Goal: Task Accomplishment & Management: Use online tool/utility

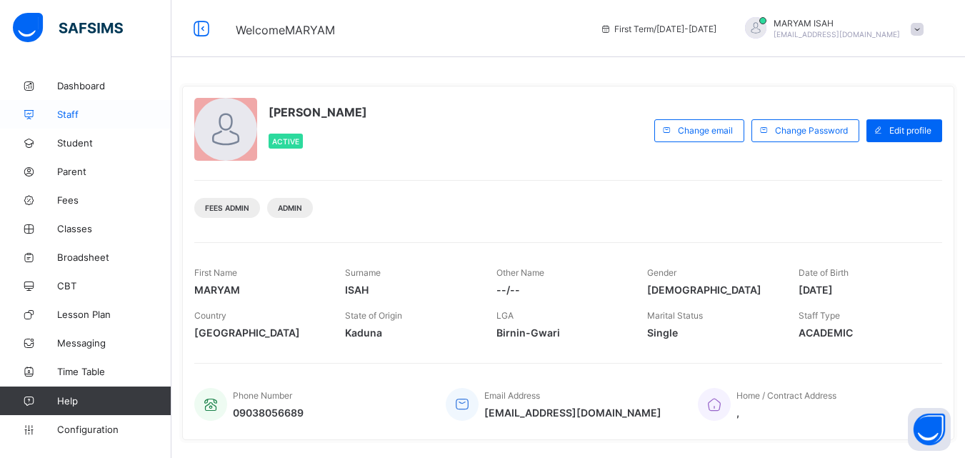
click at [61, 111] on span "Staff" at bounding box center [114, 114] width 114 height 11
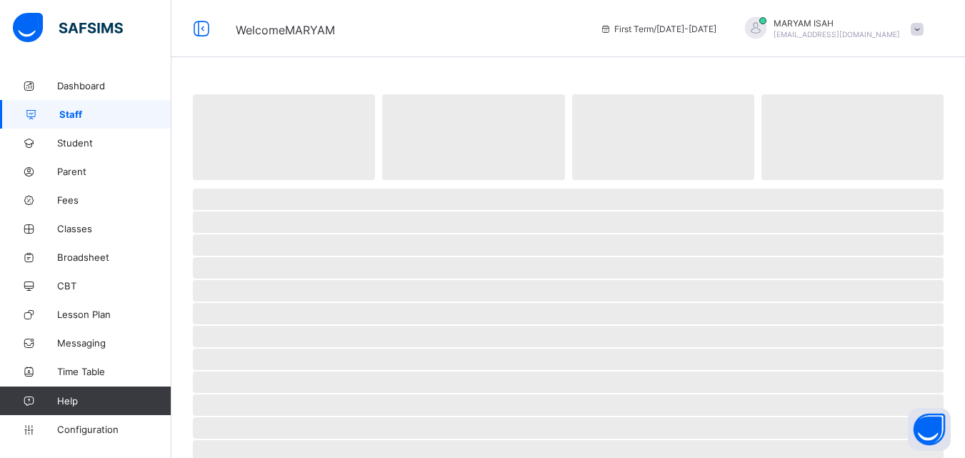
click at [61, 111] on span "Staff" at bounding box center [115, 114] width 112 height 11
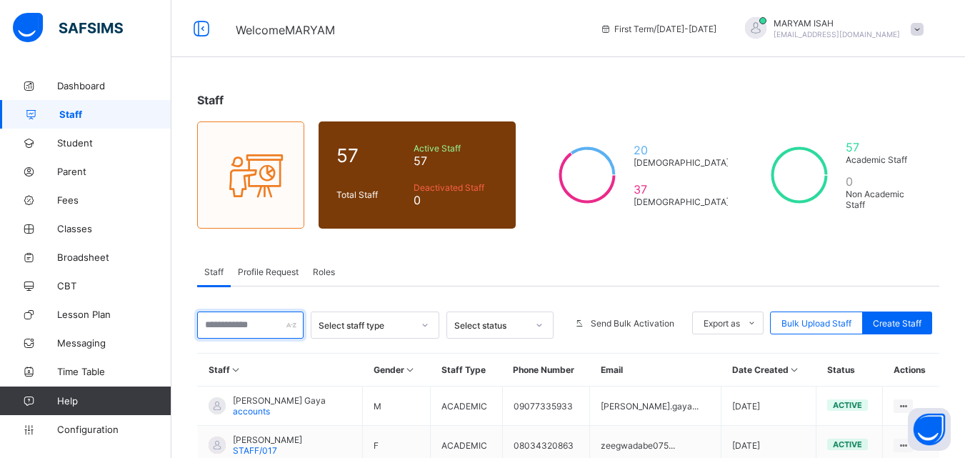
click at [214, 322] on input "text" at bounding box center [250, 324] width 106 height 27
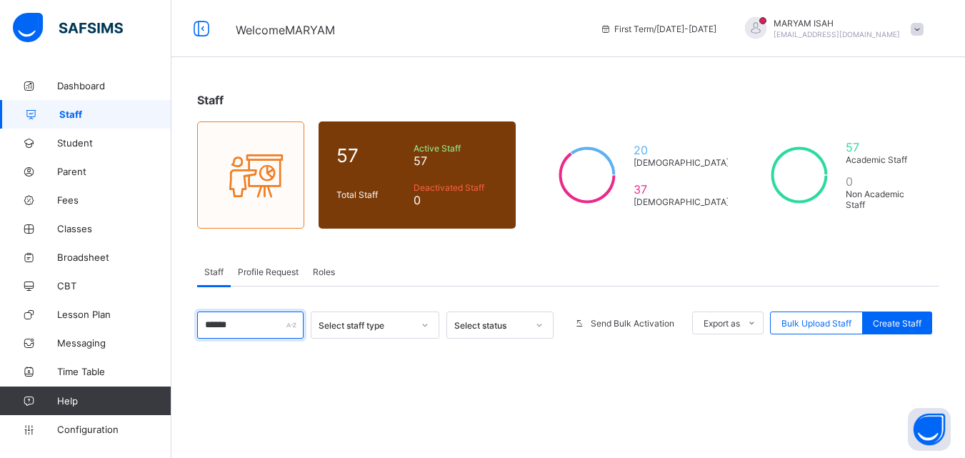
type input "******"
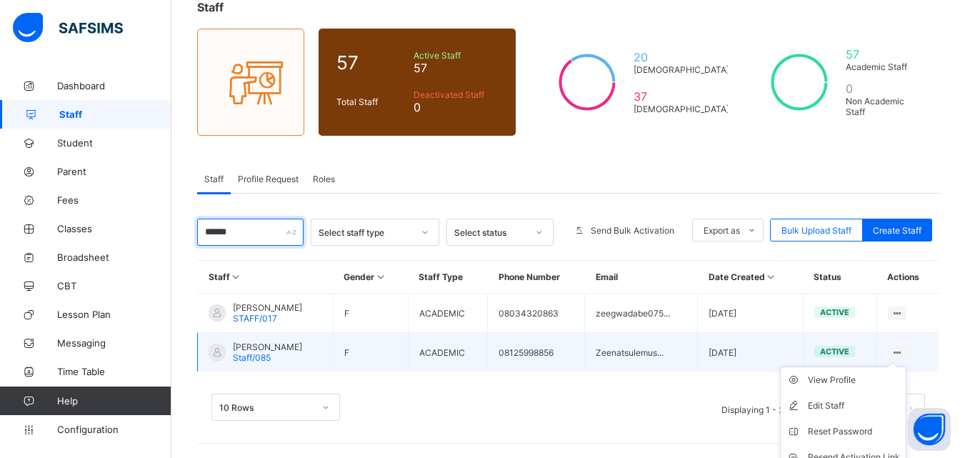
scroll to position [101, 0]
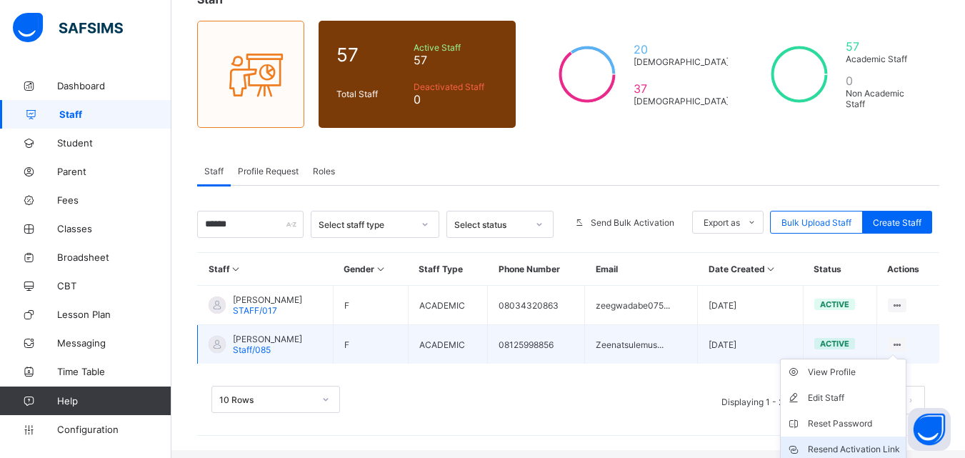
click at [854, 451] on div "Resend Activation Link" at bounding box center [854, 449] width 92 height 14
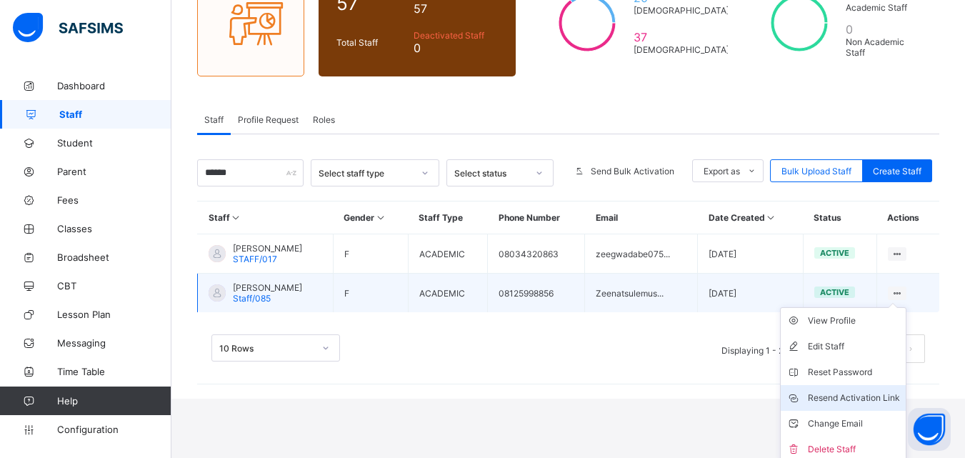
scroll to position [157, 0]
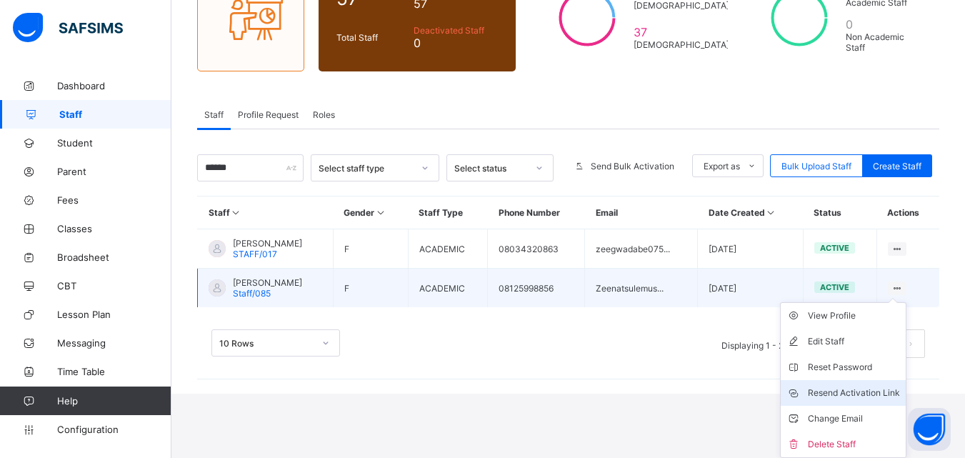
click at [881, 397] on div "Resend Activation Link" at bounding box center [854, 393] width 92 height 14
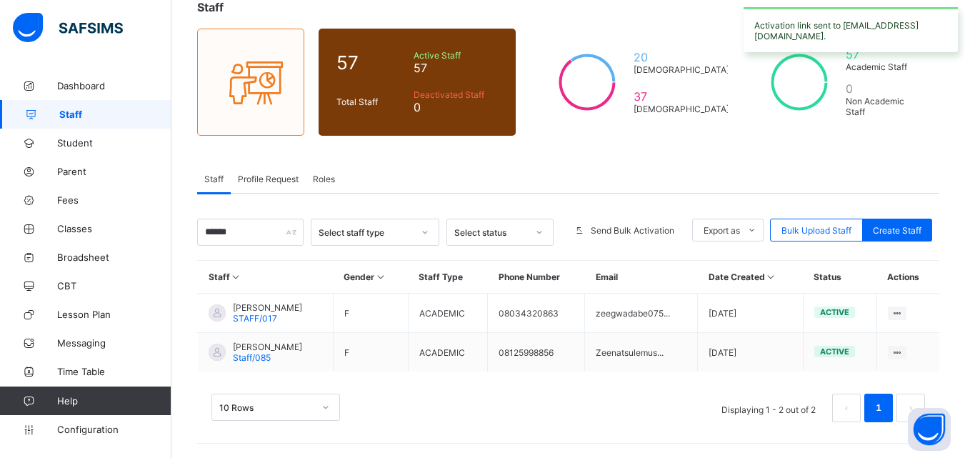
scroll to position [93, 0]
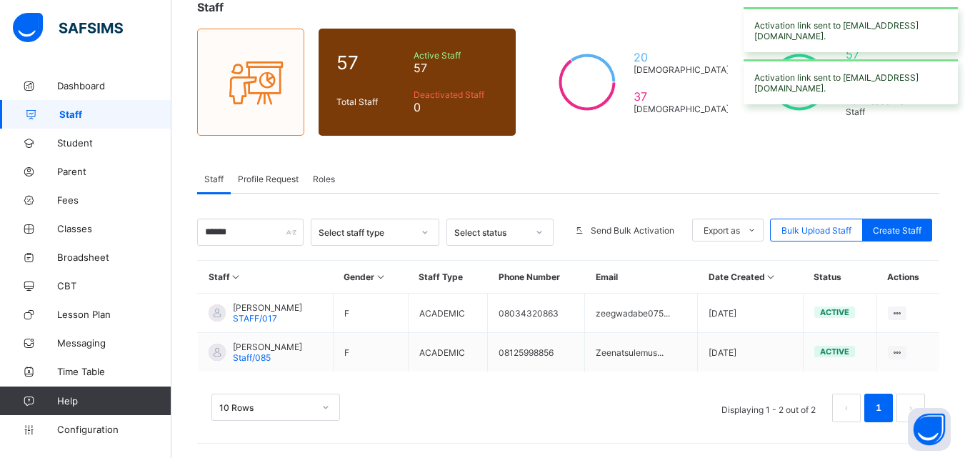
click at [271, 180] on span "Profile Request" at bounding box center [268, 179] width 61 height 11
click at [0, 0] on div "Explainer Staff profile request is a log of all the edit profile request that h…" at bounding box center [0, 0] width 0 height 0
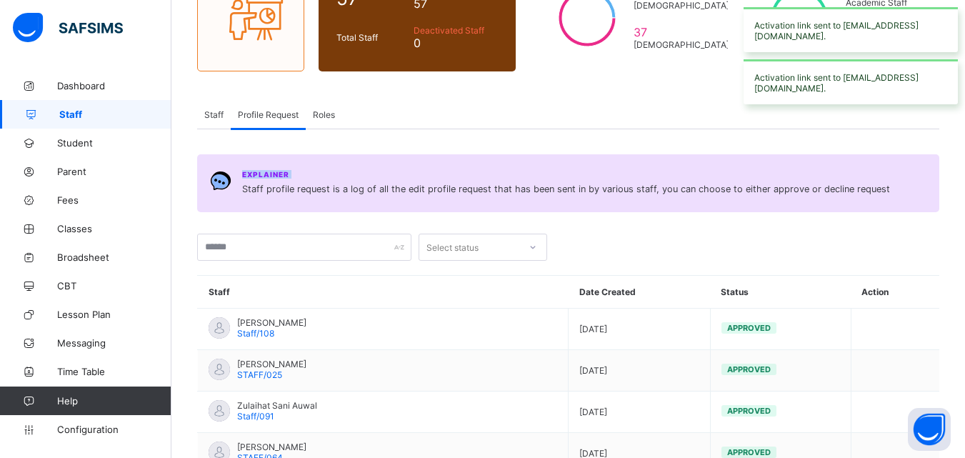
click at [271, 180] on div "Explainer Staff profile request is a log of all the edit profile request that h…" at bounding box center [584, 183] width 684 height 26
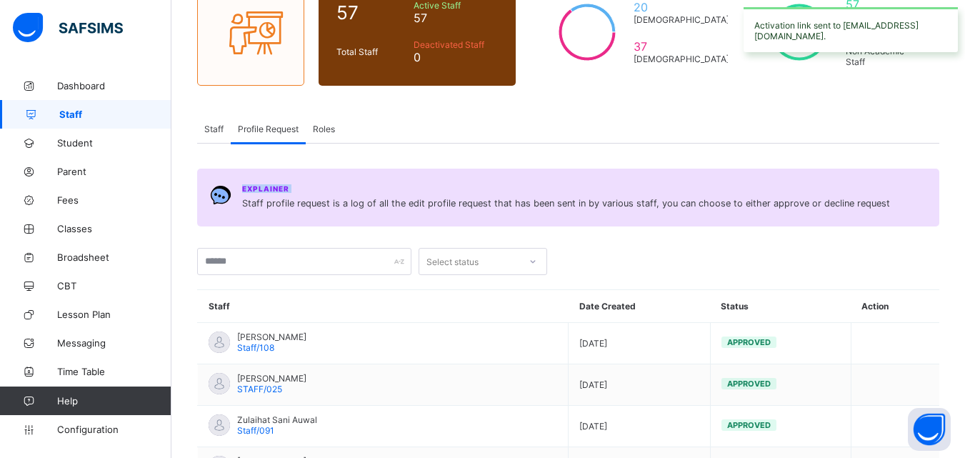
scroll to position [144, 0]
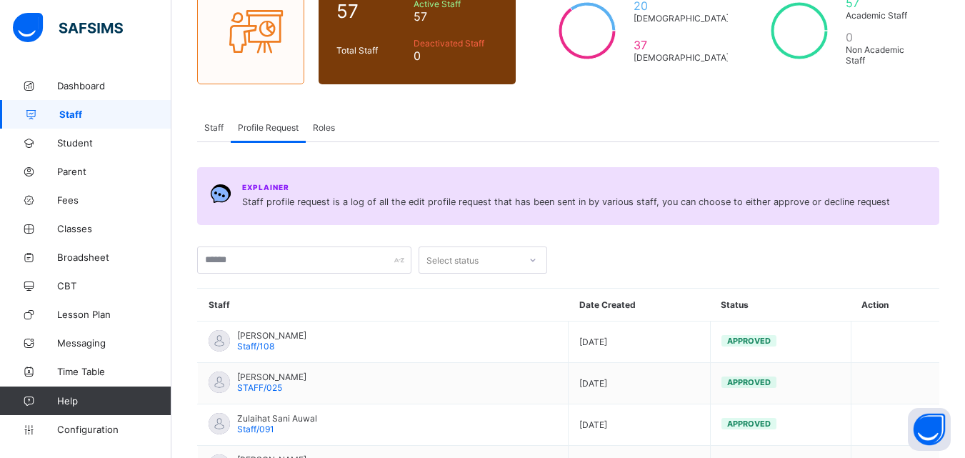
click at [213, 126] on span "Staff" at bounding box center [213, 127] width 19 height 11
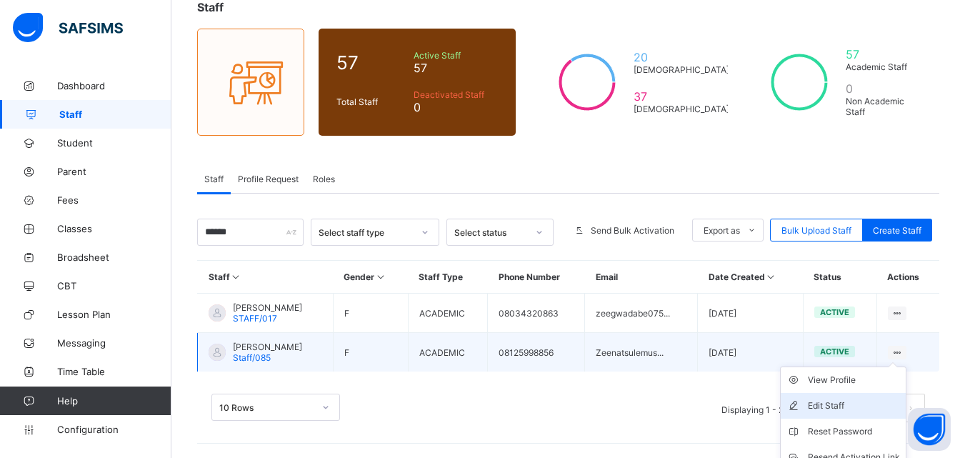
scroll to position [157, 0]
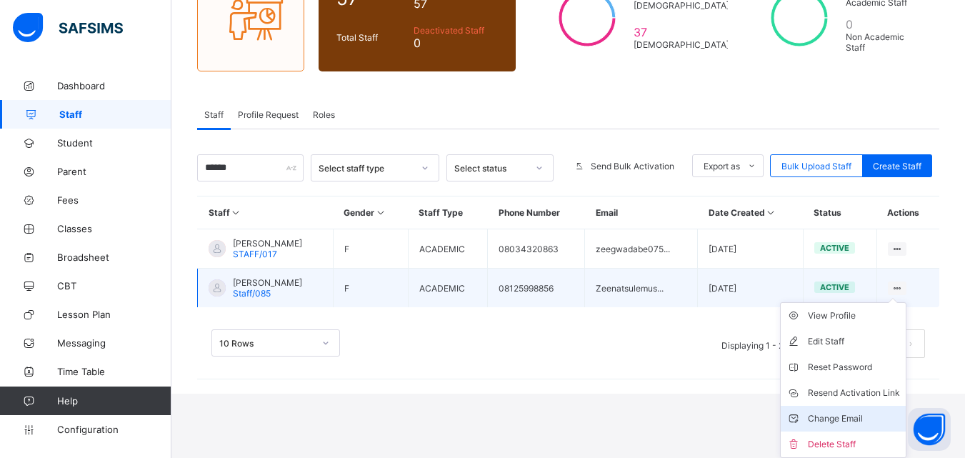
click at [865, 419] on div "Change Email" at bounding box center [854, 418] width 92 height 14
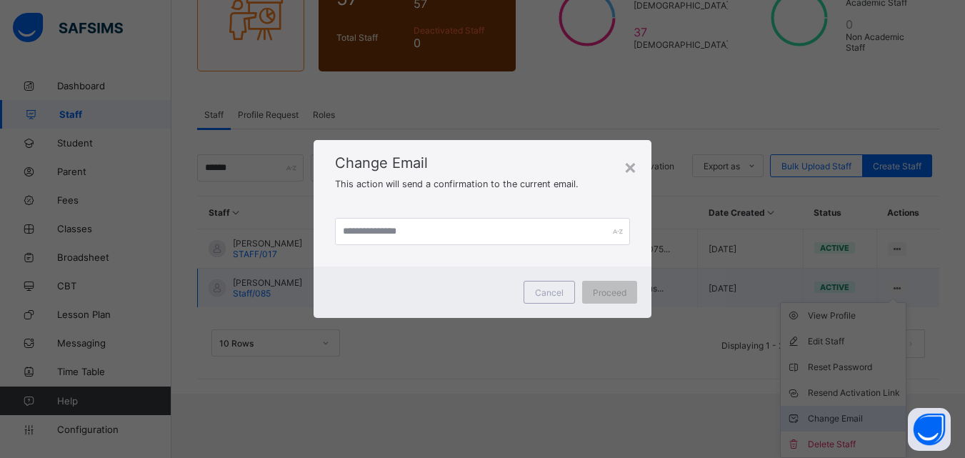
scroll to position [93, 0]
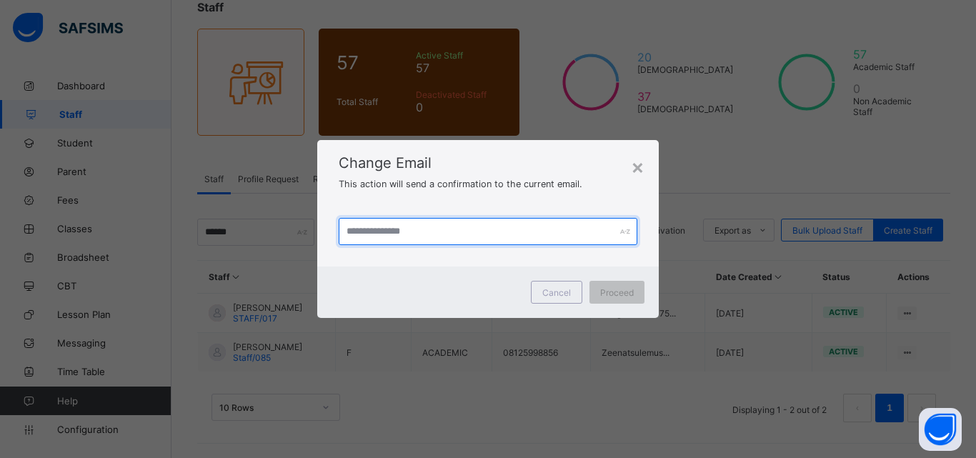
click at [352, 235] on input "text" at bounding box center [488, 231] width 299 height 27
type input "**********"
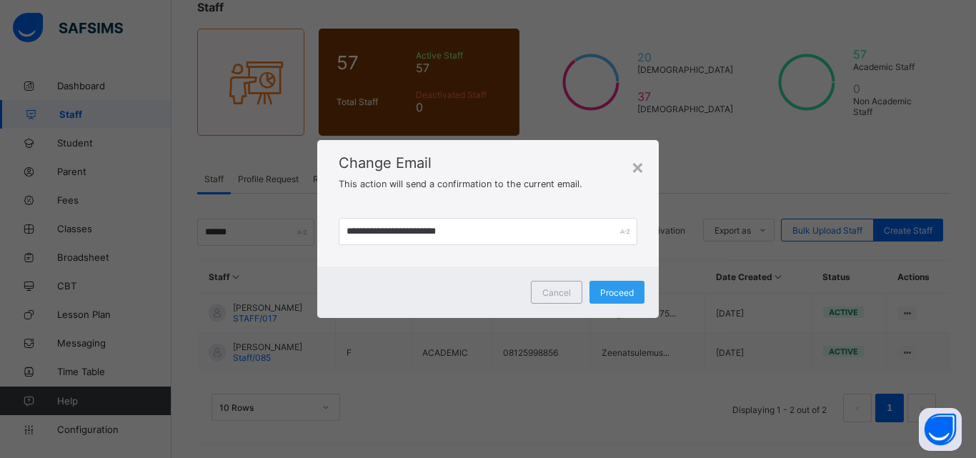
click at [604, 296] on span "Proceed" at bounding box center [617, 292] width 34 height 11
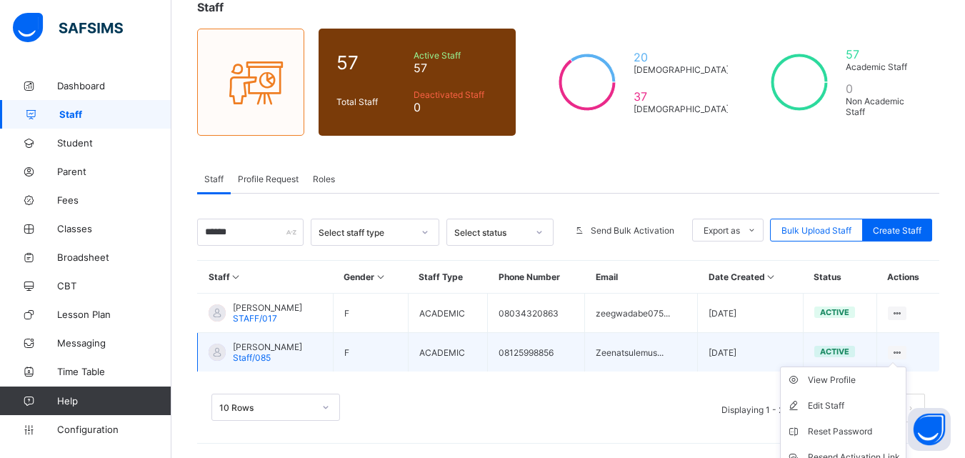
click at [906, 366] on ul "View Profile Edit Staff Reset Password Resend Activation Link Change Email Dele…" at bounding box center [843, 444] width 126 height 156
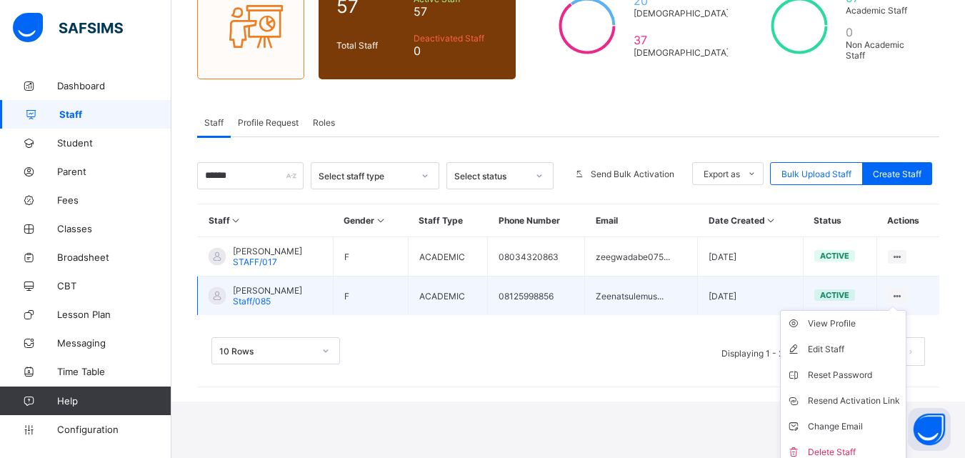
scroll to position [157, 0]
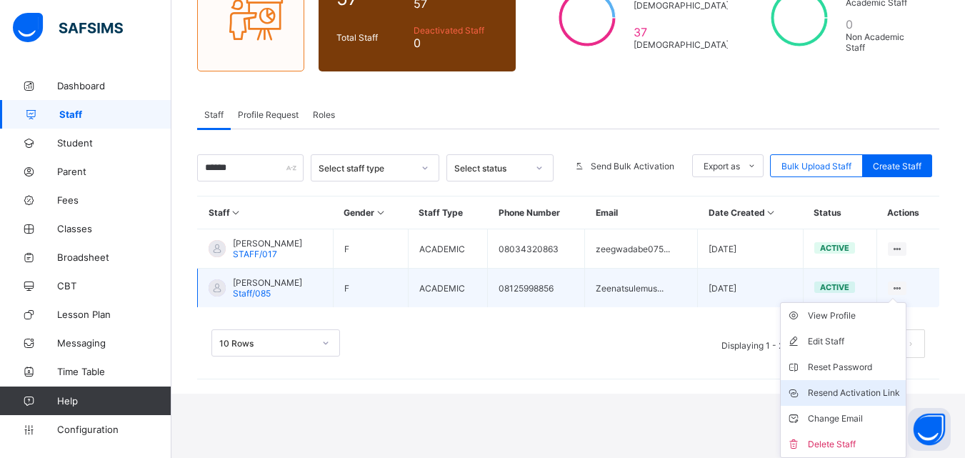
click at [888, 396] on div "Resend Activation Link" at bounding box center [854, 393] width 92 height 14
click at [876, 399] on div "Resend Activation Link" at bounding box center [854, 393] width 92 height 14
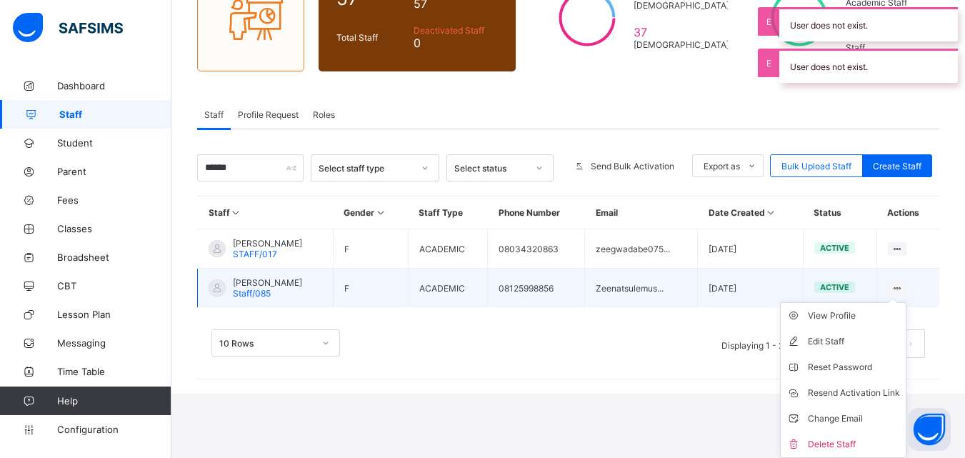
click at [906, 303] on ul "View Profile Edit Staff Reset Password Resend Activation Link Change Email Dele…" at bounding box center [843, 380] width 126 height 156
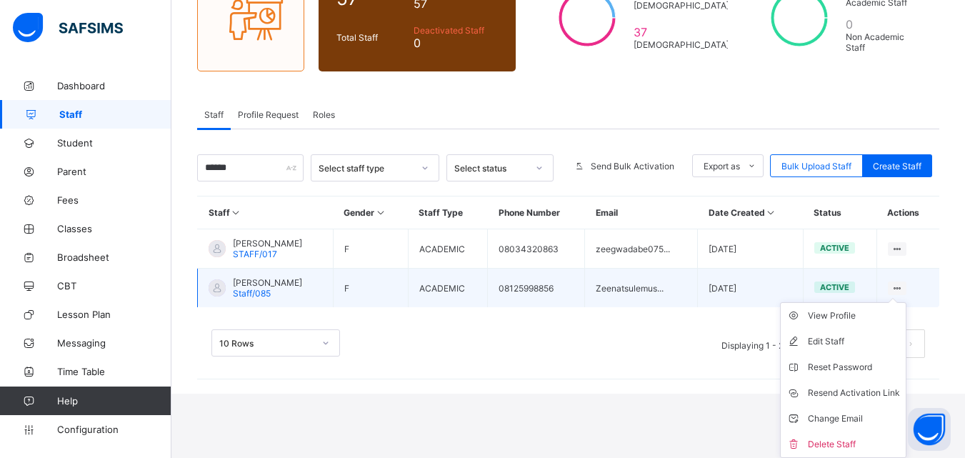
click at [904, 302] on ul "View Profile Edit Staff Reset Password Resend Activation Link Change Email Dele…" at bounding box center [843, 380] width 126 height 156
click at [871, 317] on div "View Profile" at bounding box center [854, 316] width 92 height 14
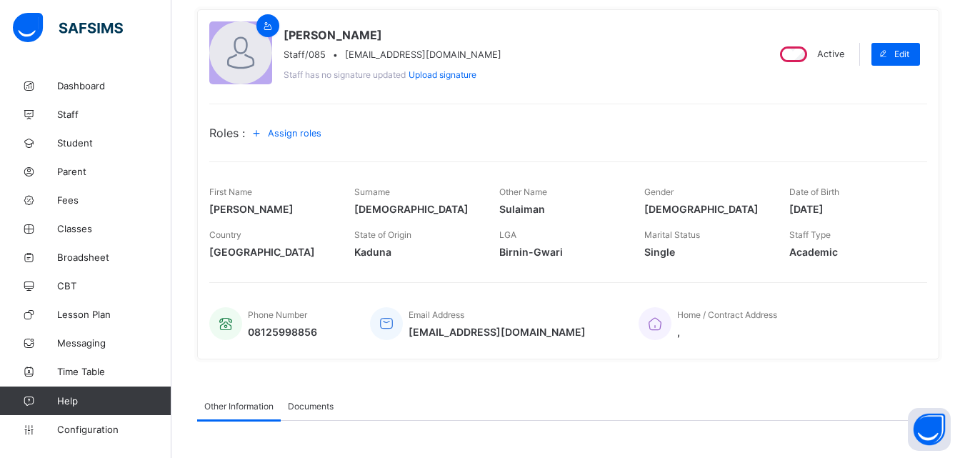
scroll to position [61, 0]
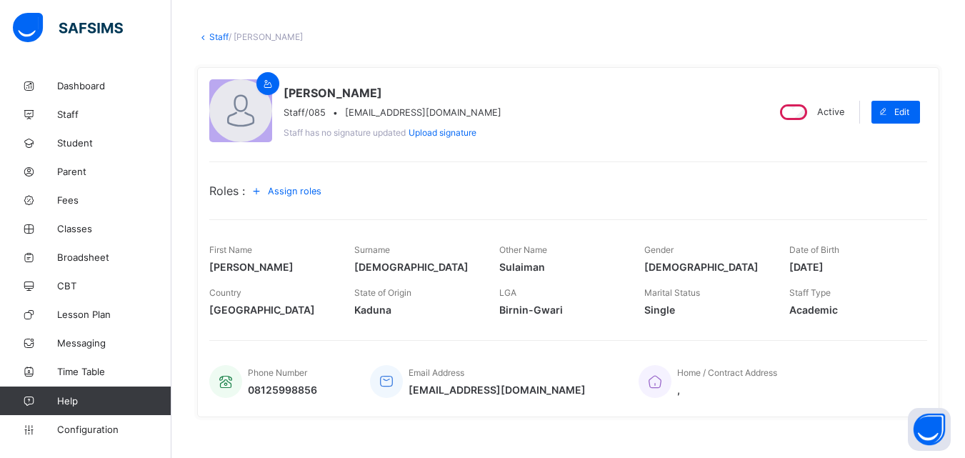
click at [220, 36] on link "Staff" at bounding box center [218, 36] width 19 height 11
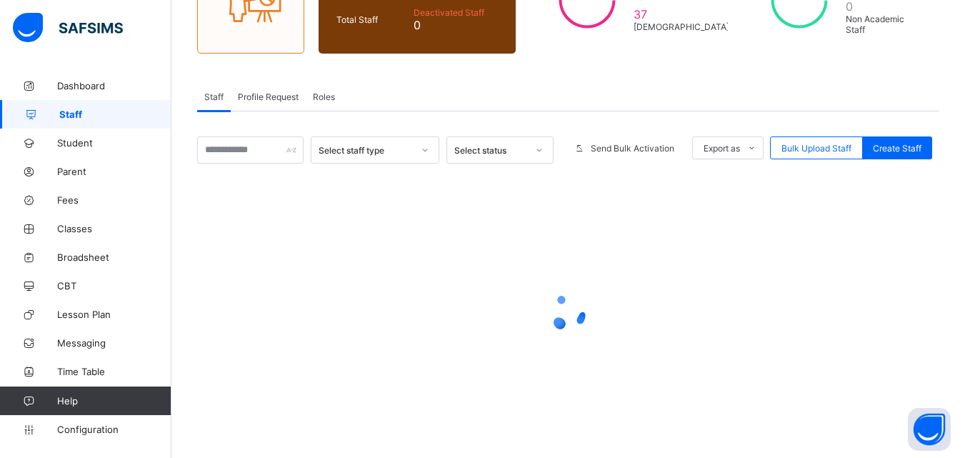
scroll to position [176, 0]
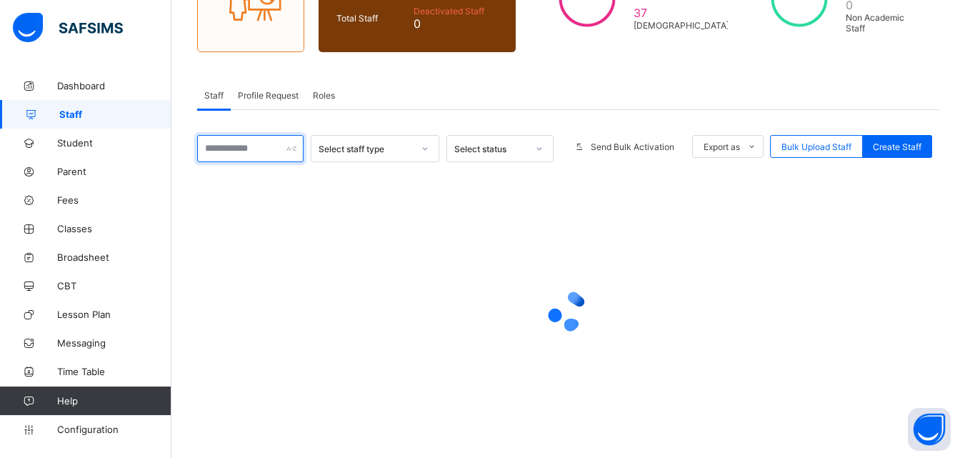
click at [229, 143] on input "text" at bounding box center [250, 148] width 106 height 27
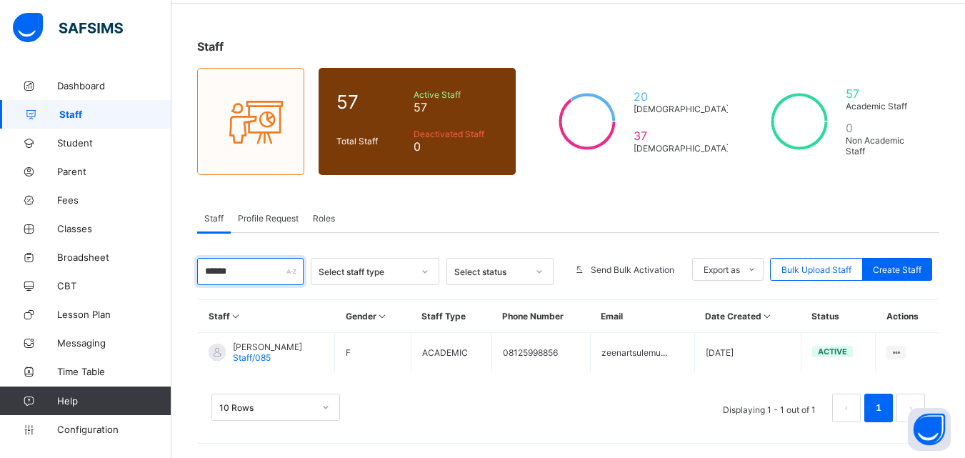
scroll to position [54, 0]
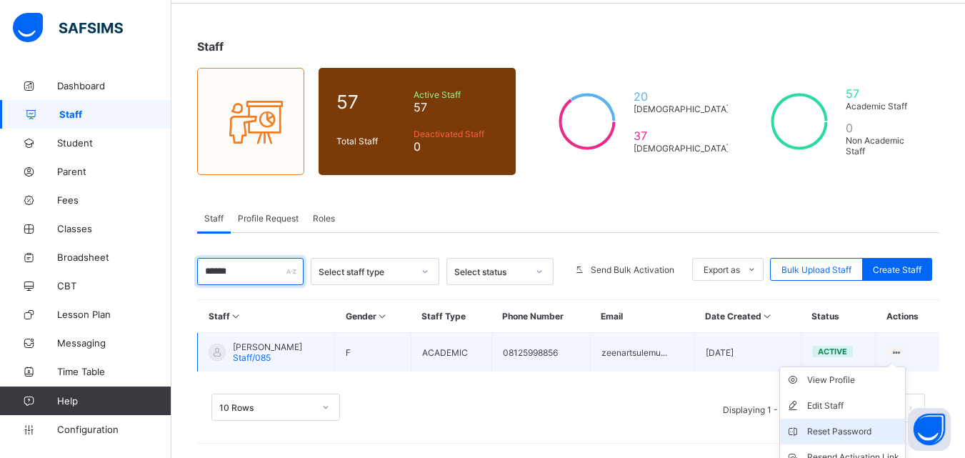
type input "******"
click at [905, 418] on li "Reset Password" at bounding box center [842, 431] width 125 height 26
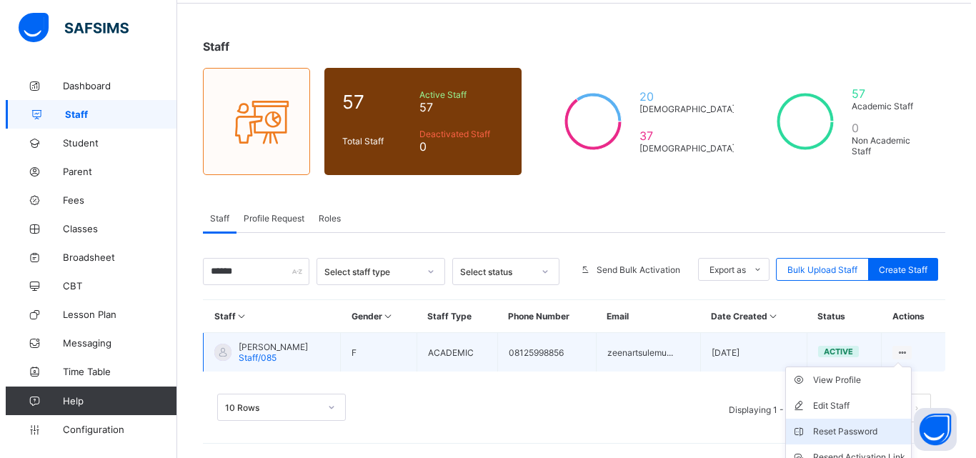
scroll to position [118, 0]
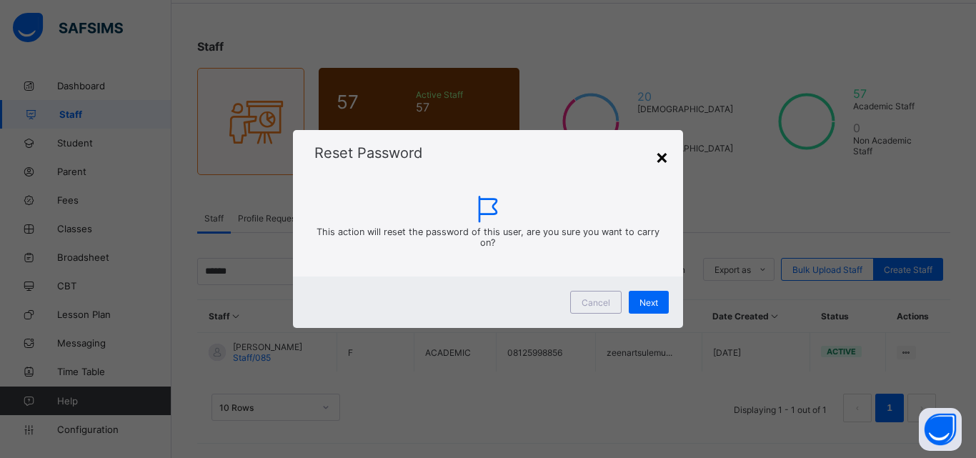
click at [668, 161] on div "×" at bounding box center [662, 156] width 14 height 24
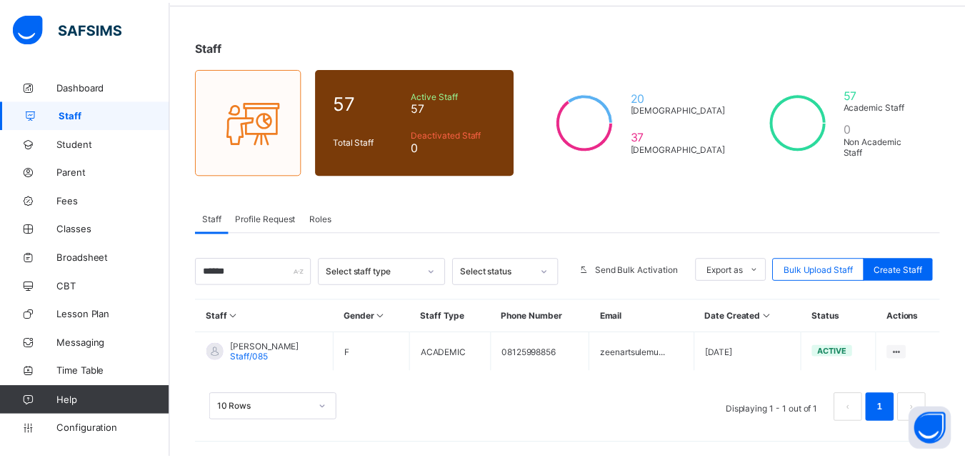
scroll to position [54, 0]
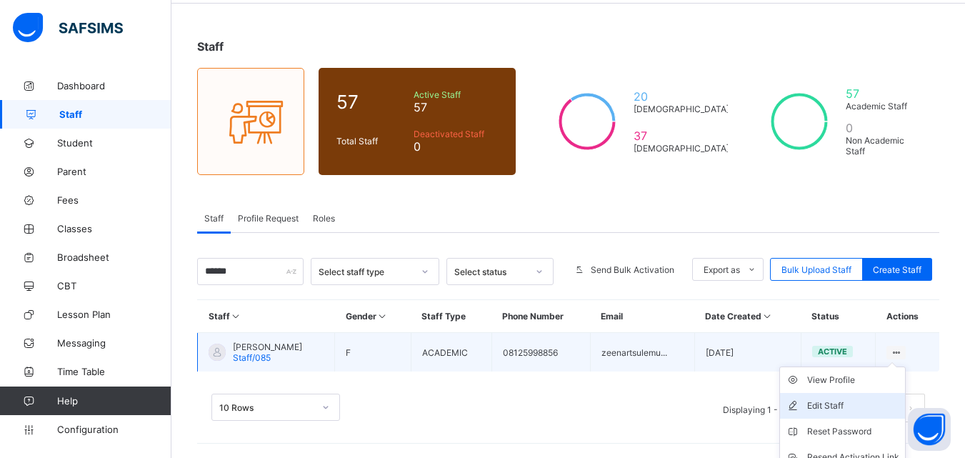
click at [905, 393] on li "Edit Staff" at bounding box center [842, 406] width 125 height 26
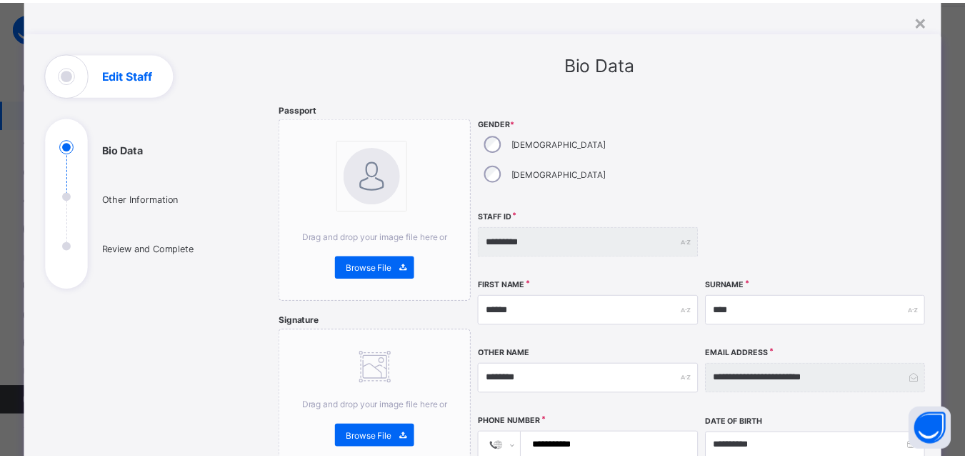
scroll to position [0, 0]
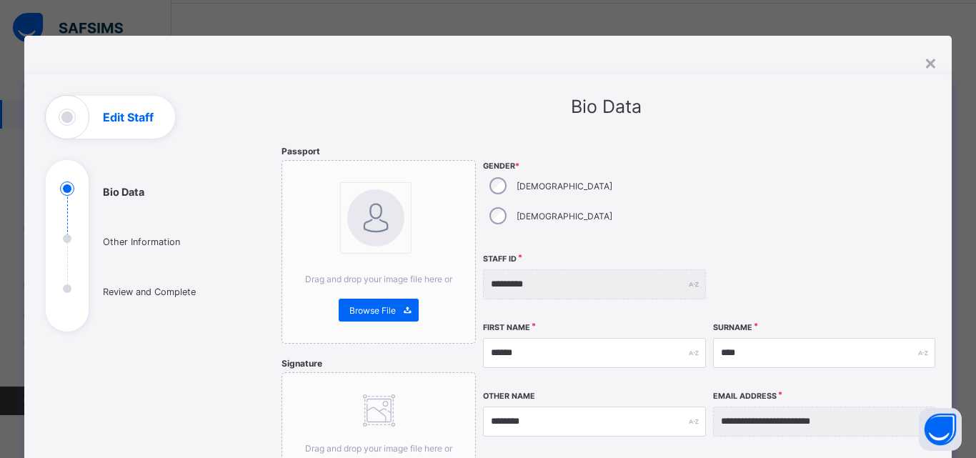
click at [930, 66] on div "×" at bounding box center [930, 62] width 14 height 24
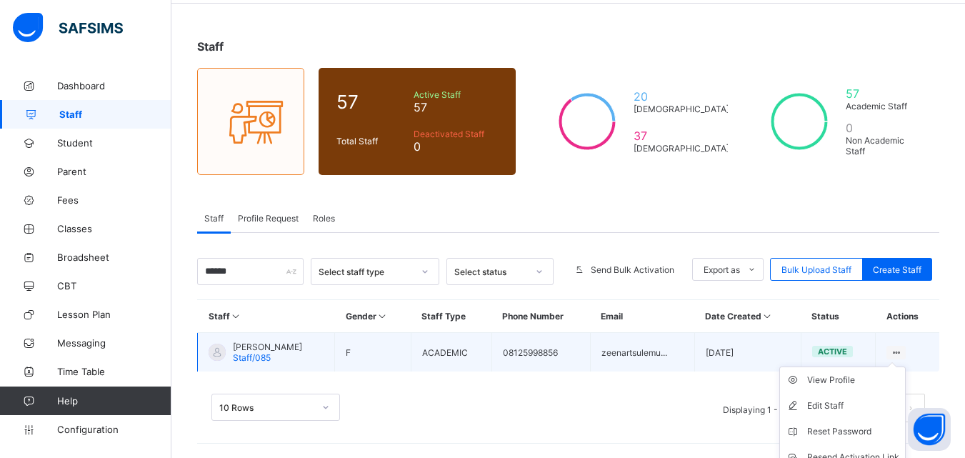
click at [906, 366] on ul "View Profile Edit Staff Reset Password Resend Activation Link Change Email Dele…" at bounding box center [842, 444] width 126 height 156
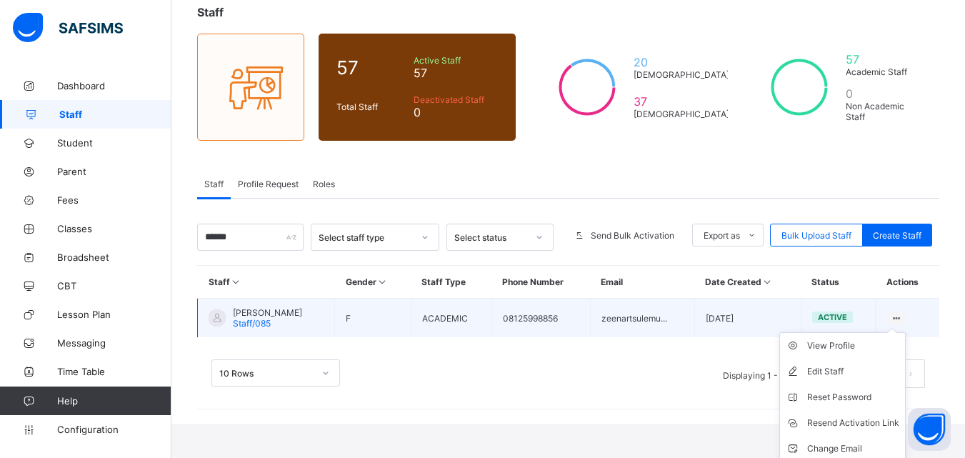
scroll to position [118, 0]
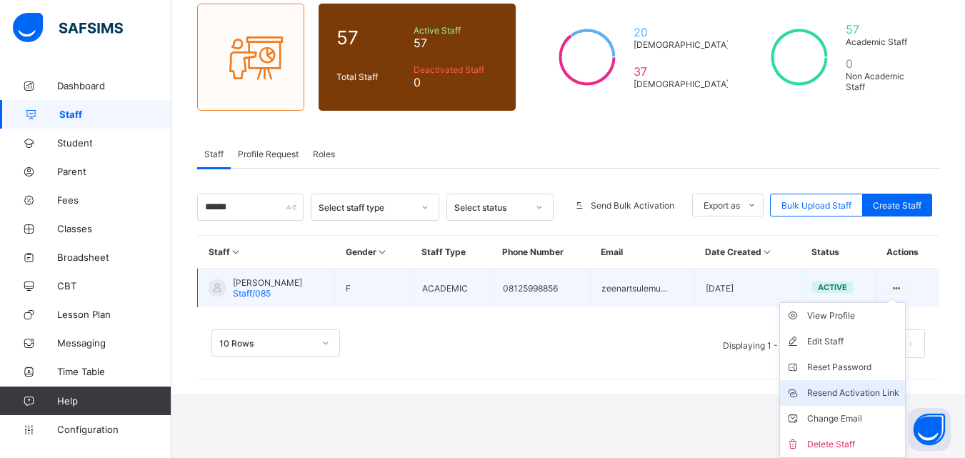
click at [879, 395] on div "Resend Activation Link" at bounding box center [853, 393] width 92 height 14
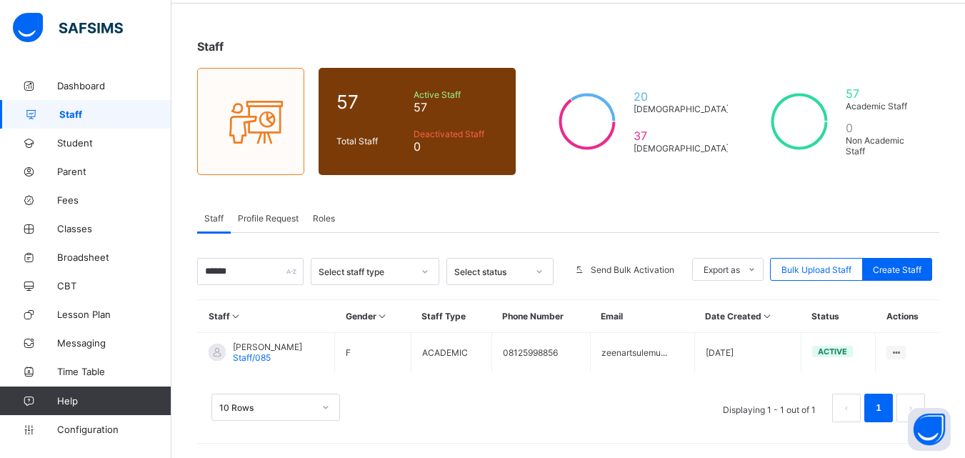
click at [425, 448] on div "Staff 57 Total Staff Active Staff 57 Deactivated Staff 0 20 [DEMOGRAPHIC_DATA] …" at bounding box center [567, 238] width 793 height 440
click at [264, 222] on span "Profile Request" at bounding box center [268, 218] width 61 height 11
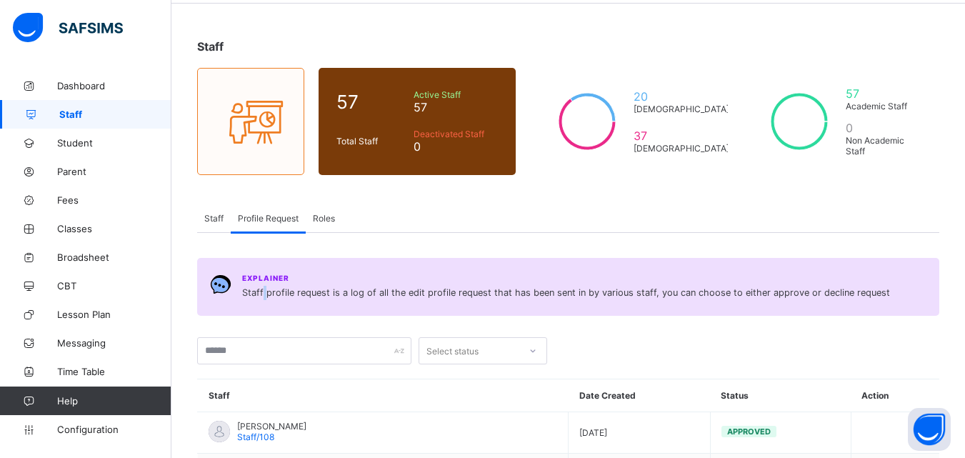
scroll to position [118, 0]
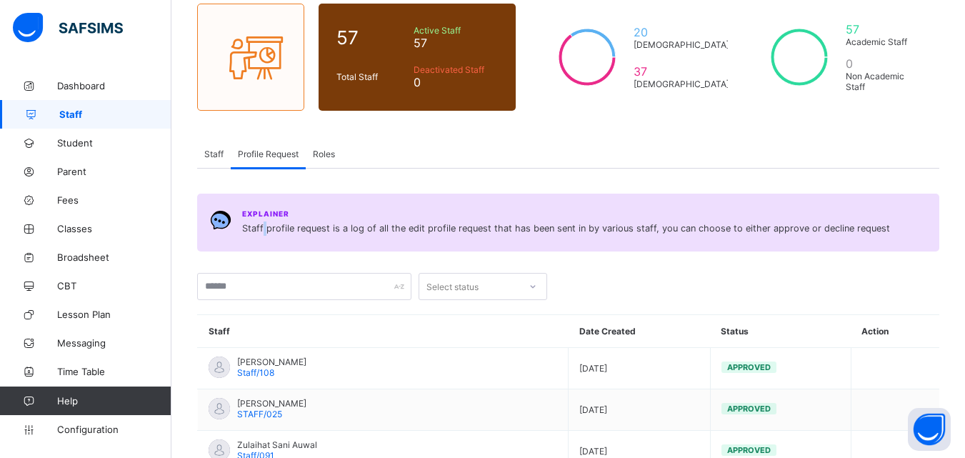
click at [264, 222] on span "Staff profile request is a log of all the edit profile request that has been se…" at bounding box center [566, 228] width 648 height 14
click at [57, 136] on link "Student" at bounding box center [85, 143] width 171 height 29
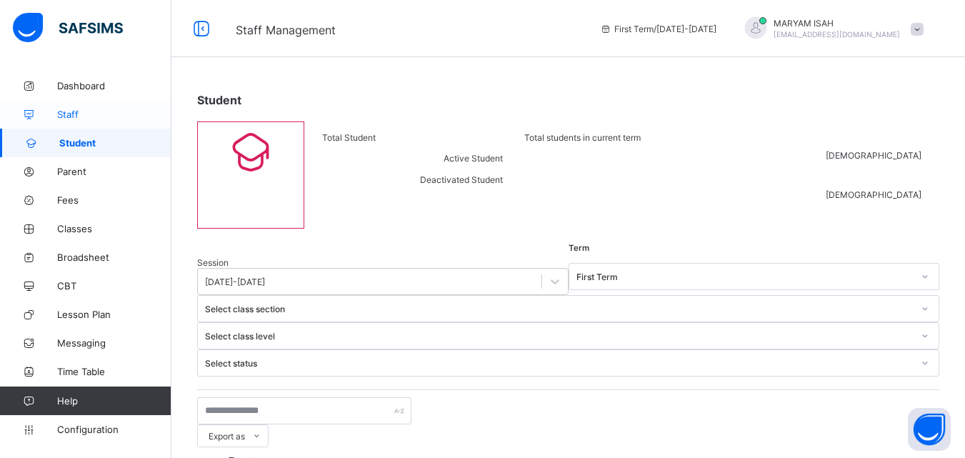
click at [68, 115] on span "Staff" at bounding box center [114, 114] width 114 height 11
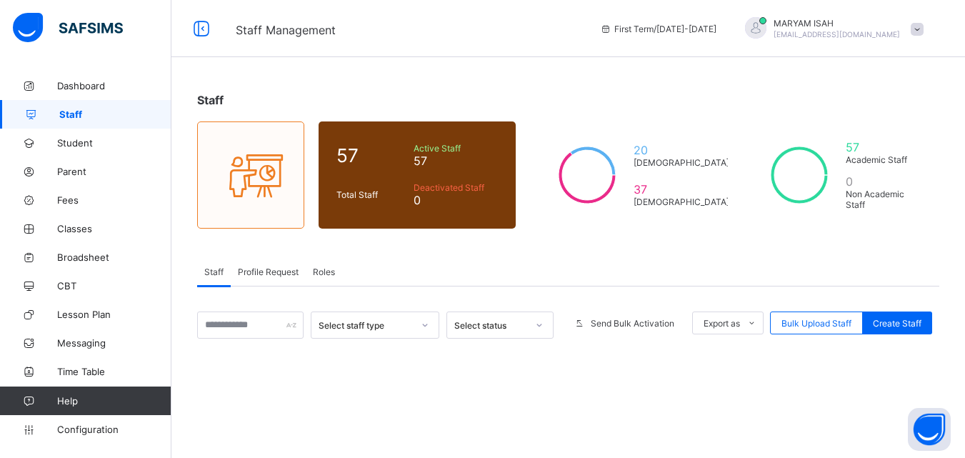
click at [268, 271] on span "Profile Request" at bounding box center [268, 271] width 61 height 11
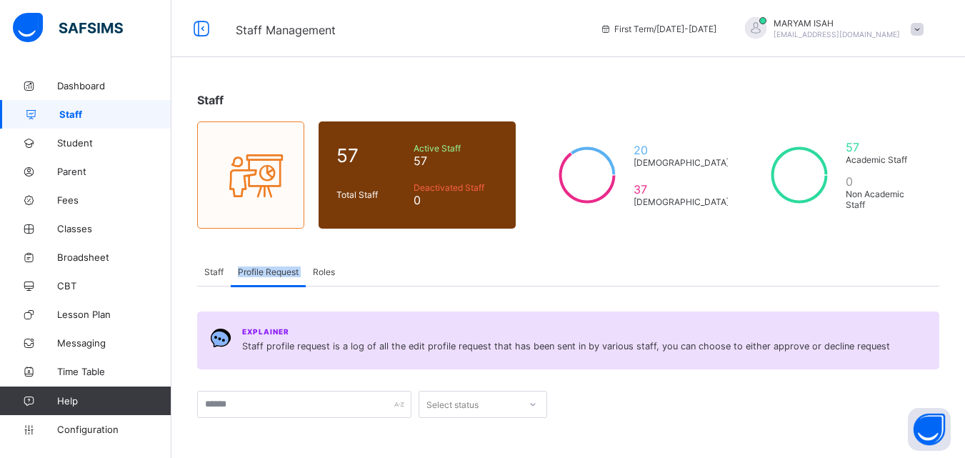
click at [268, 271] on span "Profile Request" at bounding box center [268, 271] width 61 height 11
click at [717, 393] on div at bounding box center [746, 404] width 385 height 27
click at [219, 266] on span "Staff" at bounding box center [213, 271] width 19 height 11
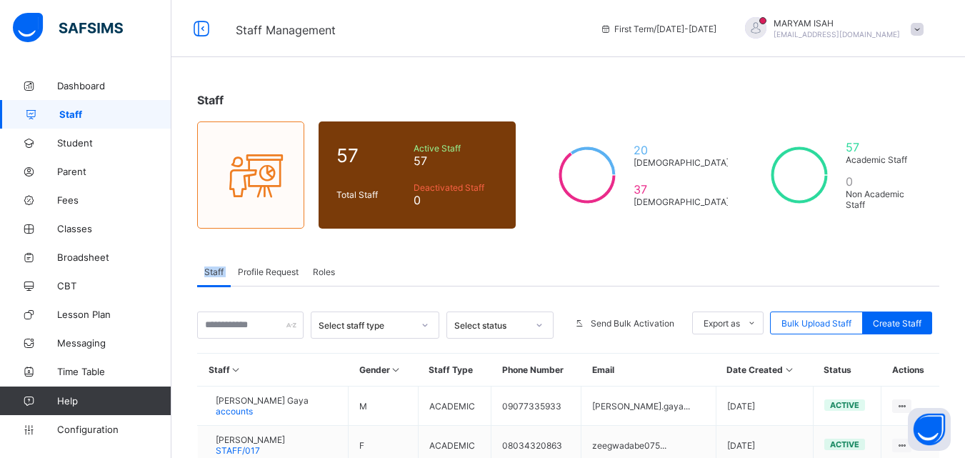
click at [219, 266] on span "Staff" at bounding box center [213, 271] width 19 height 11
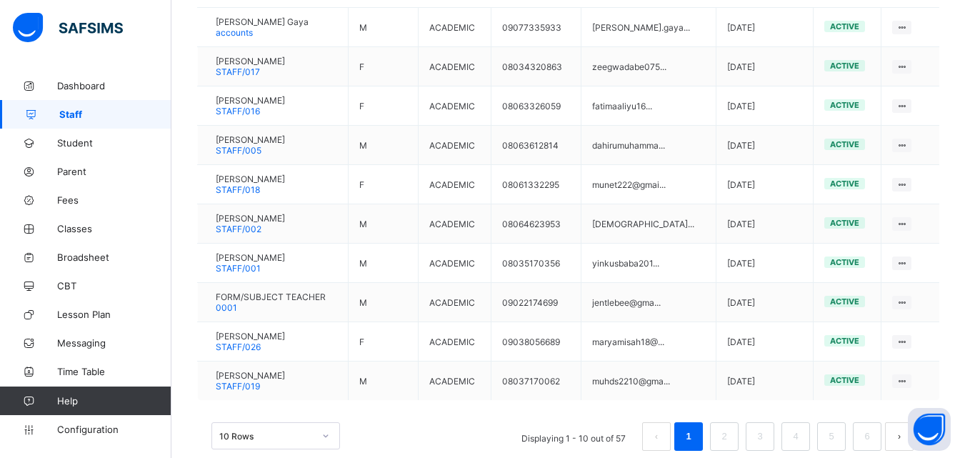
scroll to position [407, 0]
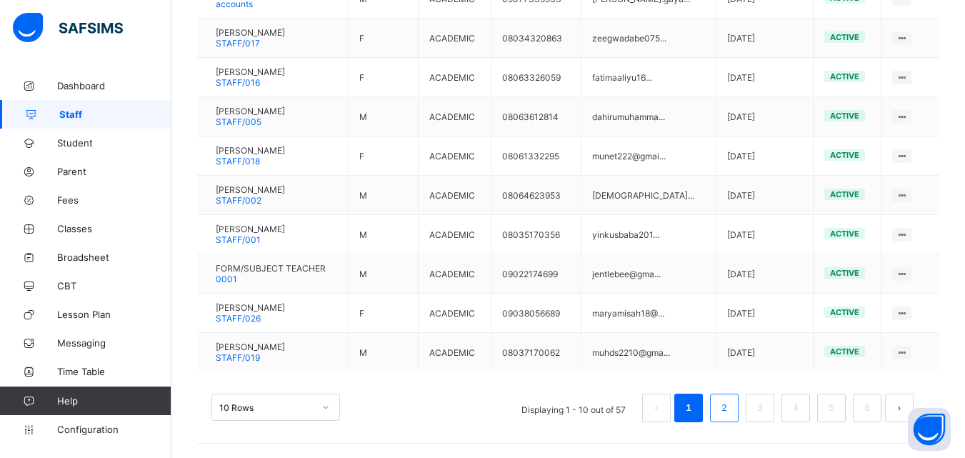
click at [731, 411] on link "2" at bounding box center [724, 407] width 14 height 19
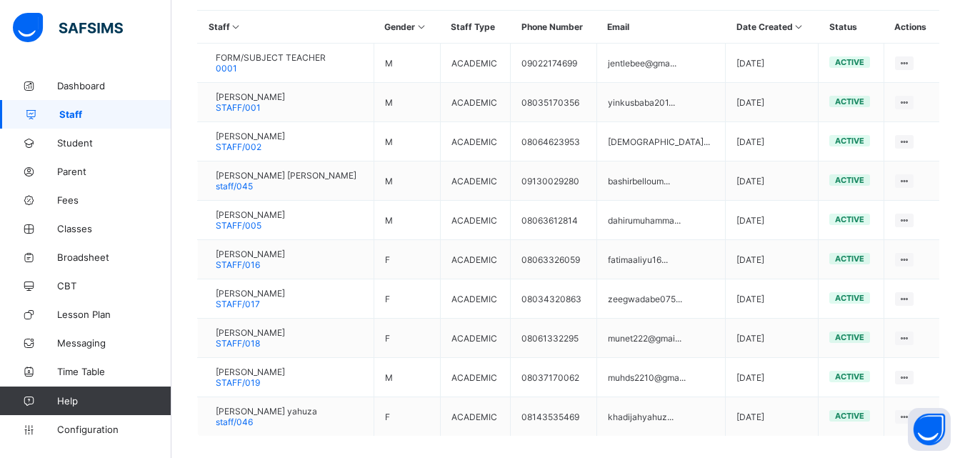
scroll to position [378, 0]
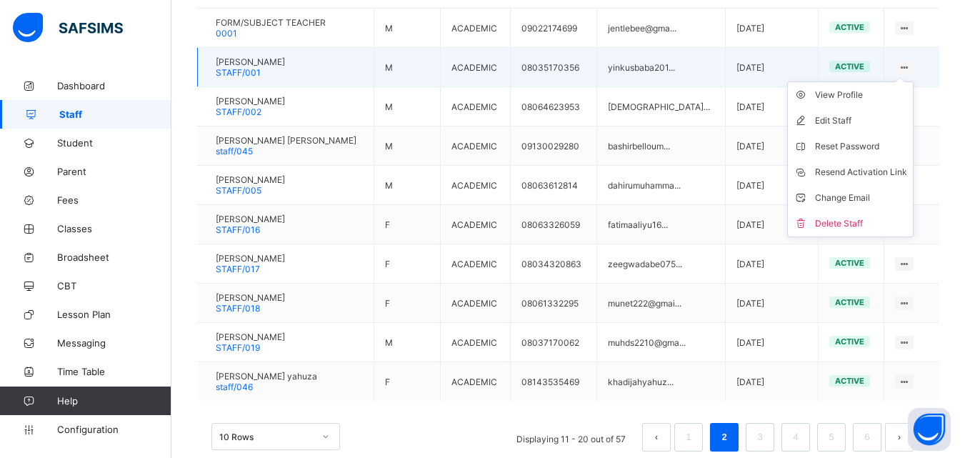
click at [911, 66] on icon at bounding box center [904, 67] width 12 height 11
click at [890, 179] on li "Resend Activation Link" at bounding box center [850, 172] width 125 height 26
click at [902, 174] on div "Resend Activation Link" at bounding box center [861, 172] width 92 height 14
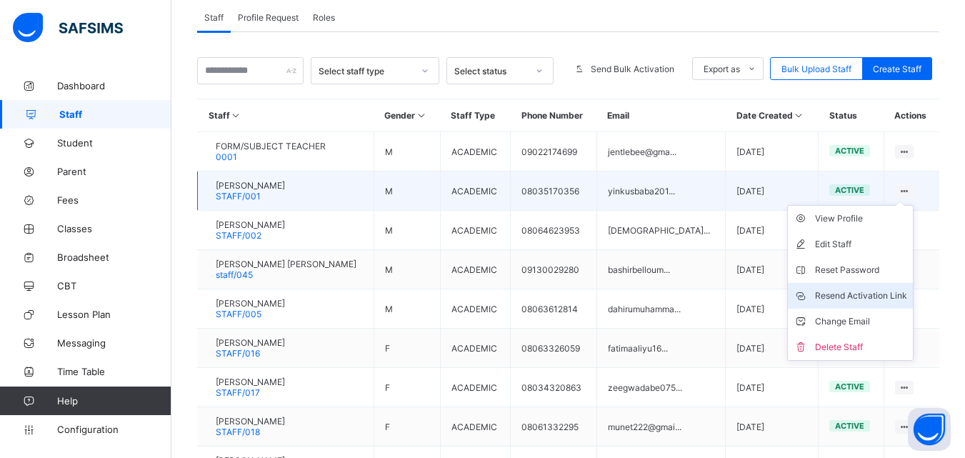
scroll to position [246, 0]
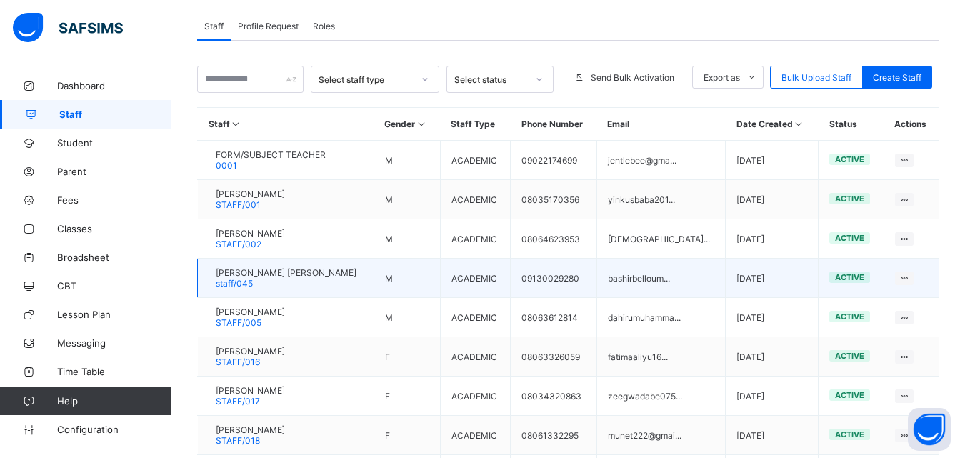
click at [939, 265] on td "View Profile Edit Staff Reset Password Resend Activation Link Change Email Dele…" at bounding box center [911, 278] width 56 height 39
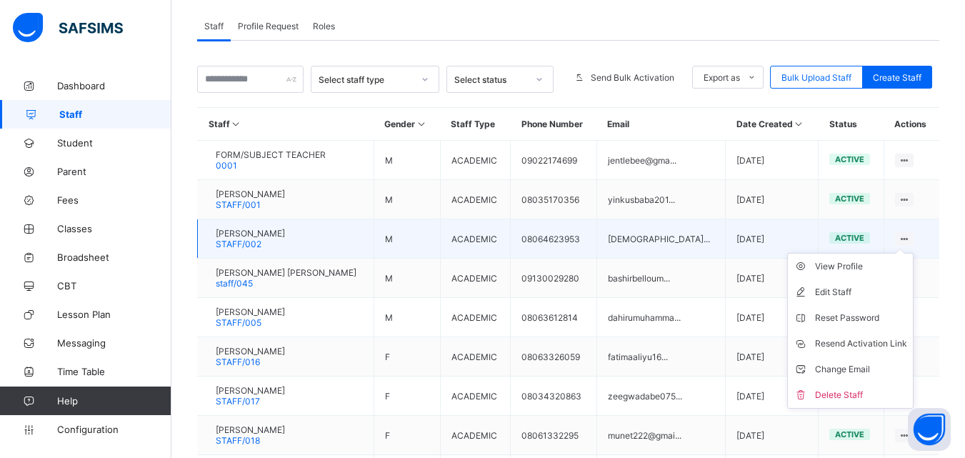
click at [913, 253] on ul "View Profile Edit Staff Reset Password Resend Activation Link Change Email Dele…" at bounding box center [850, 331] width 126 height 156
click at [897, 361] on li "Change Email" at bounding box center [850, 369] width 125 height 26
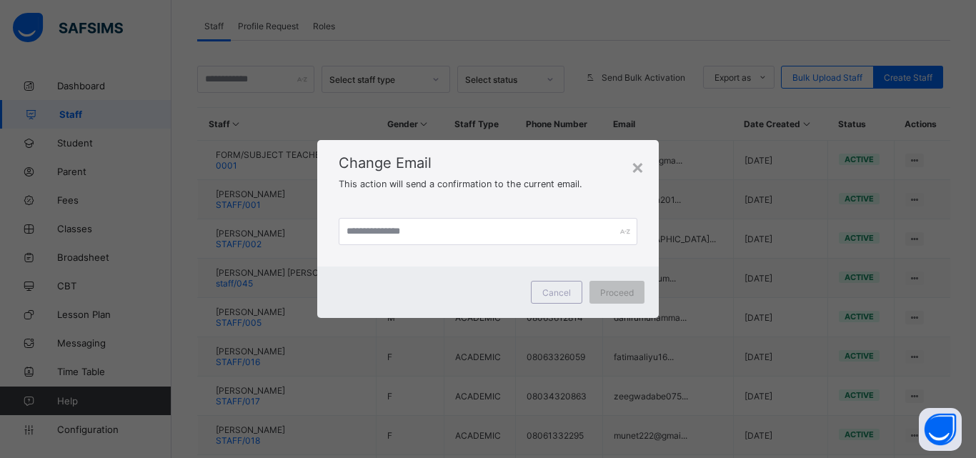
click at [654, 158] on div "Change Email This action will send a confirmation to the current email." at bounding box center [487, 168] width 341 height 56
click at [636, 174] on div "×" at bounding box center [638, 166] width 14 height 24
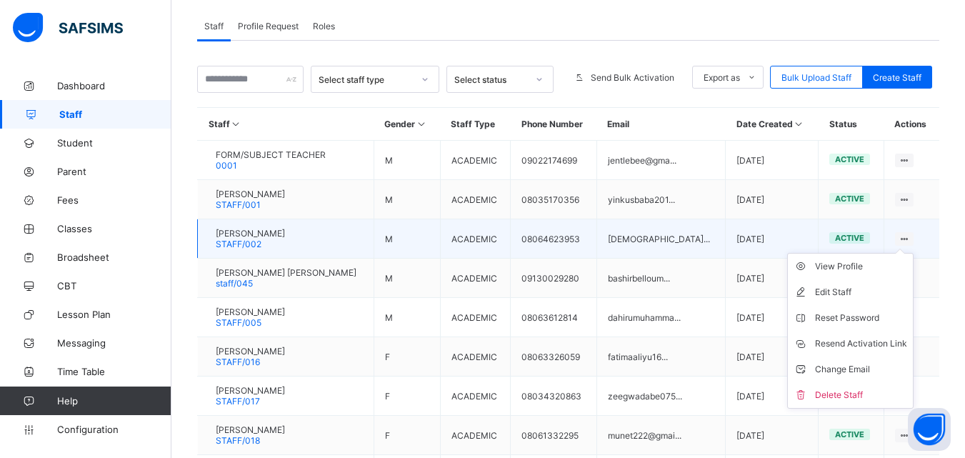
click at [914, 243] on div at bounding box center [904, 239] width 19 height 14
click at [901, 346] on div "Resend Activation Link" at bounding box center [861, 343] width 92 height 14
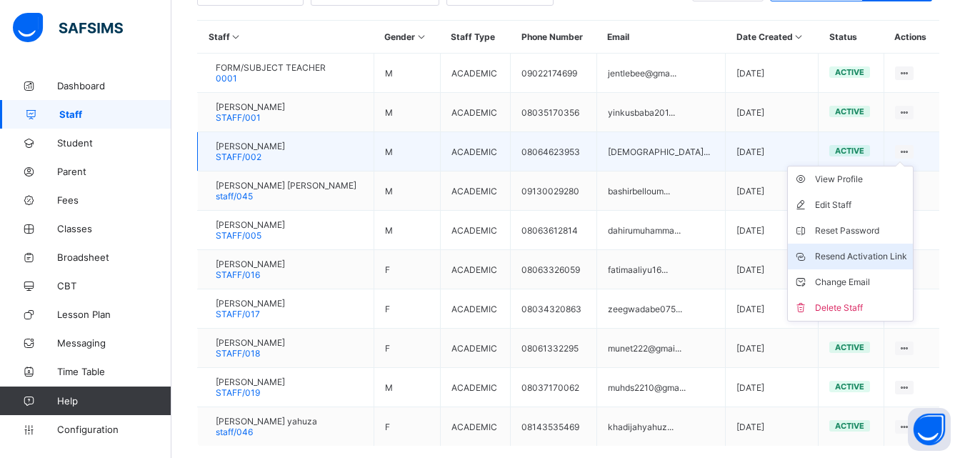
scroll to position [339, 0]
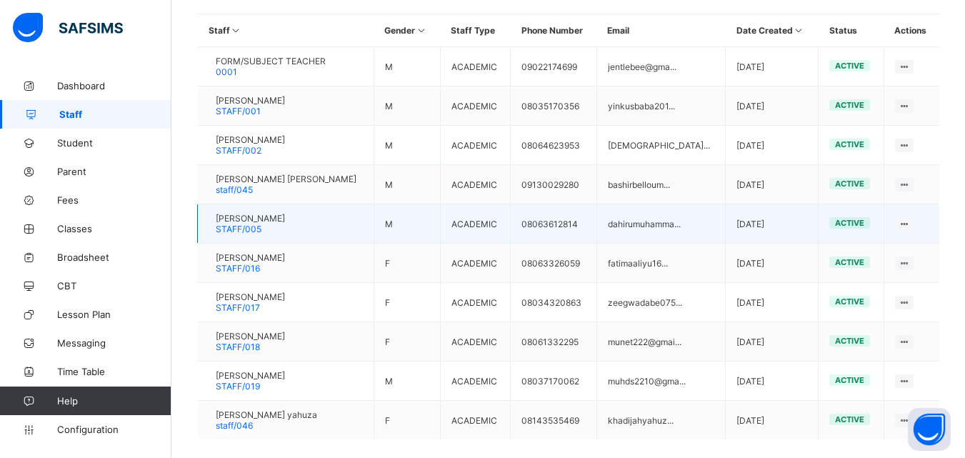
click at [752, 231] on td "[DATE]" at bounding box center [772, 223] width 93 height 39
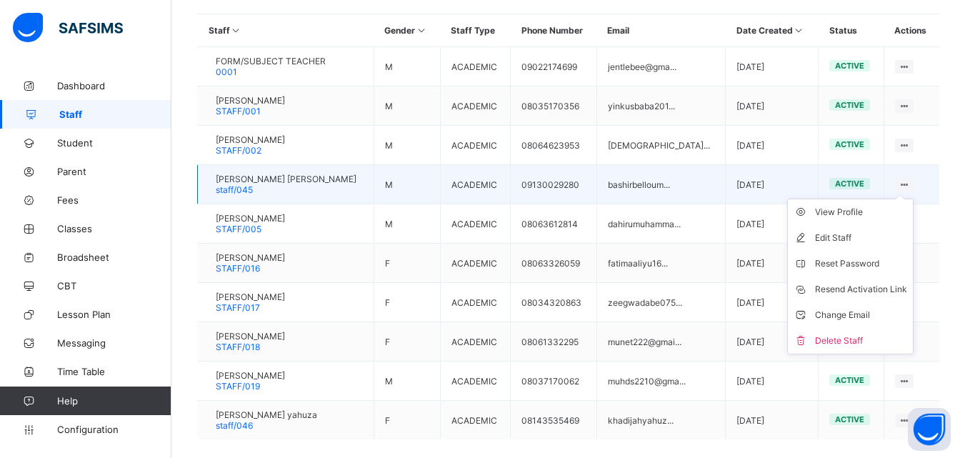
click at [912, 199] on ul "View Profile Edit Staff Reset Password Resend Activation Link Change Email Dele…" at bounding box center [850, 277] width 126 height 156
click at [891, 299] on li "Resend Activation Link" at bounding box center [850, 289] width 125 height 26
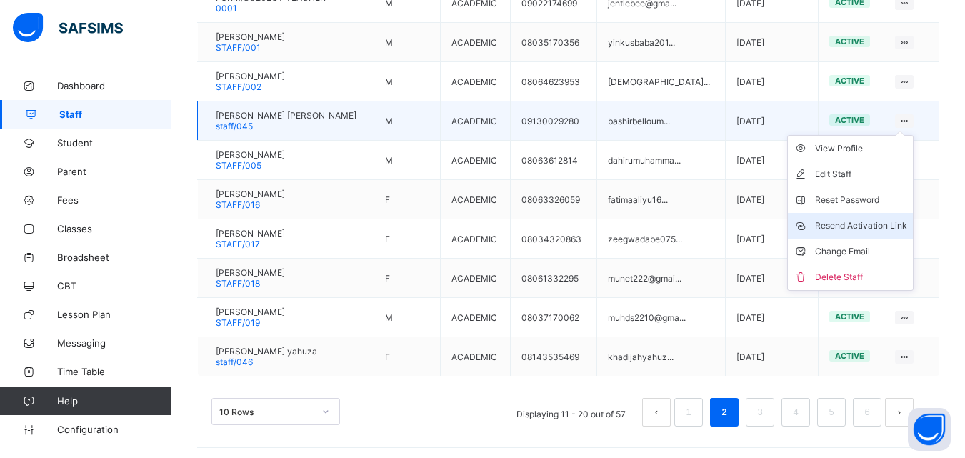
scroll to position [407, 0]
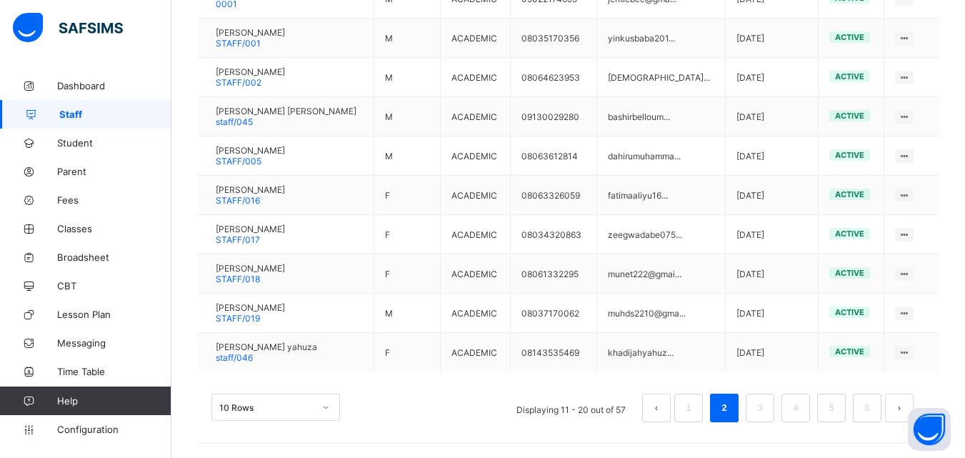
click at [811, 457] on div "Staff 57 Total Staff Active Staff 57 Deactivated Staff 0 20 [DEMOGRAPHIC_DATA] …" at bounding box center [567, 60] width 793 height 793
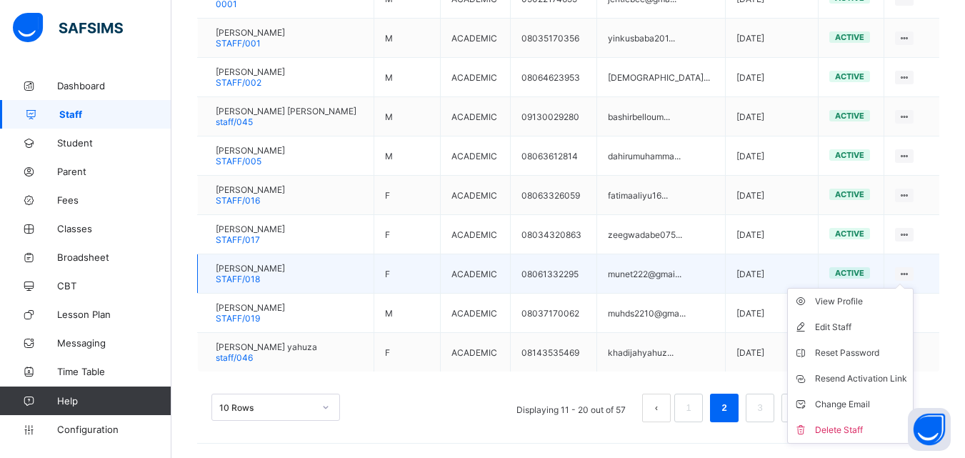
click at [913, 288] on ul "View Profile Edit Staff Reset Password Resend Activation Link Change Email Dele…" at bounding box center [850, 366] width 126 height 156
click at [881, 443] on ul "View Profile Edit Staff Reset Password Resend Activation Link Change Email Dele…" at bounding box center [850, 366] width 126 height 156
click at [866, 438] on li "Delete Staff" at bounding box center [850, 430] width 125 height 26
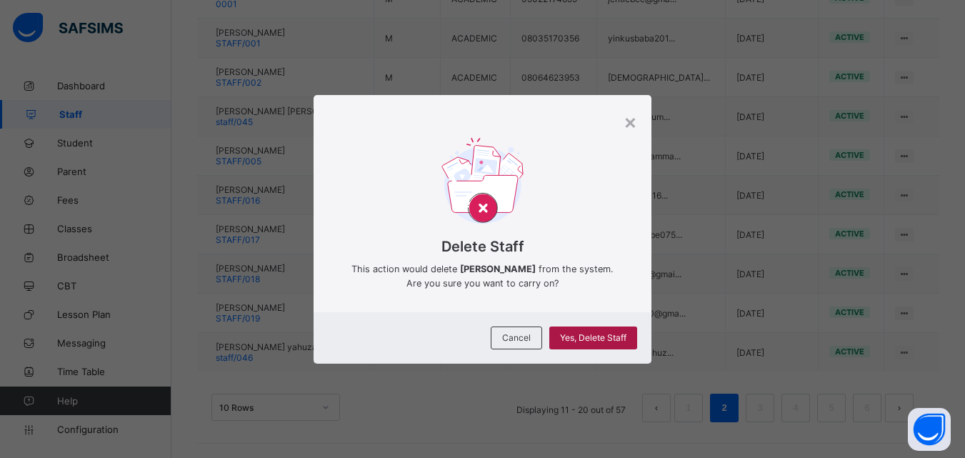
click at [605, 348] on div "Yes, Delete Staff" at bounding box center [593, 337] width 88 height 23
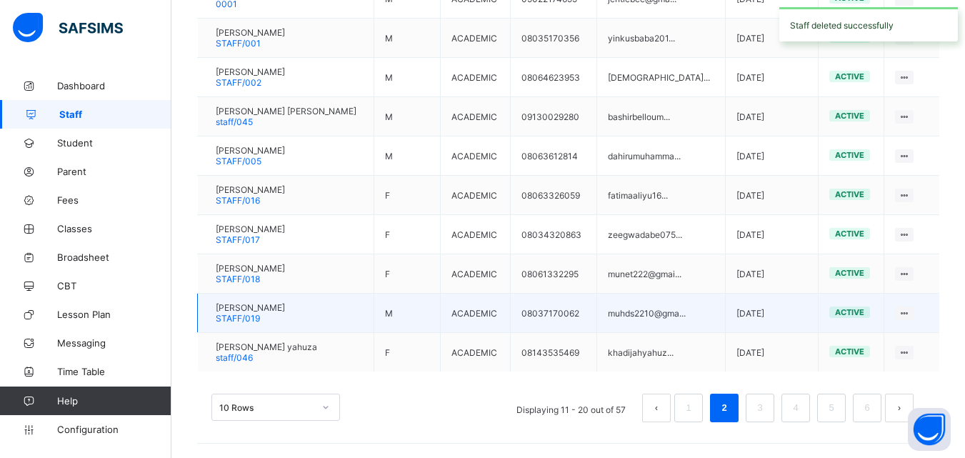
click at [609, 327] on td "muhds2210@gma..." at bounding box center [660, 313] width 129 height 39
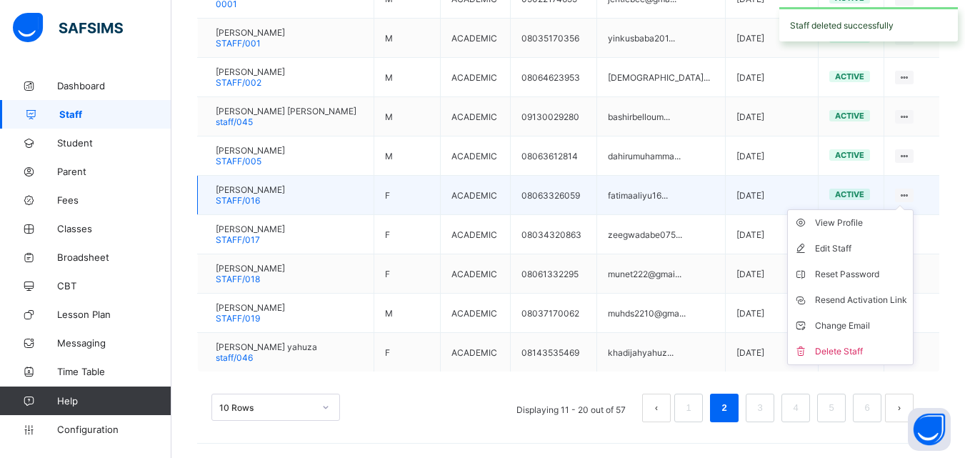
click at [913, 209] on ul "View Profile Edit Staff Reset Password Resend Activation Link Change Email Dele…" at bounding box center [850, 287] width 126 height 156
click at [878, 309] on li "Resend Activation Link" at bounding box center [850, 300] width 125 height 26
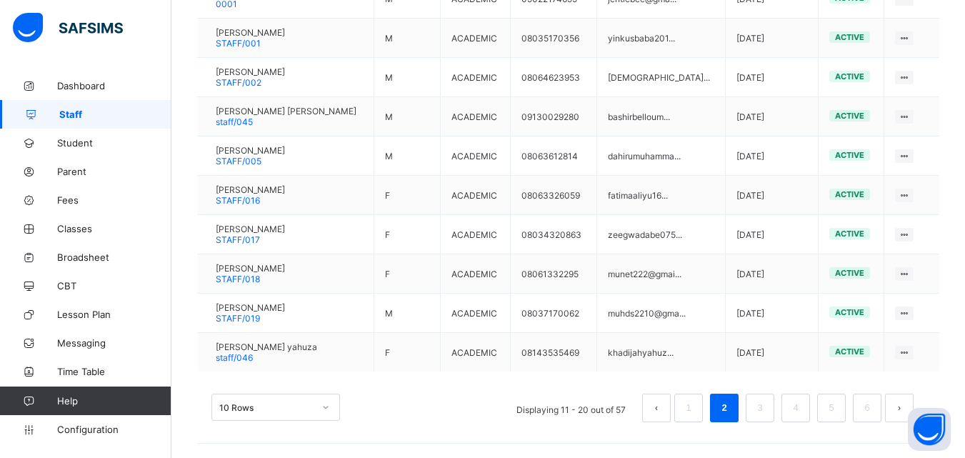
click at [801, 435] on div "10 Rows Displaying 11 - 20 out of 57 1 2 3 4 5 6" at bounding box center [568, 400] width 742 height 71
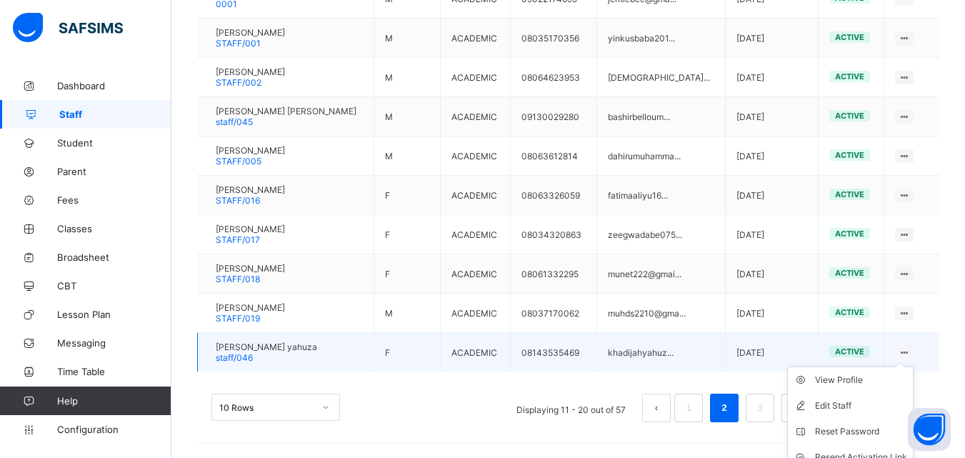
click at [908, 366] on ul "View Profile Edit Staff Reset Password Resend Activation Link Change Email Dele…" at bounding box center [850, 444] width 126 height 156
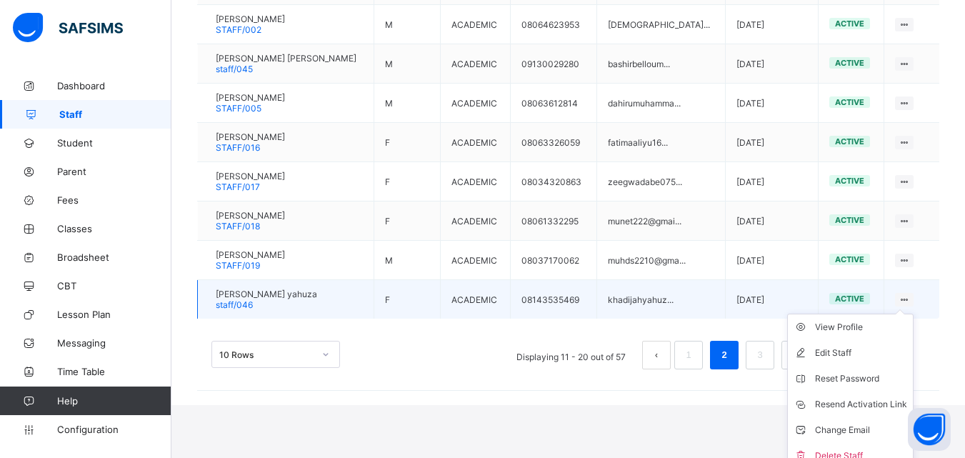
scroll to position [471, 0]
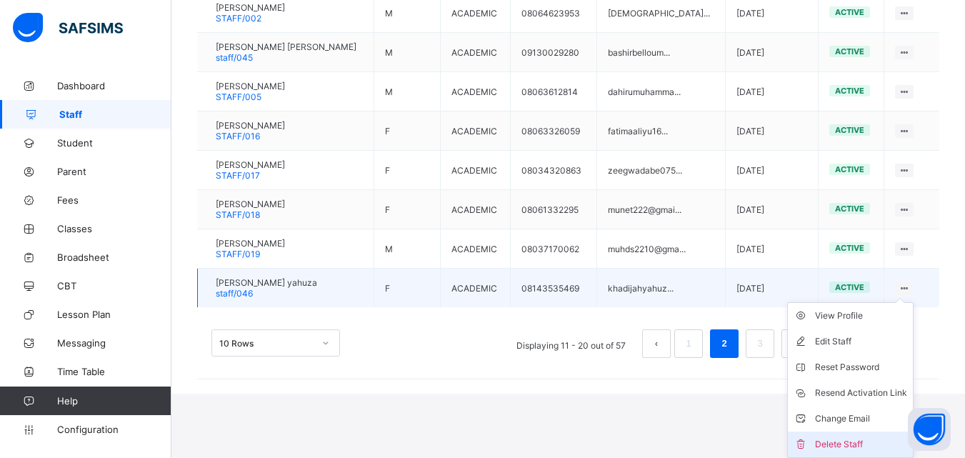
click at [876, 453] on li "Delete Staff" at bounding box center [850, 444] width 125 height 26
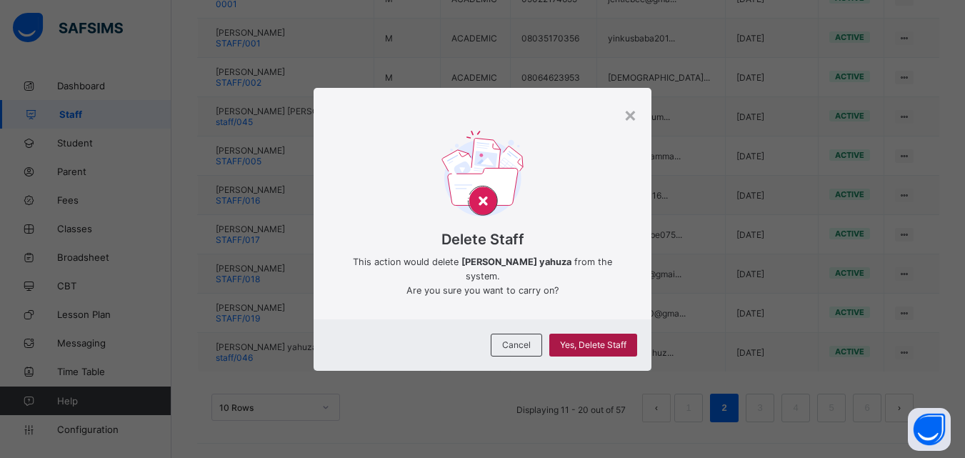
click at [599, 346] on div "Yes, Delete Staff" at bounding box center [593, 345] width 88 height 23
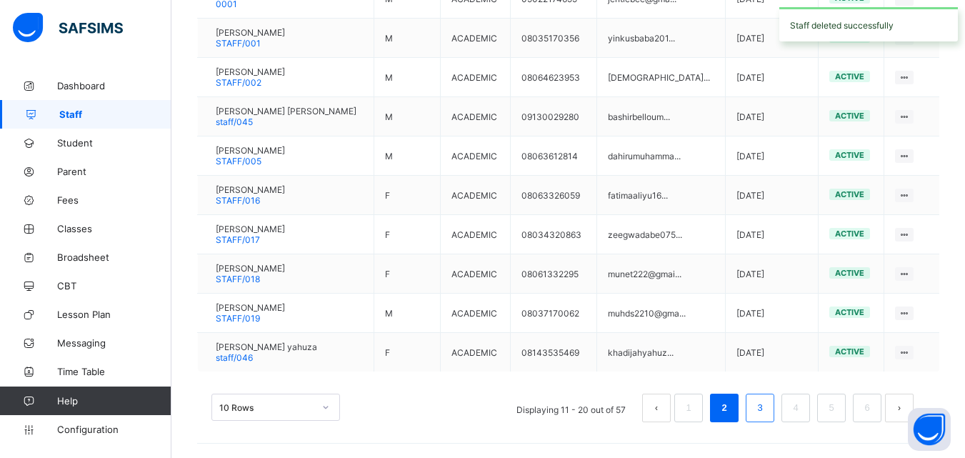
click at [766, 413] on link "3" at bounding box center [760, 407] width 14 height 19
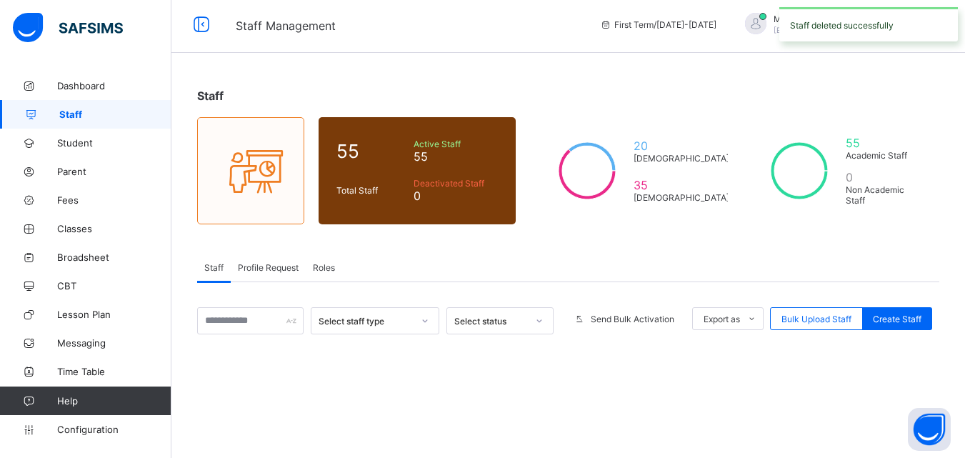
scroll to position [186, 0]
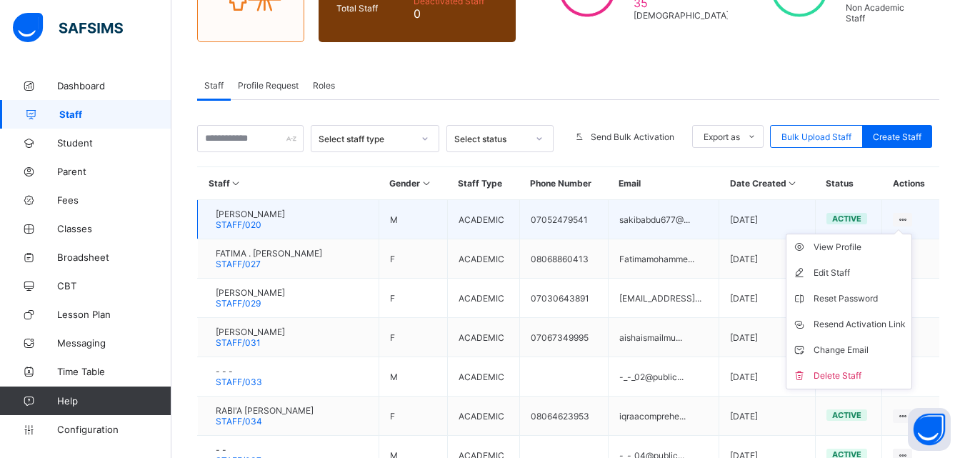
click at [912, 234] on ul "View Profile Edit Staff Reset Password Resend Activation Link Change Email Dele…" at bounding box center [849, 312] width 126 height 156
click at [871, 327] on div "Resend Activation Link" at bounding box center [859, 324] width 92 height 14
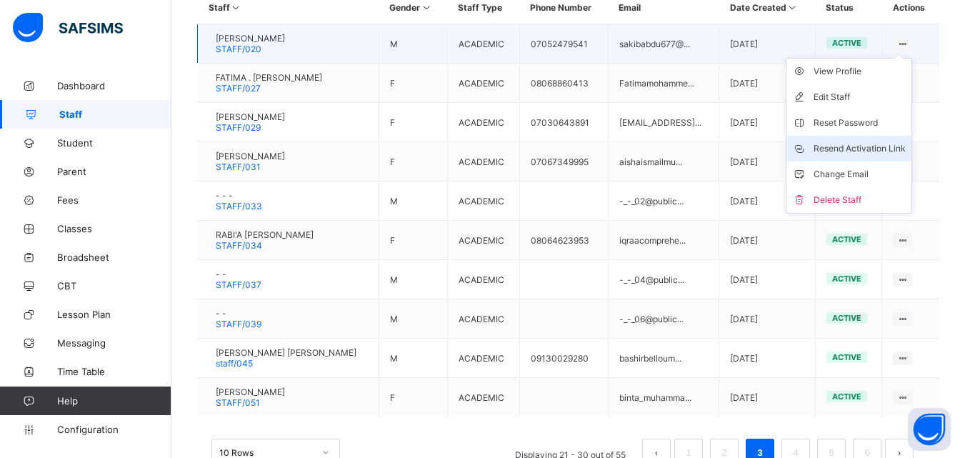
scroll to position [407, 0]
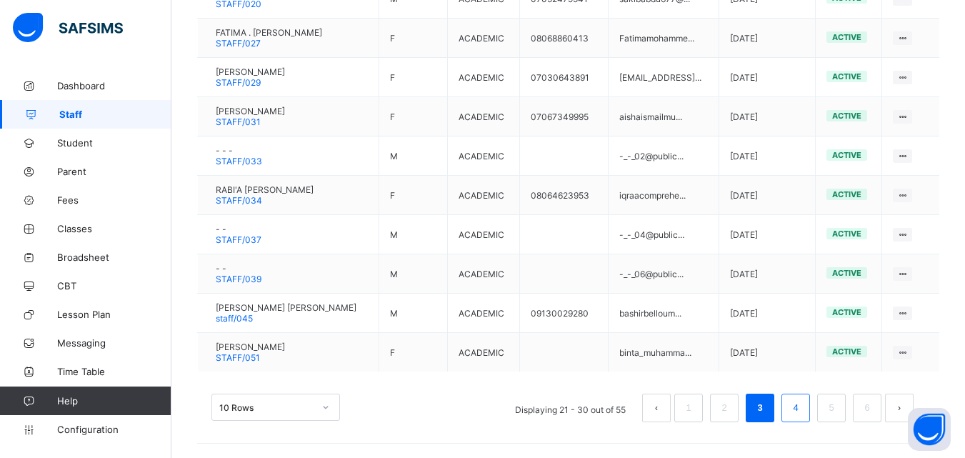
click at [802, 414] on link "4" at bounding box center [795, 407] width 14 height 19
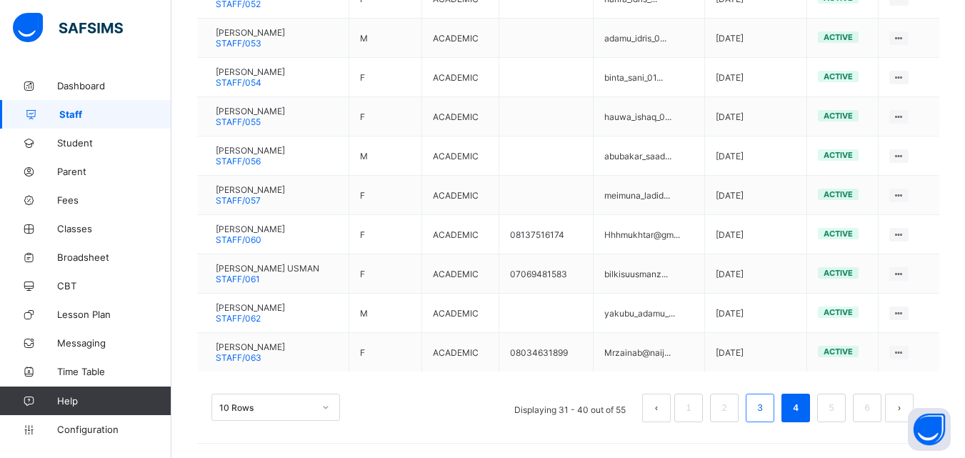
click at [766, 411] on link "3" at bounding box center [760, 407] width 14 height 19
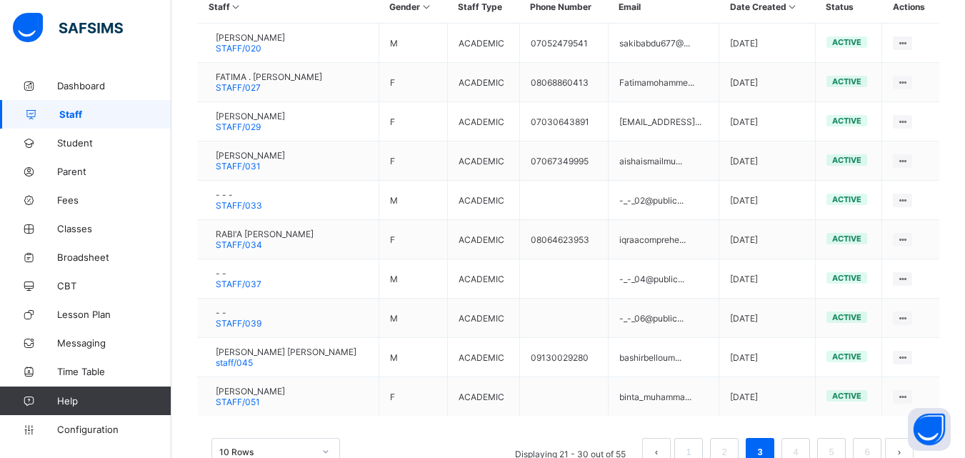
scroll to position [396, 0]
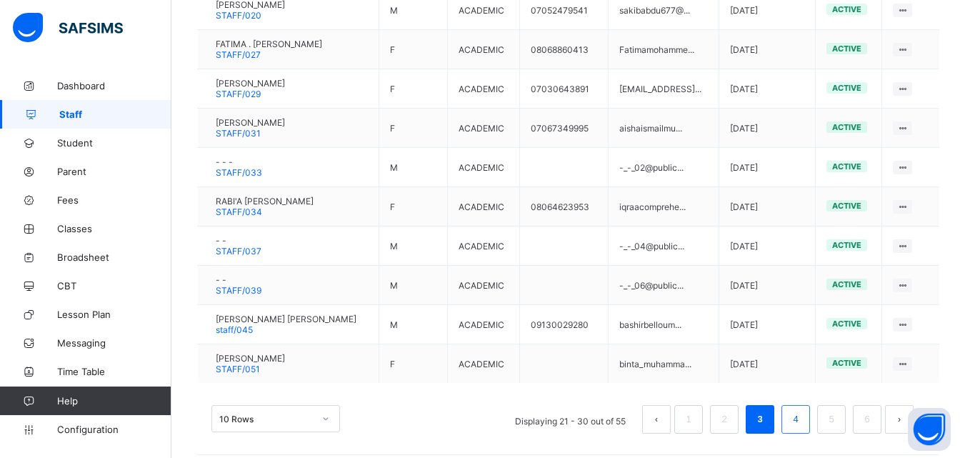
click at [801, 424] on link "4" at bounding box center [795, 419] width 14 height 19
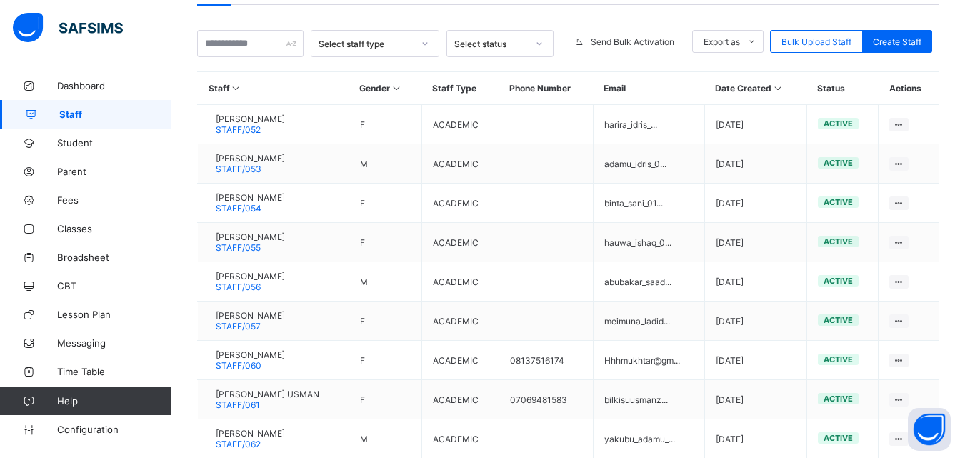
scroll to position [288, 0]
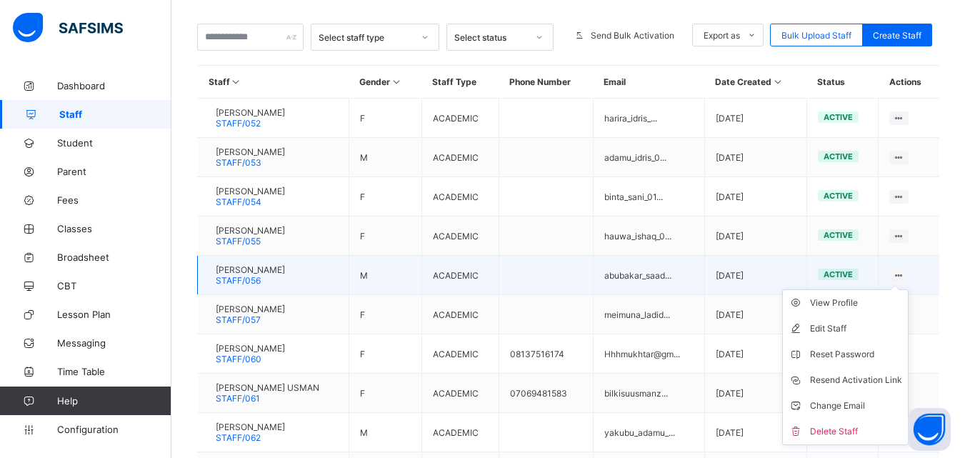
click at [908, 289] on ul "View Profile Edit Staff Reset Password Resend Activation Link Change Email Dele…" at bounding box center [845, 367] width 126 height 156
click at [864, 440] on li "Delete Staff" at bounding box center [845, 431] width 125 height 26
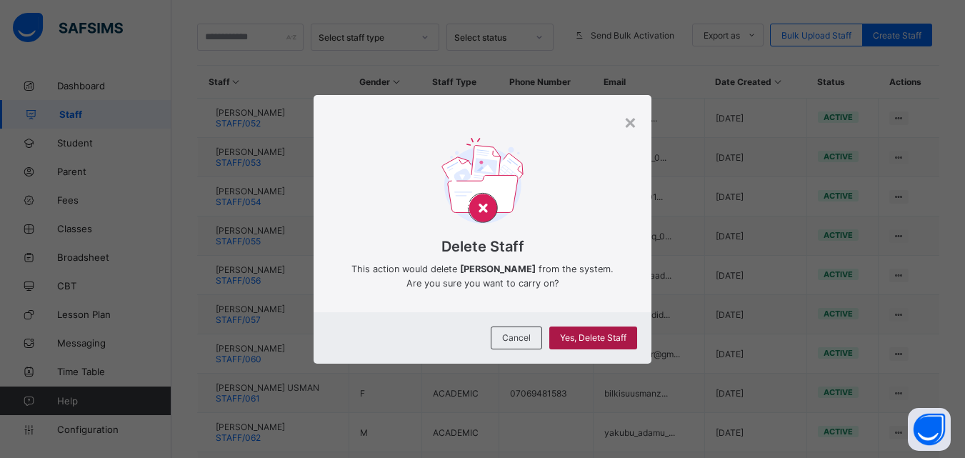
click at [608, 340] on span "Yes, Delete Staff" at bounding box center [593, 337] width 66 height 11
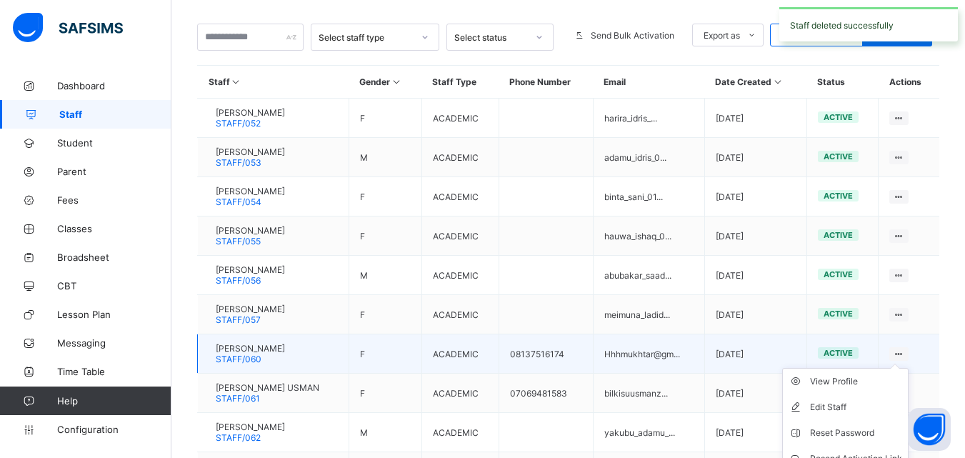
click at [908, 368] on ul "View Profile Edit Staff Reset Password Resend Activation Link Change Email Dele…" at bounding box center [845, 446] width 126 height 156
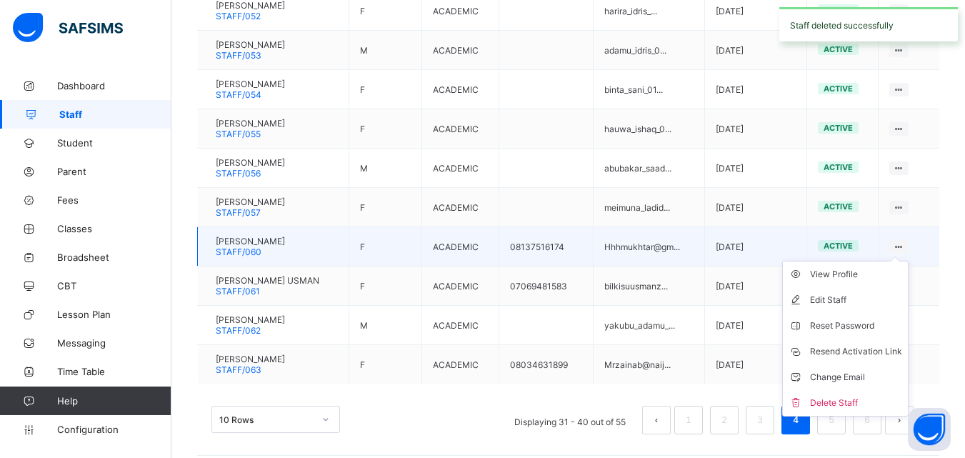
scroll to position [398, 0]
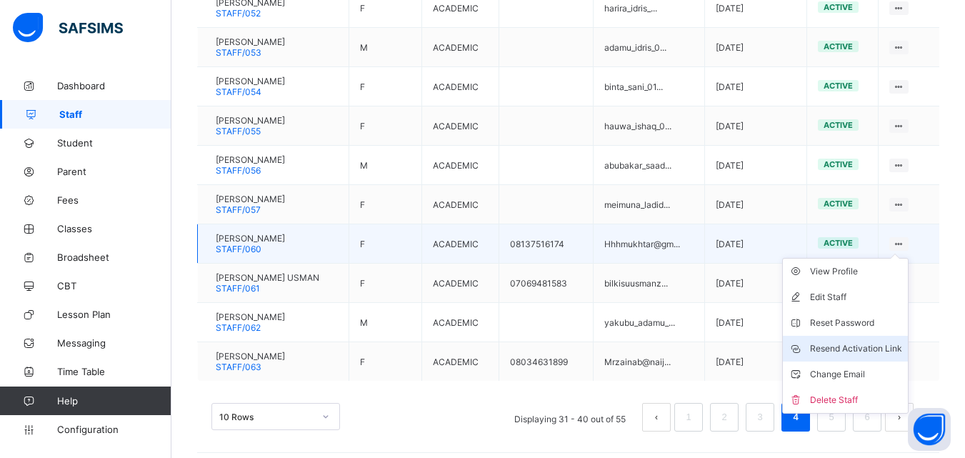
click at [869, 358] on li "Resend Activation Link" at bounding box center [845, 349] width 125 height 26
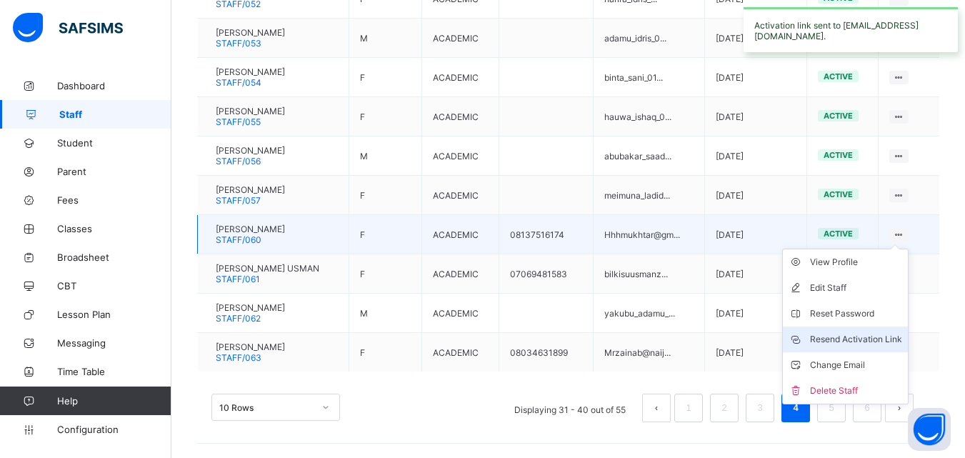
scroll to position [405, 0]
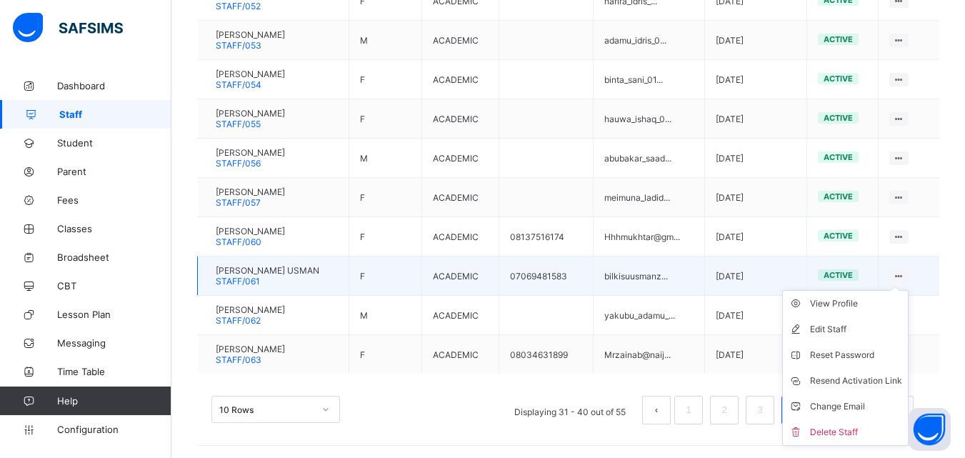
click at [908, 290] on ul "View Profile Edit Staff Reset Password Resend Activation Link Change Email Dele…" at bounding box center [845, 368] width 126 height 156
click at [886, 388] on li "Resend Activation Link" at bounding box center [845, 381] width 125 height 26
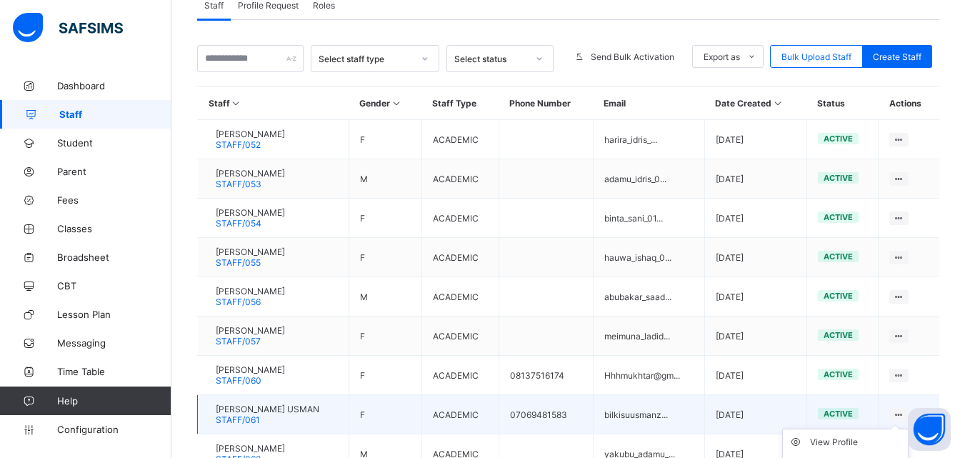
scroll to position [407, 0]
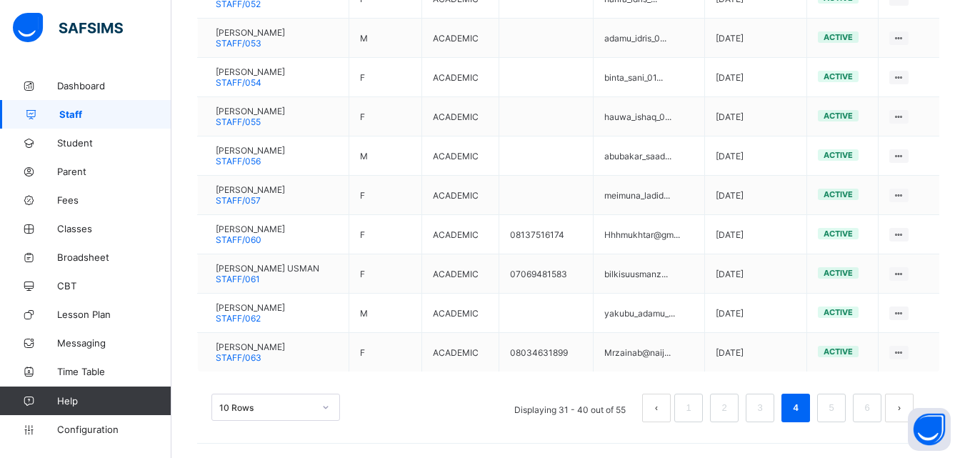
click at [758, 455] on div "Staff 54 Total Staff Active Staff 54 Deactivated Staff 0 19 [DEMOGRAPHIC_DATA] …" at bounding box center [567, 60] width 793 height 793
click at [838, 416] on link "5" at bounding box center [831, 407] width 14 height 19
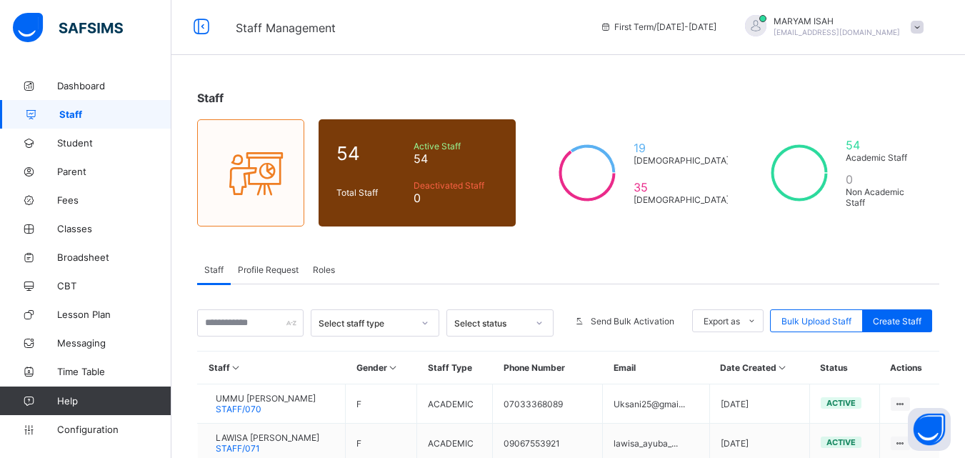
scroll to position [149, 0]
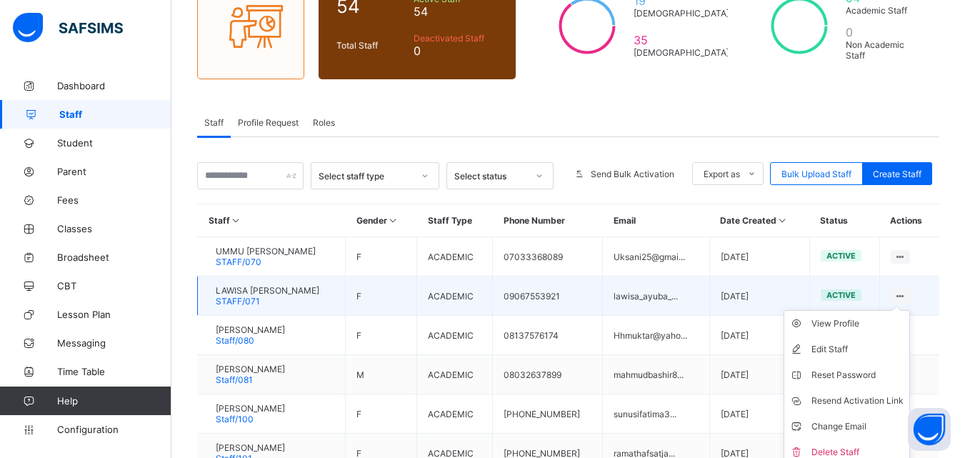
click at [910, 292] on div at bounding box center [900, 296] width 19 height 14
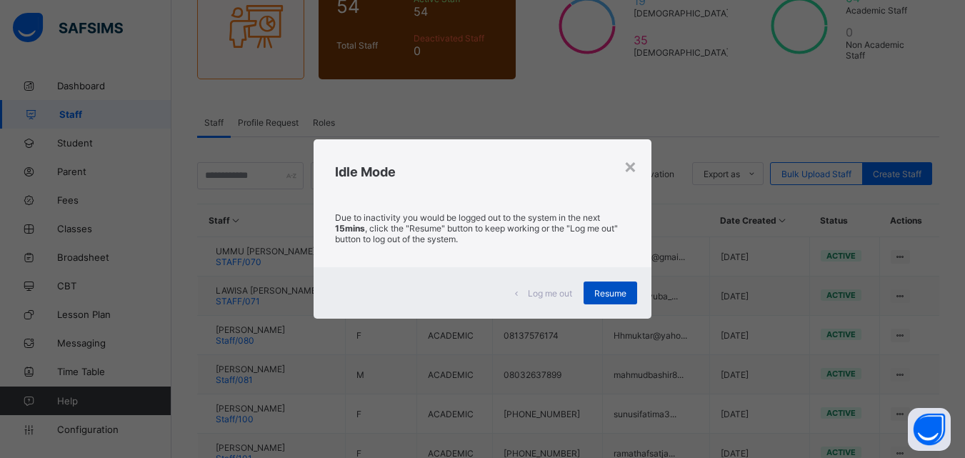
click at [604, 288] on span "Resume" at bounding box center [610, 293] width 32 height 11
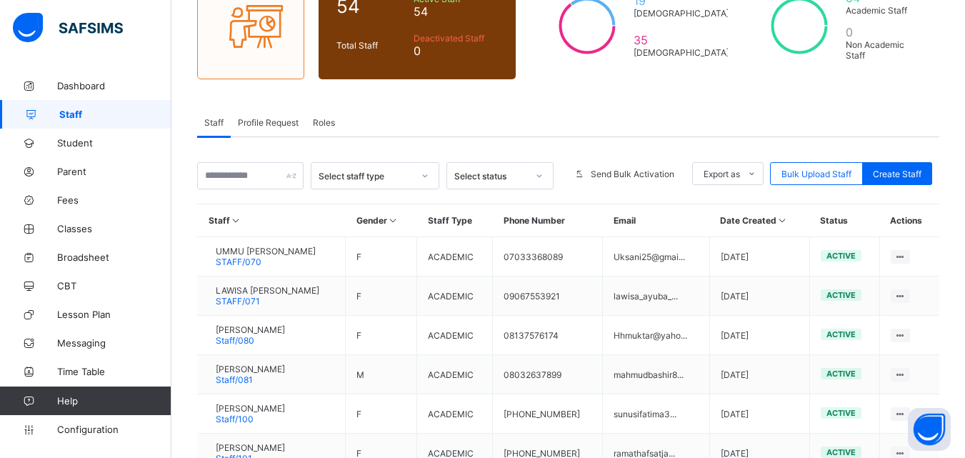
scroll to position [92, 0]
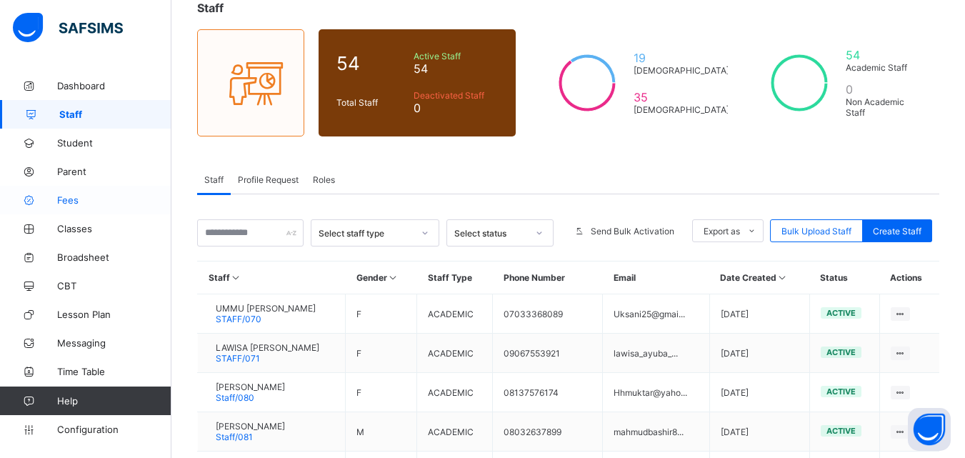
click at [61, 196] on span "Fees" at bounding box center [114, 199] width 114 height 11
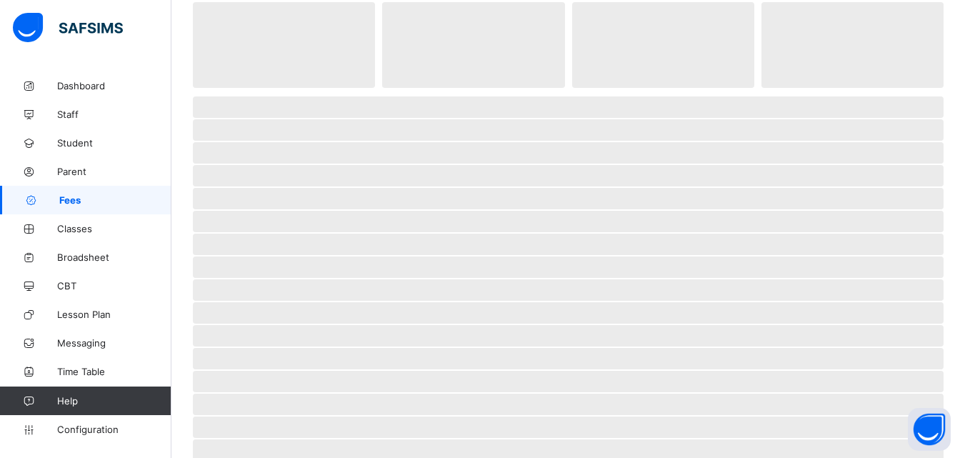
click at [61, 196] on span "Fees" at bounding box center [115, 199] width 112 height 11
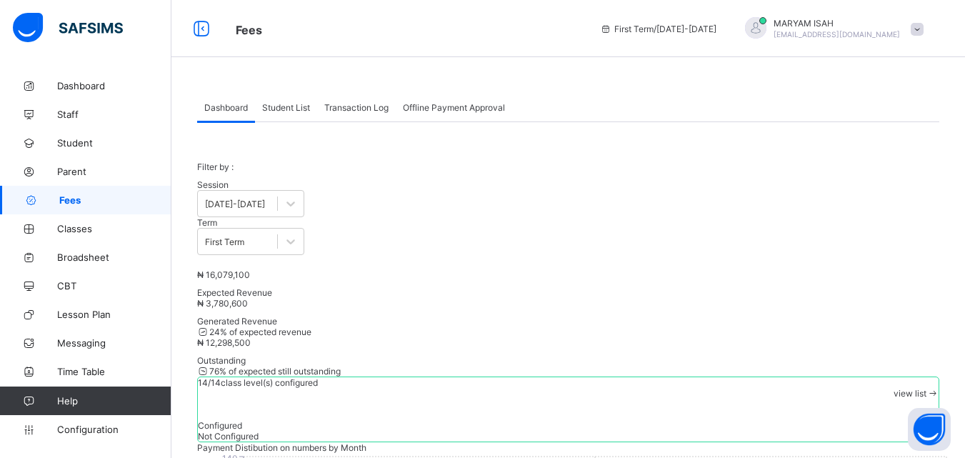
click at [274, 111] on span "Student List" at bounding box center [286, 107] width 48 height 11
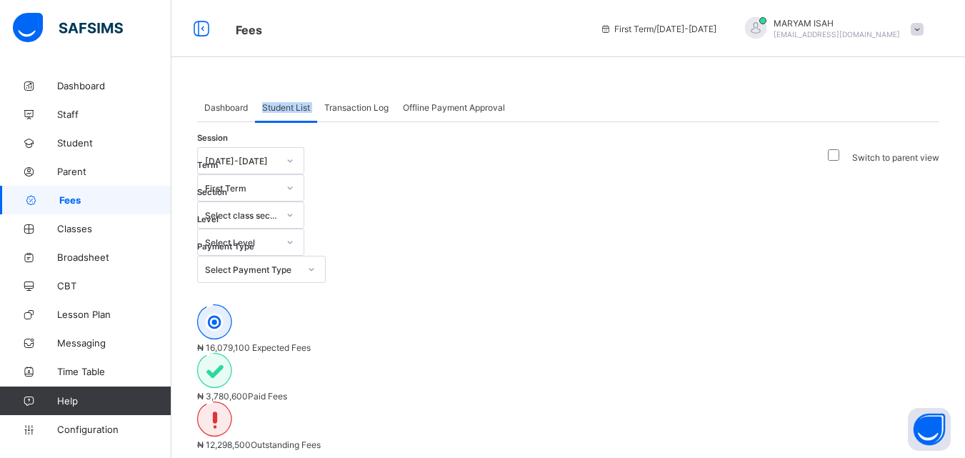
click at [274, 111] on span "Student List" at bounding box center [286, 107] width 48 height 11
click at [294, 235] on icon at bounding box center [290, 242] width 9 height 14
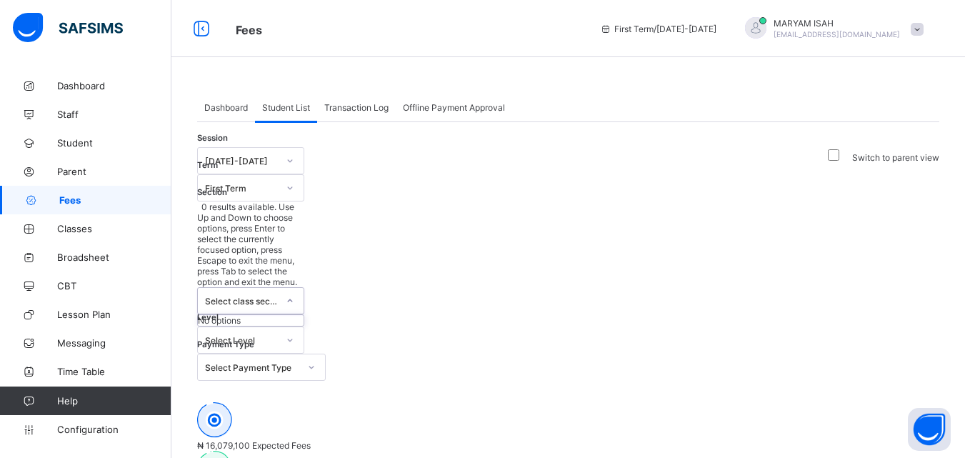
click at [302, 289] on div at bounding box center [290, 300] width 24 height 23
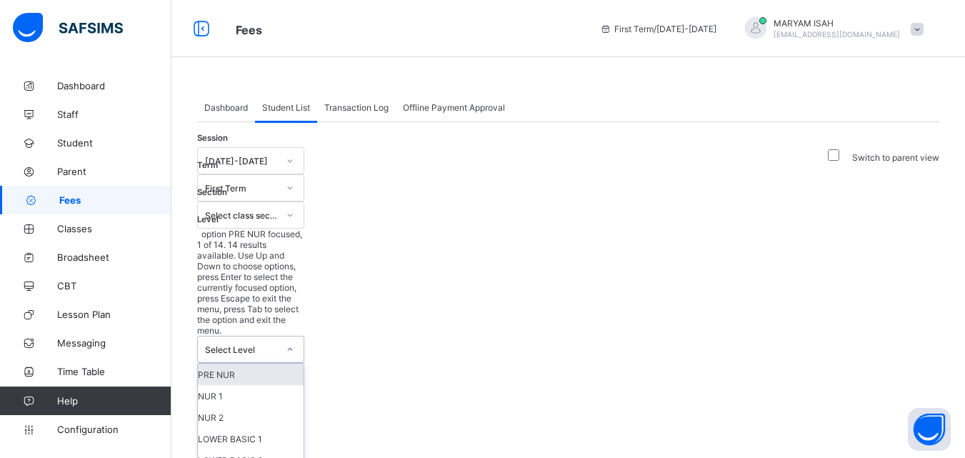
click at [294, 342] on icon at bounding box center [290, 349] width 9 height 14
click at [304, 363] on div "PRE NUR" at bounding box center [251, 373] width 106 height 21
click at [326, 198] on div "Session [DATE]-[DATE] Term First Term Section Select class section Level option…" at bounding box center [261, 419] width 129 height 544
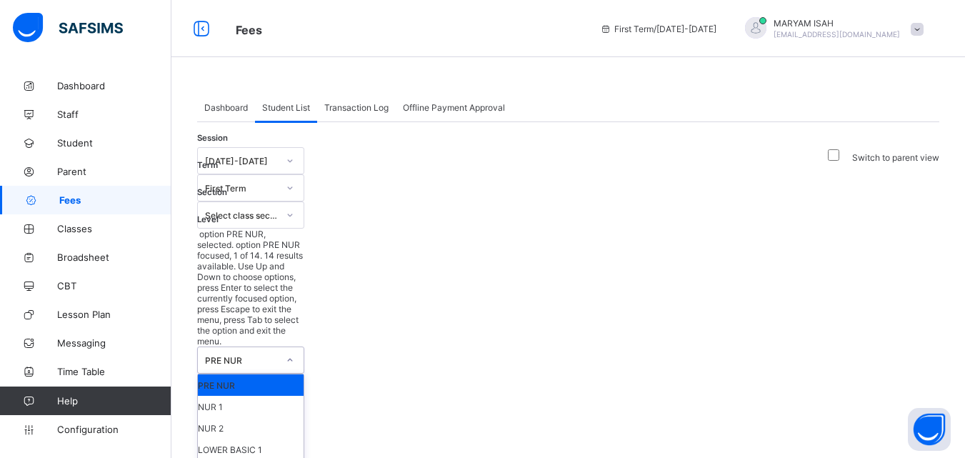
click at [304, 374] on div "PRE NUR" at bounding box center [251, 384] width 106 height 21
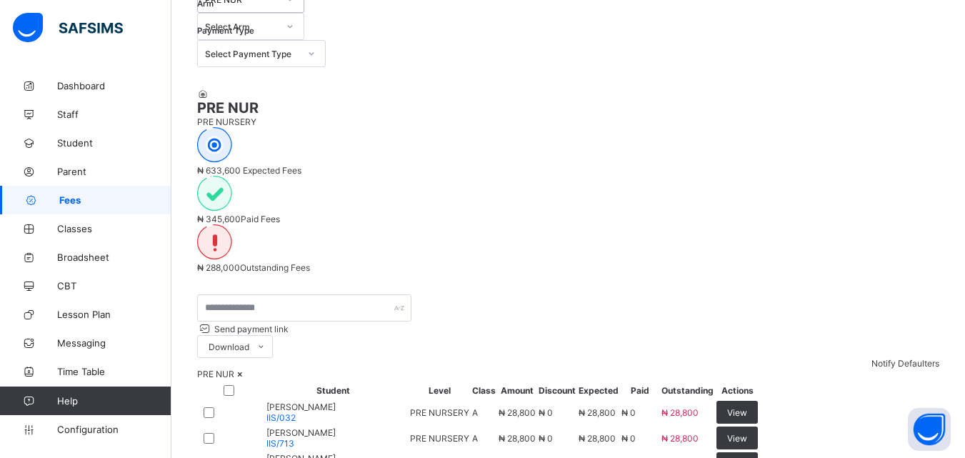
scroll to position [324, 0]
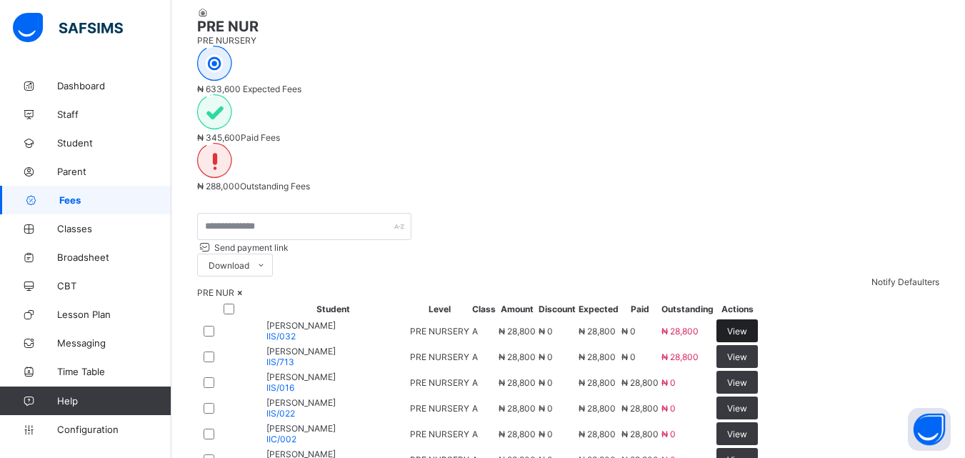
click at [747, 326] on span "View" at bounding box center [737, 331] width 20 height 11
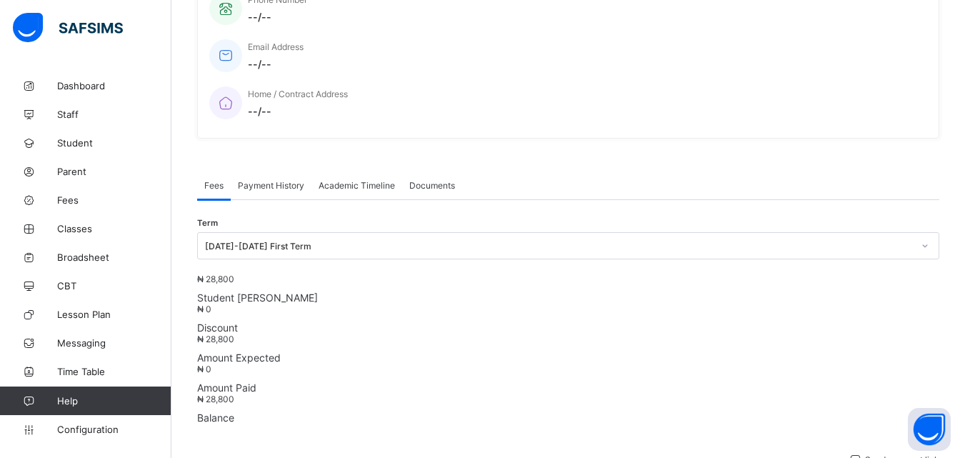
scroll to position [324, 0]
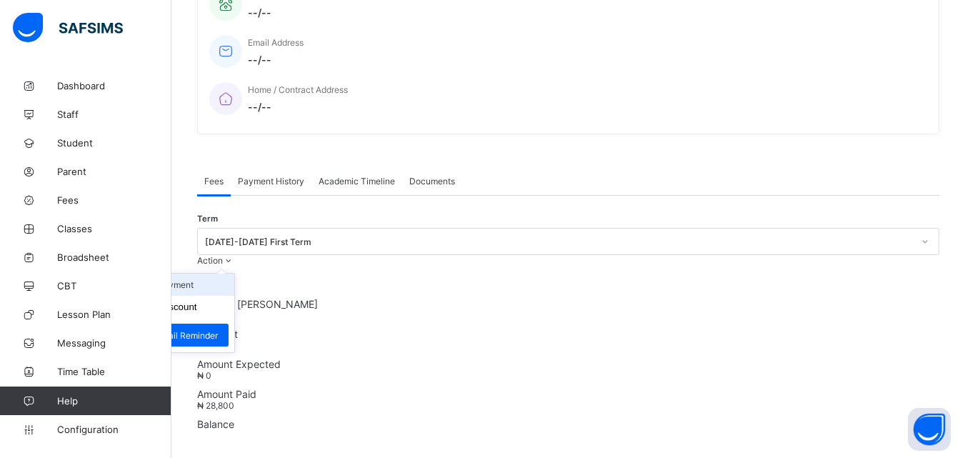
click at [234, 274] on li "Receive Payment" at bounding box center [175, 285] width 117 height 22
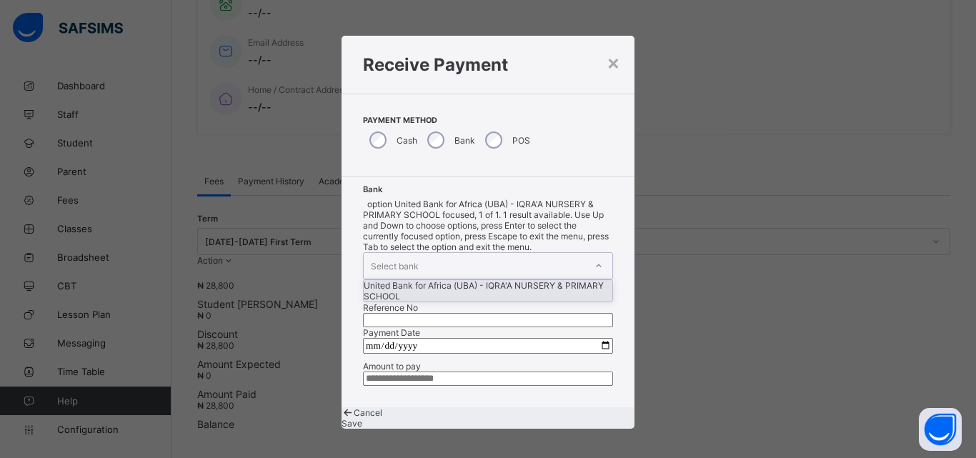
click at [586, 254] on div at bounding box center [598, 265] width 24 height 23
click at [453, 280] on div "United Bank for Africa (UBA) - IQRA'A NURSERY & PRIMARY SCHOOL" at bounding box center [487, 290] width 249 height 21
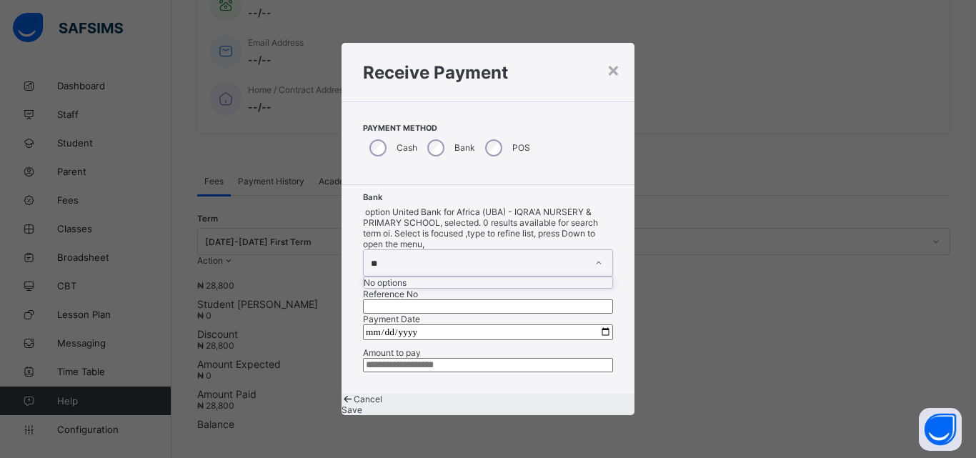
type input "*"
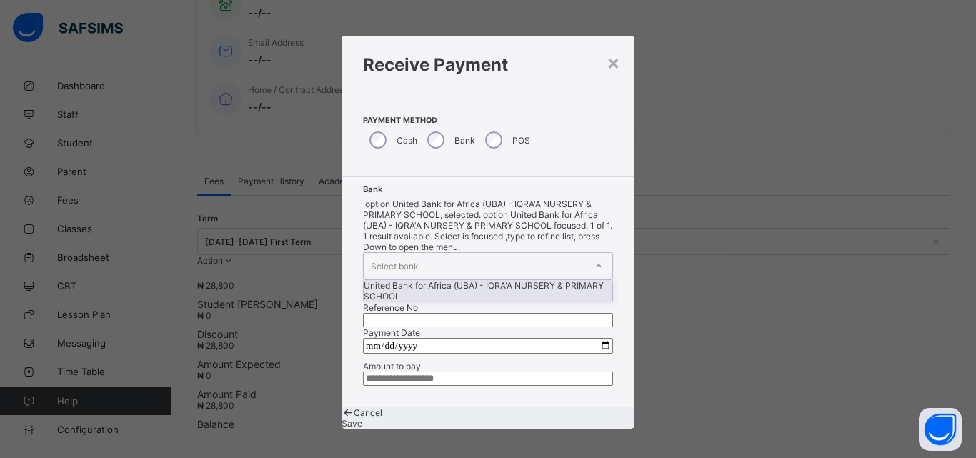
click at [421, 280] on div "United Bank for Africa (UBA) - IQRA'A NURSERY & PRIMARY SCHOOL" at bounding box center [487, 290] width 249 height 21
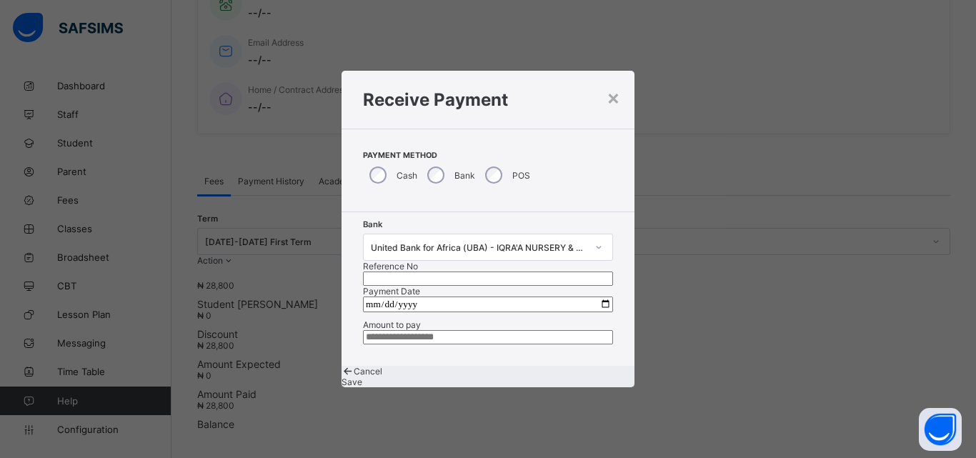
click at [512, 271] on input "text" at bounding box center [488, 278] width 250 height 14
type input "******"
click at [596, 296] on input "date" at bounding box center [488, 304] width 250 height 16
type input "**********"
click at [436, 344] on input "currency" at bounding box center [488, 337] width 250 height 14
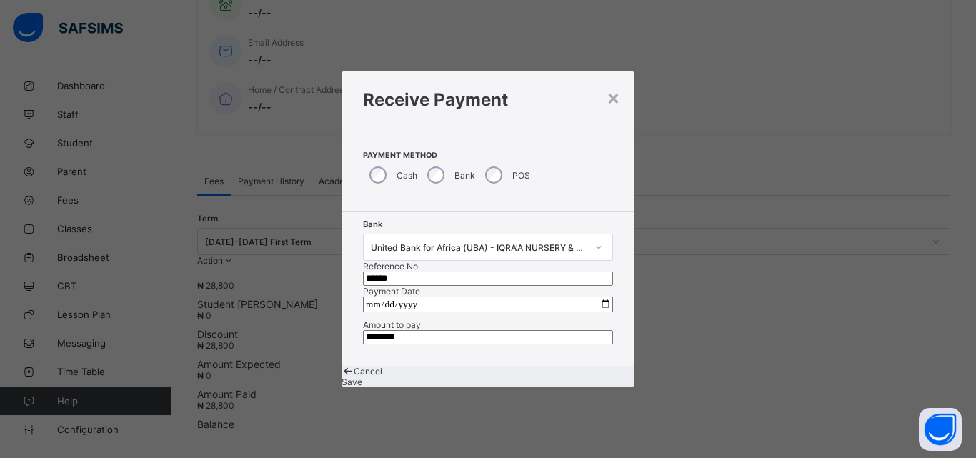
type input "********"
click at [362, 387] on span "Save" at bounding box center [351, 381] width 21 height 11
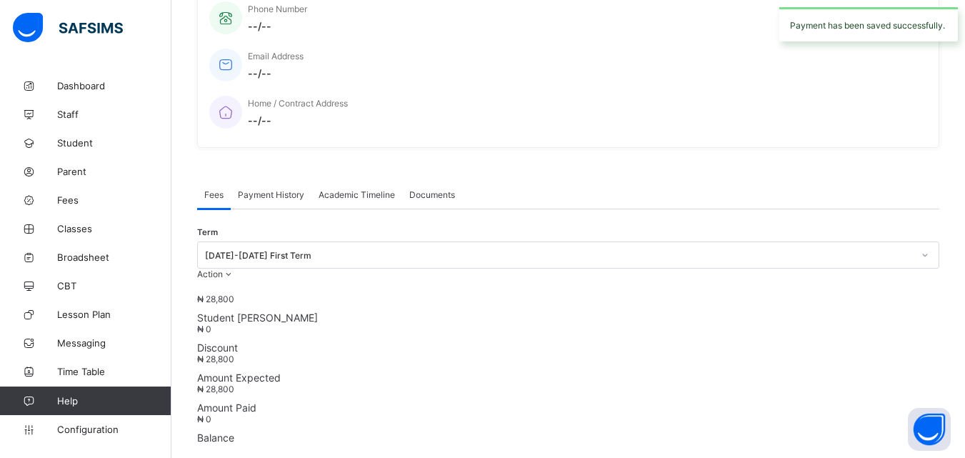
scroll to position [0, 0]
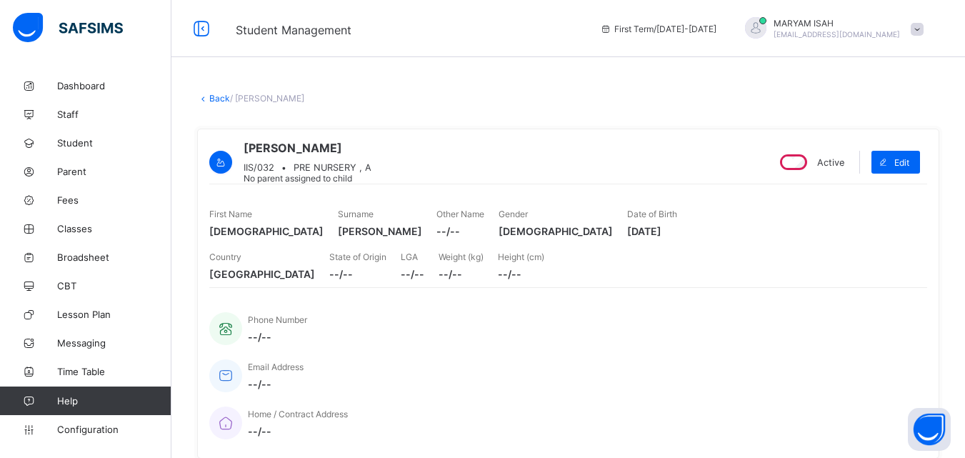
click at [214, 94] on link "Back" at bounding box center [219, 98] width 21 height 11
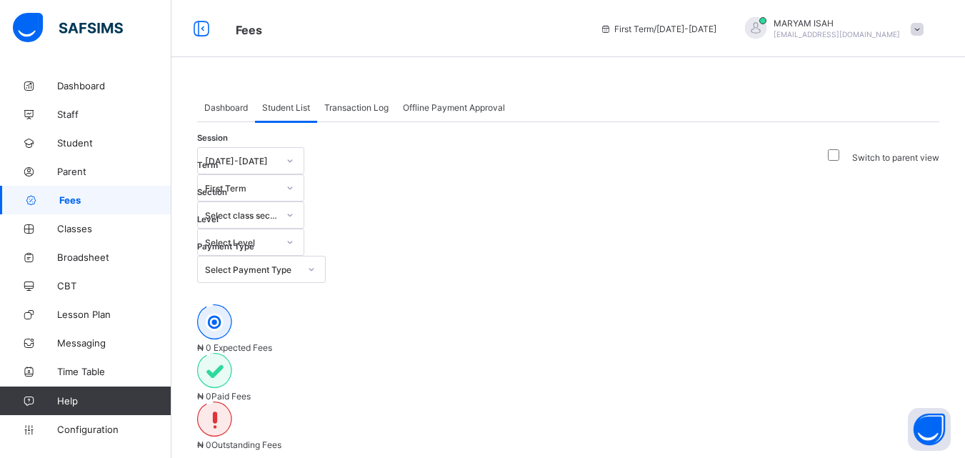
click at [294, 235] on icon at bounding box center [290, 242] width 9 height 14
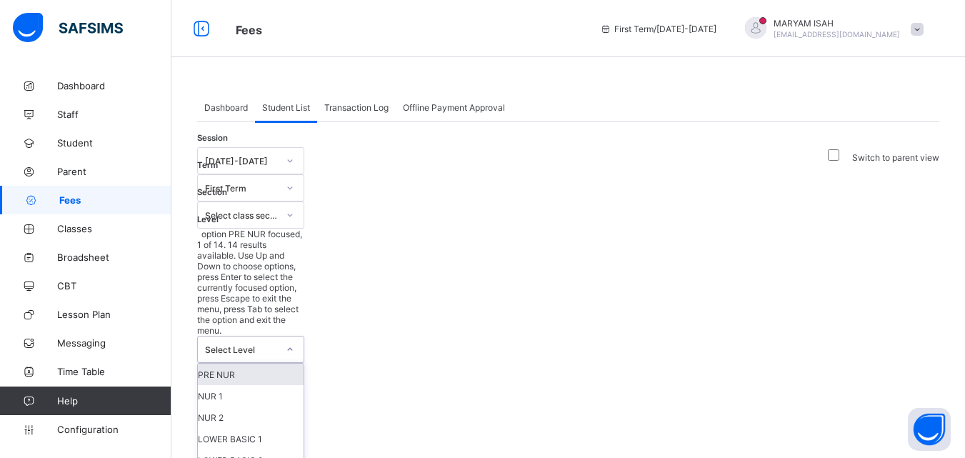
click at [304, 363] on div "PRE NUR" at bounding box center [251, 373] width 106 height 21
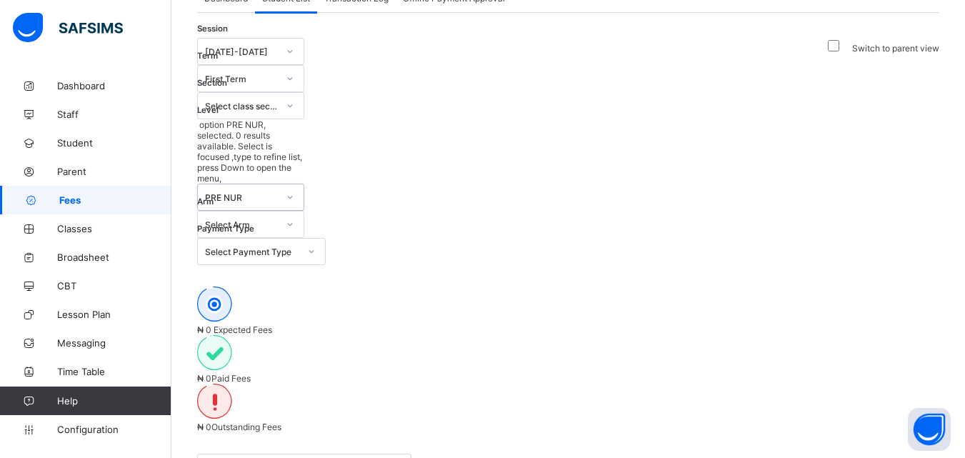
scroll to position [220, 0]
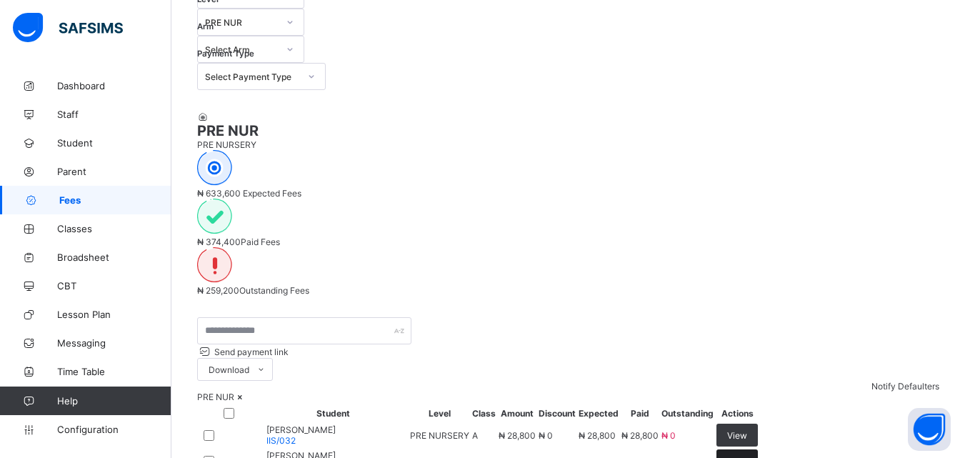
click at [747, 456] on span "View" at bounding box center [737, 461] width 20 height 11
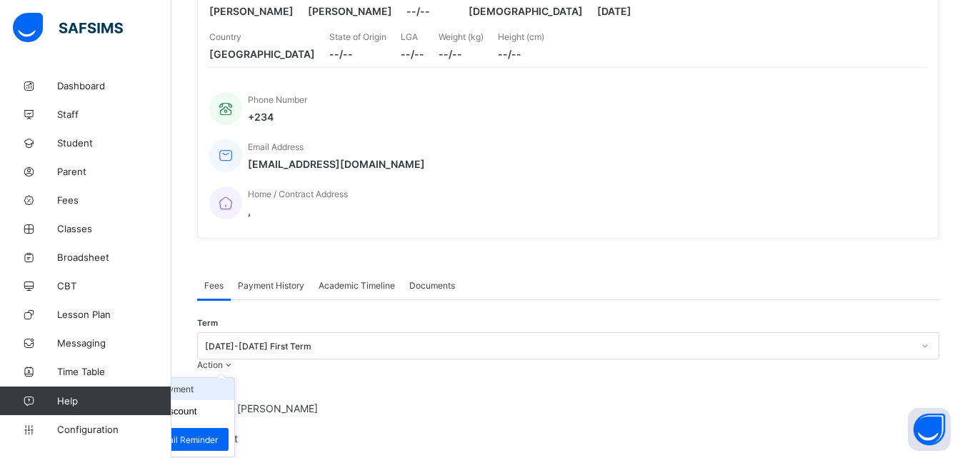
click at [234, 378] on li "Receive Payment" at bounding box center [175, 389] width 117 height 22
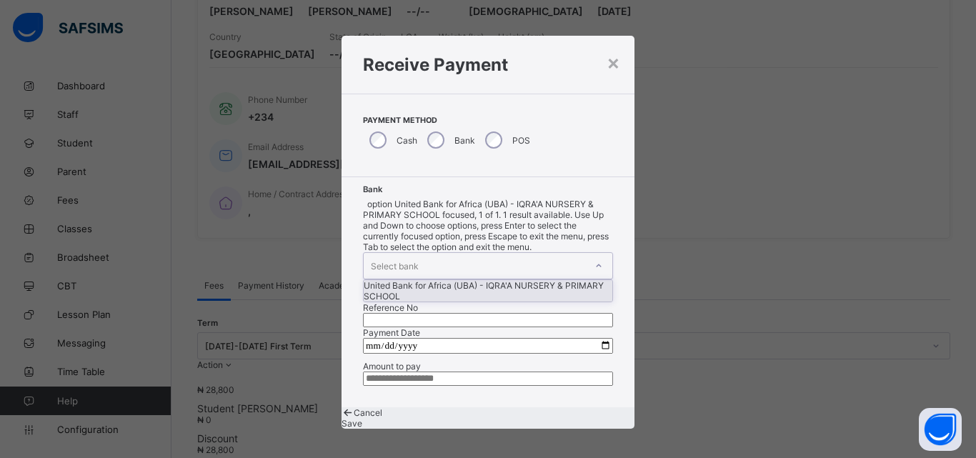
click at [594, 259] on icon at bounding box center [598, 266] width 9 height 14
click at [417, 280] on div "United Bank for Africa (UBA) - IQRA'A NURSERY & PRIMARY SCHOOL" at bounding box center [487, 290] width 249 height 21
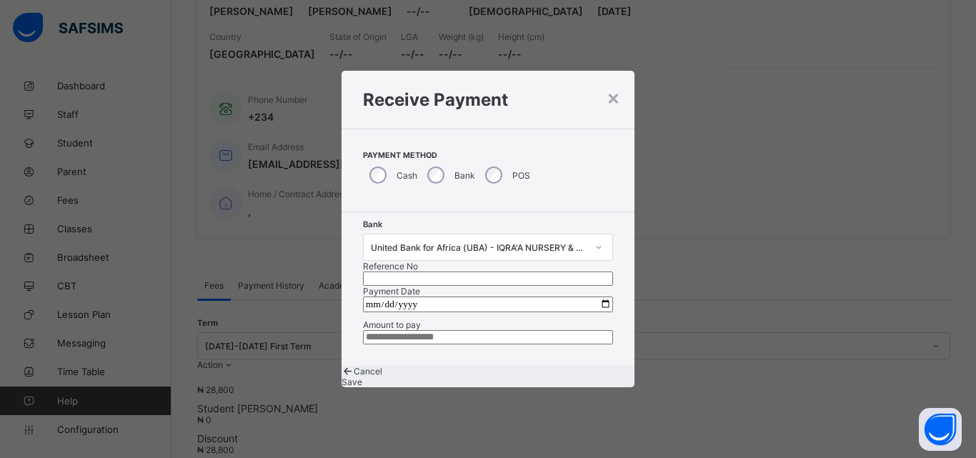
click at [508, 271] on input "text" at bounding box center [488, 278] width 250 height 14
type input "*****"
click at [594, 296] on input "date" at bounding box center [488, 304] width 250 height 16
type input "**********"
click at [404, 338] on input "currency" at bounding box center [488, 337] width 250 height 14
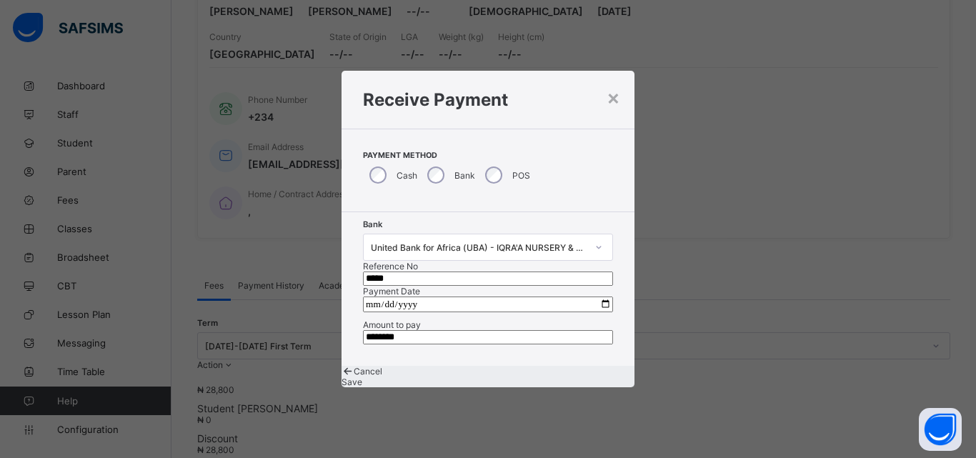
type input "********"
click at [362, 387] on span "Save" at bounding box center [351, 381] width 21 height 11
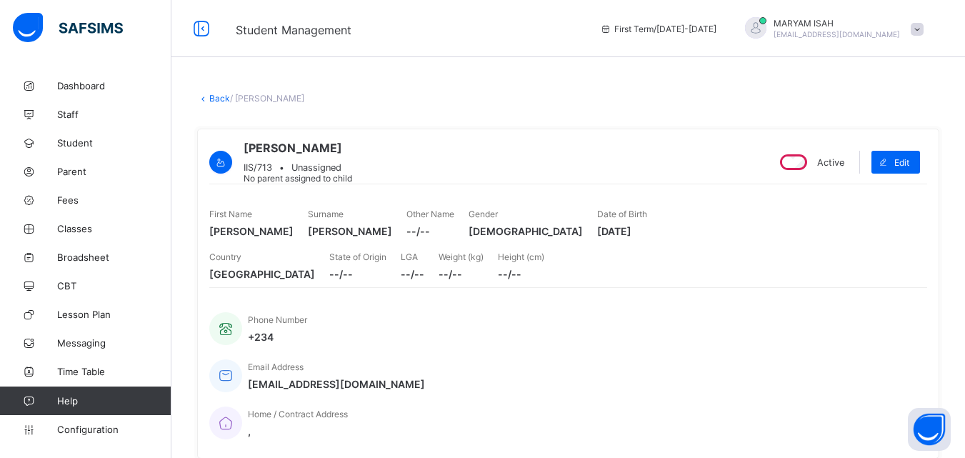
click at [226, 102] on link "Back" at bounding box center [219, 98] width 21 height 11
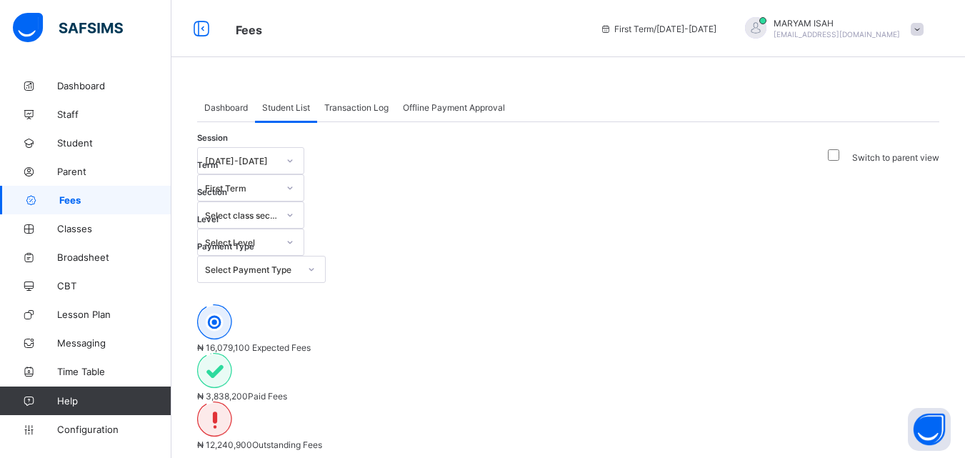
click at [294, 235] on icon at bounding box center [290, 242] width 9 height 14
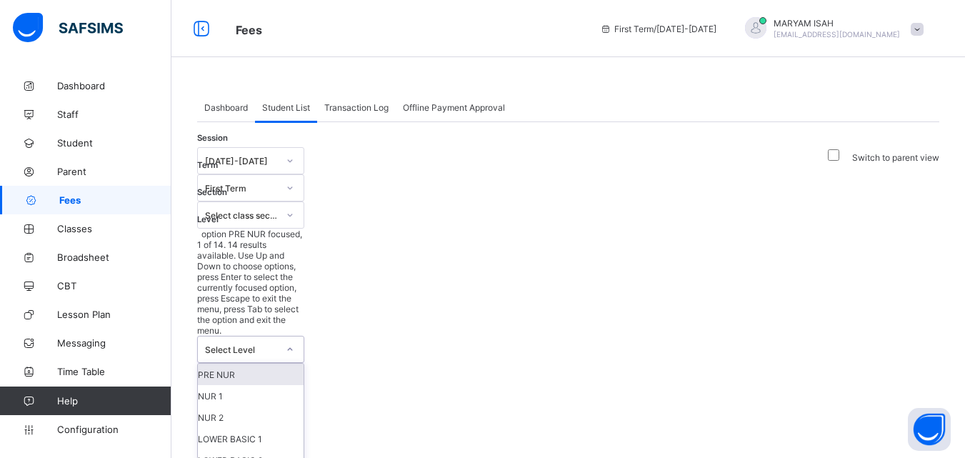
click at [294, 342] on icon at bounding box center [290, 349] width 9 height 14
click at [304, 363] on div "PRE NUR" at bounding box center [251, 373] width 106 height 21
click at [326, 195] on div "Session [DATE]-[DATE] Term First Term Section Select class section Level option…" at bounding box center [261, 419] width 129 height 544
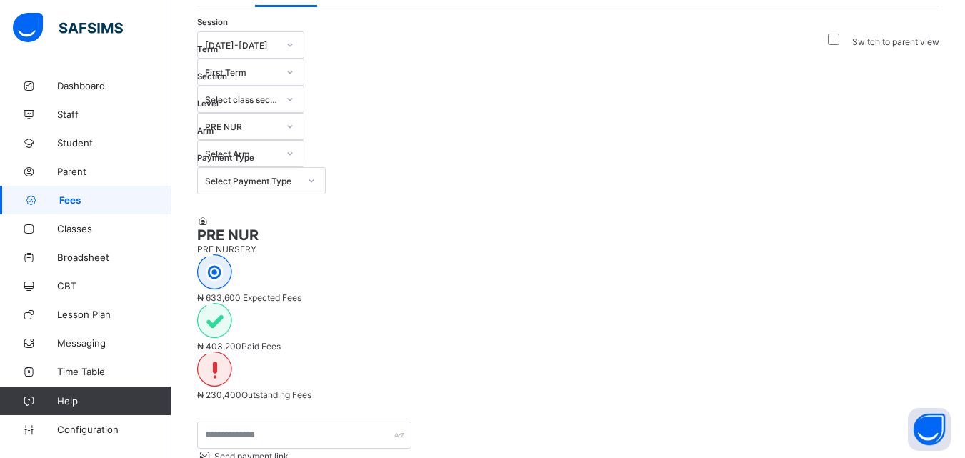
scroll to position [481, 0]
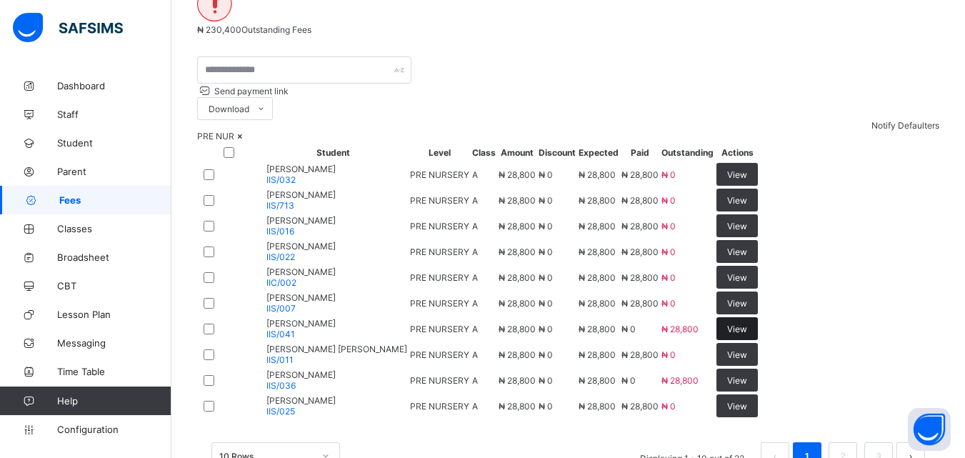
click at [747, 334] on span "View" at bounding box center [737, 329] width 20 height 11
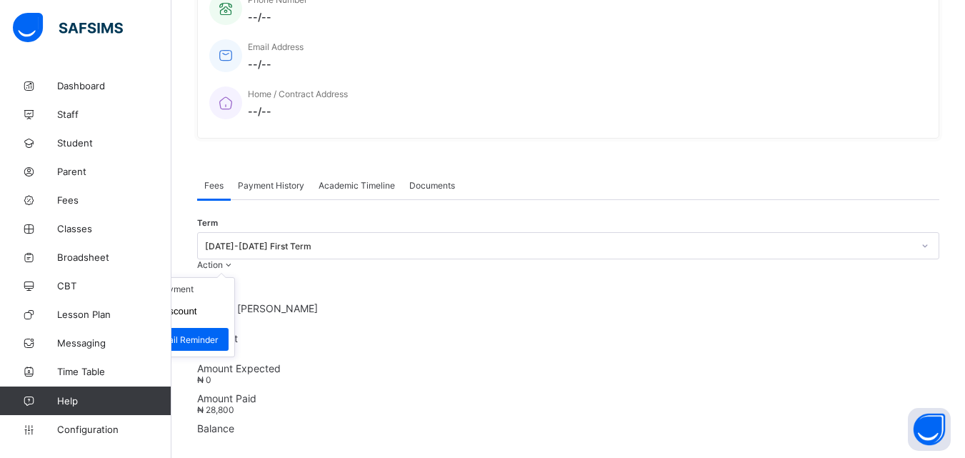
scroll to position [481, 0]
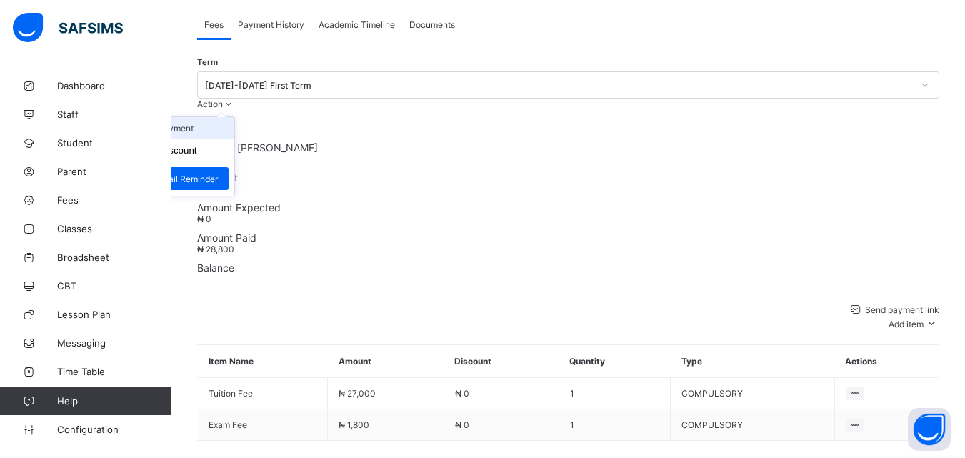
click at [234, 117] on li "Receive Payment" at bounding box center [175, 128] width 117 height 22
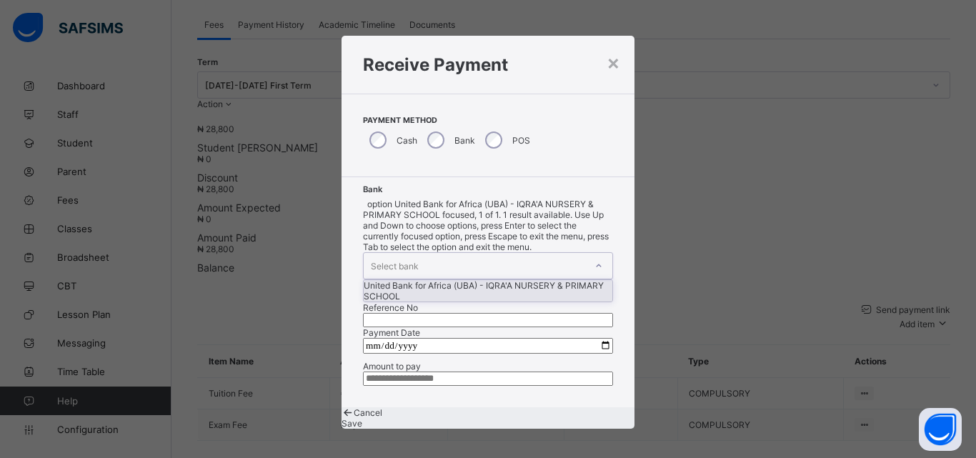
click at [594, 259] on icon at bounding box center [598, 266] width 9 height 14
click at [449, 280] on div "United Bank for Africa (UBA) - IQRA'A NURSERY & PRIMARY SCHOOL" at bounding box center [487, 290] width 249 height 21
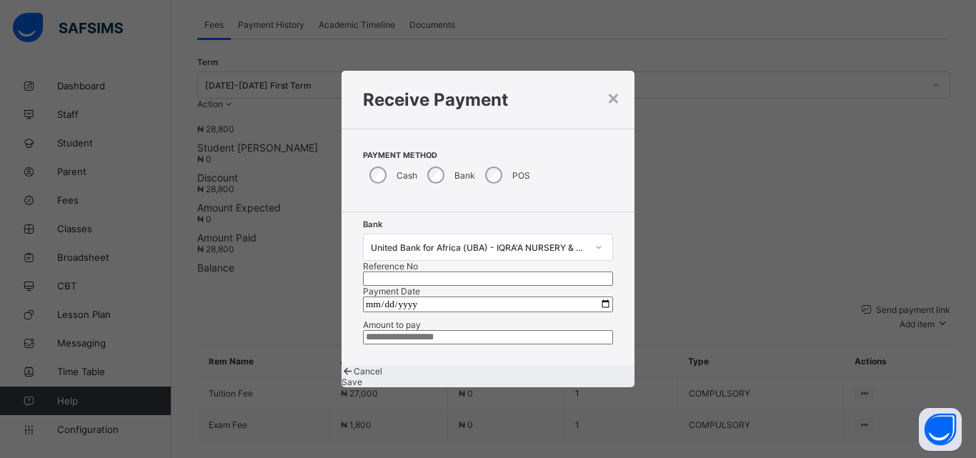
click at [525, 271] on input "text" at bounding box center [488, 278] width 250 height 14
type input "*******"
click at [595, 296] on input "date" at bounding box center [488, 304] width 250 height 16
type input "**********"
click at [419, 344] on input "currency" at bounding box center [488, 337] width 250 height 14
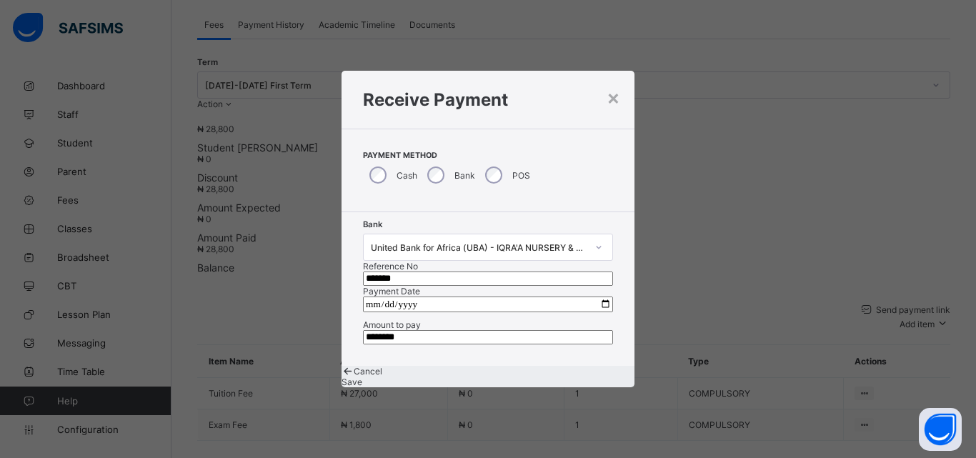
type input "********"
click at [362, 387] on span "Save" at bounding box center [351, 381] width 21 height 11
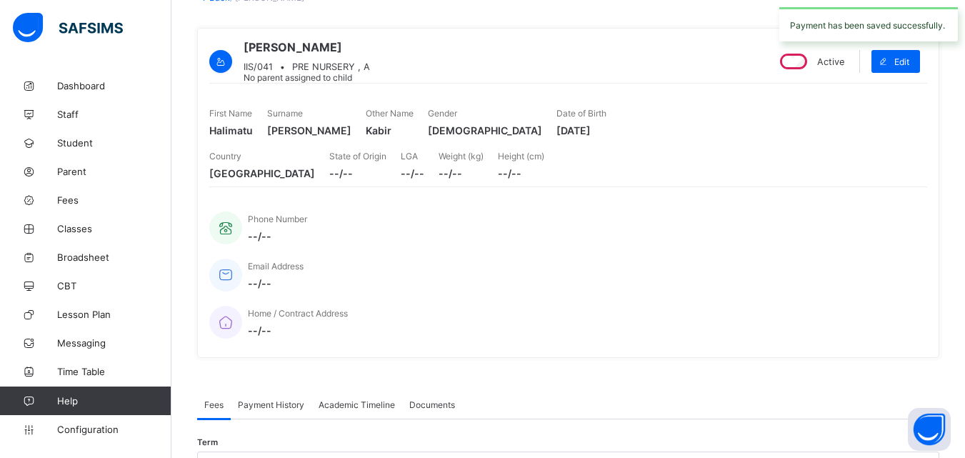
scroll to position [0, 0]
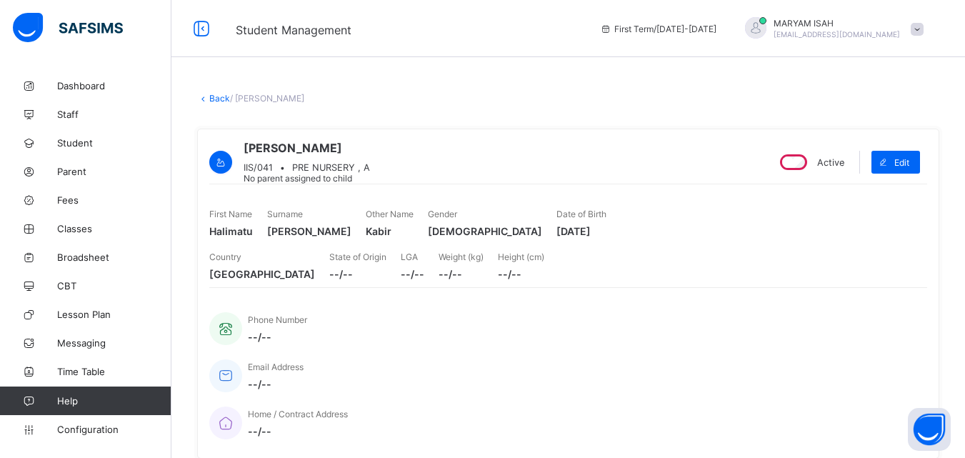
click at [211, 96] on link "Back" at bounding box center [219, 98] width 21 height 11
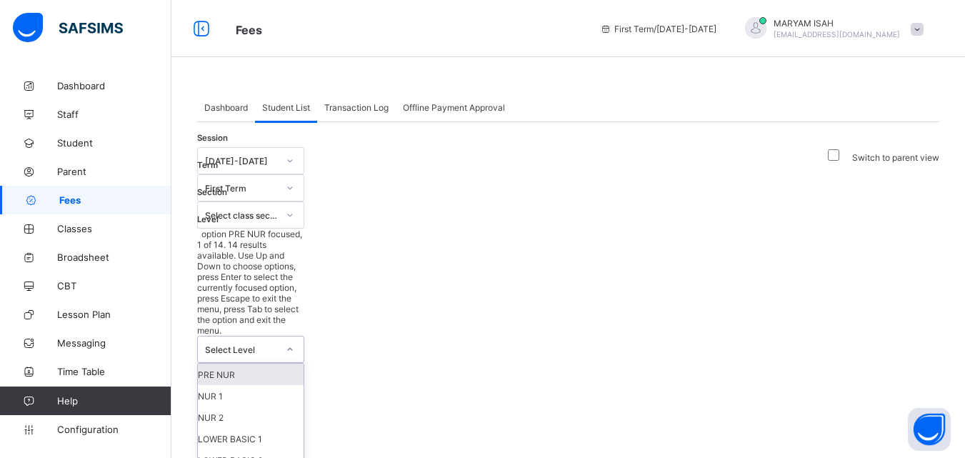
click at [302, 338] on div at bounding box center [290, 349] width 24 height 23
click at [304, 363] on div "PRE NUR" at bounding box center [251, 373] width 106 height 21
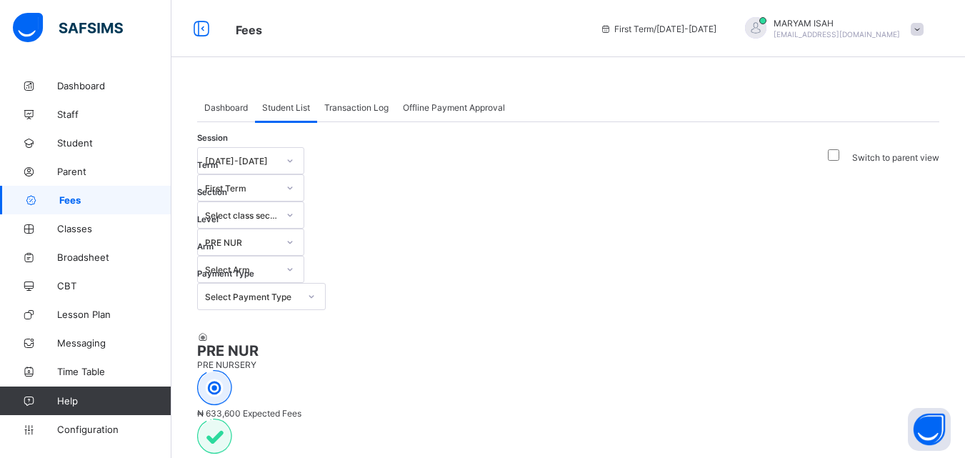
scroll to position [630, 0]
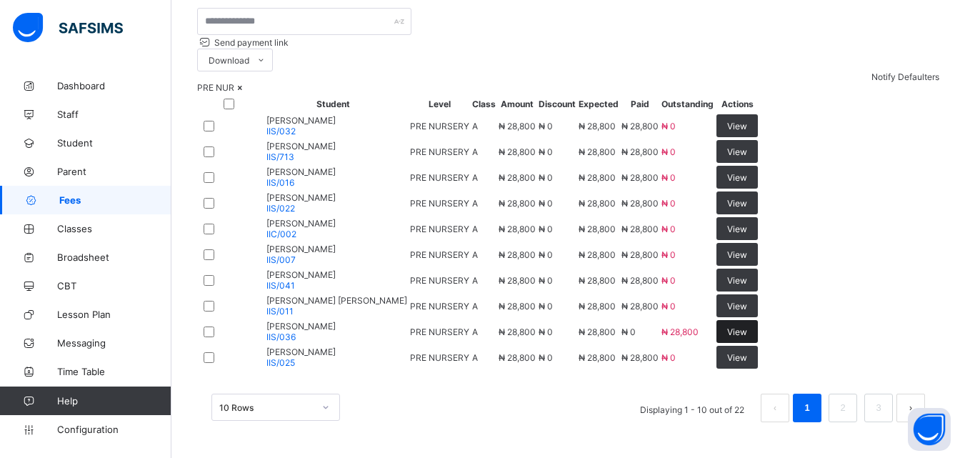
click at [747, 326] on span "View" at bounding box center [737, 331] width 20 height 11
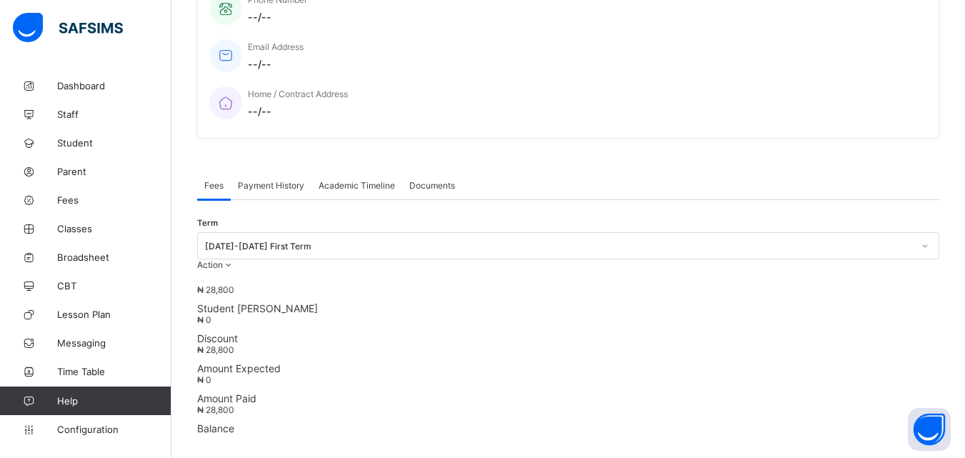
scroll to position [481, 0]
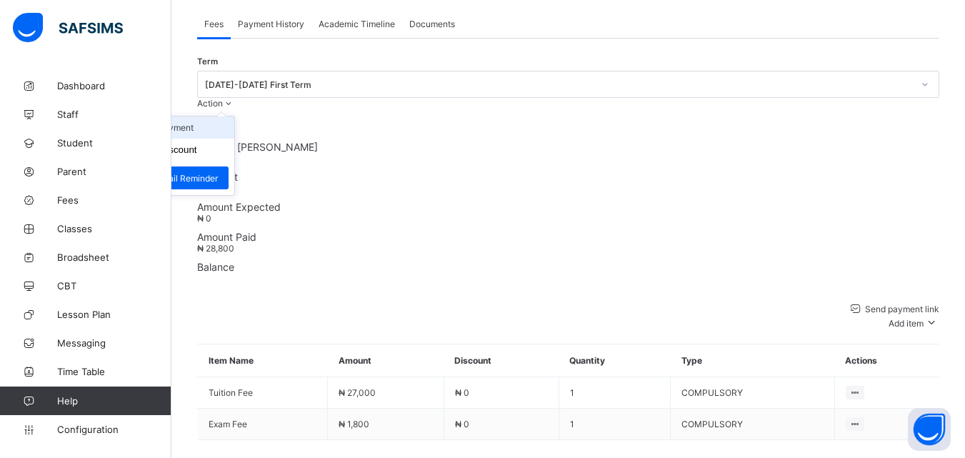
click at [234, 116] on li "Receive Payment" at bounding box center [175, 127] width 117 height 22
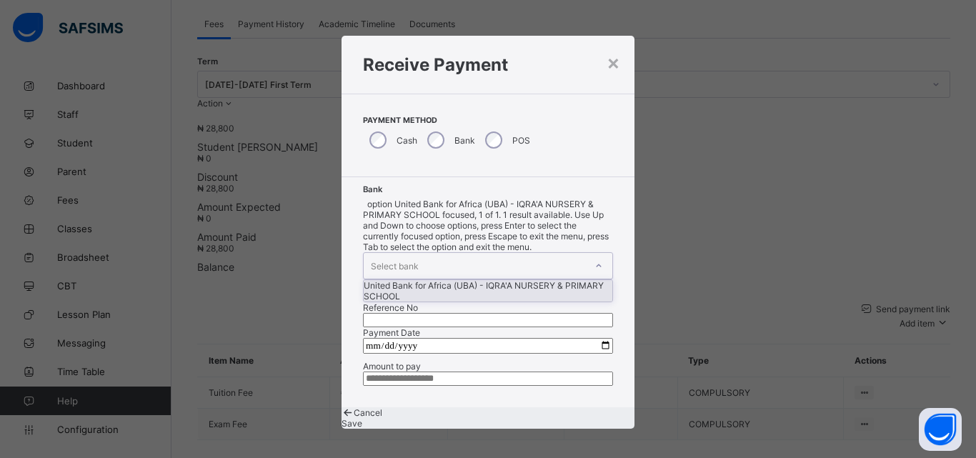
click at [586, 254] on div at bounding box center [598, 265] width 24 height 23
click at [446, 280] on div "United Bank for Africa (UBA) - IQRA'A NURSERY & PRIMARY SCHOOL" at bounding box center [487, 290] width 249 height 21
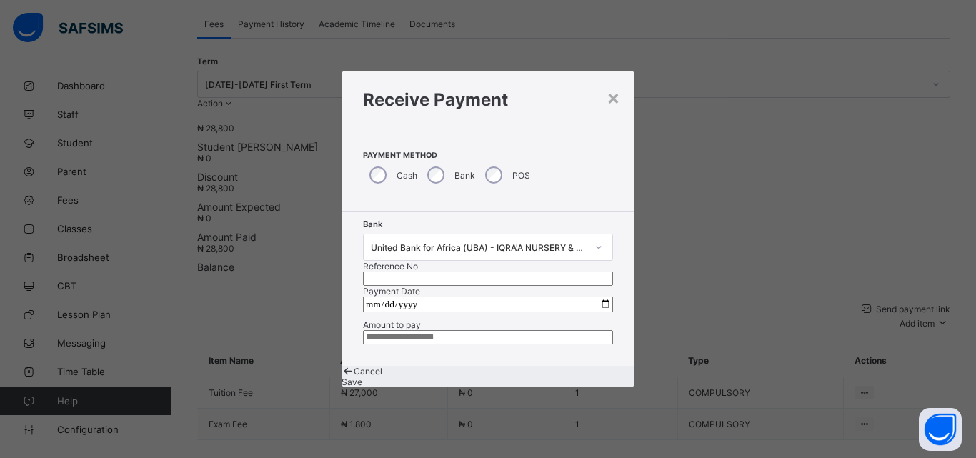
click at [524, 271] on input "text" at bounding box center [488, 278] width 250 height 14
type input "*****"
click at [593, 296] on input "date" at bounding box center [488, 304] width 250 height 16
type input "**********"
click at [412, 344] on input "currency" at bounding box center [488, 337] width 250 height 14
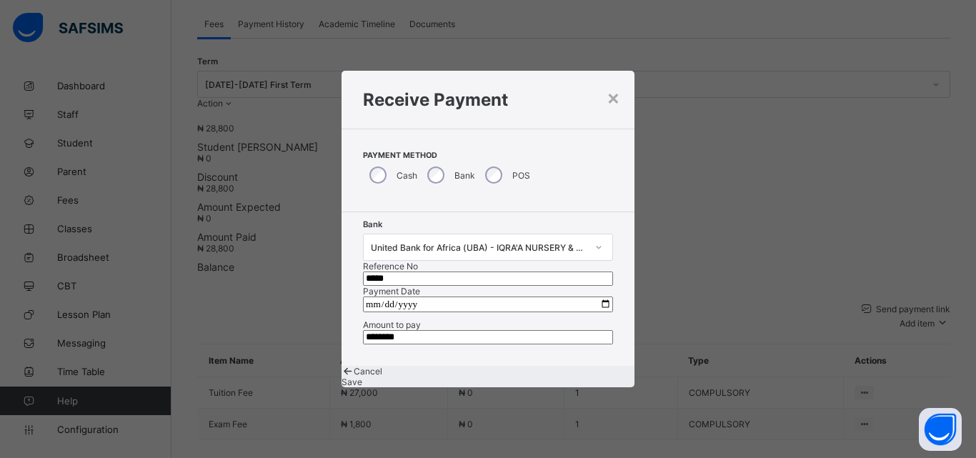
type input "********"
click at [362, 387] on span "Save" at bounding box center [351, 381] width 21 height 11
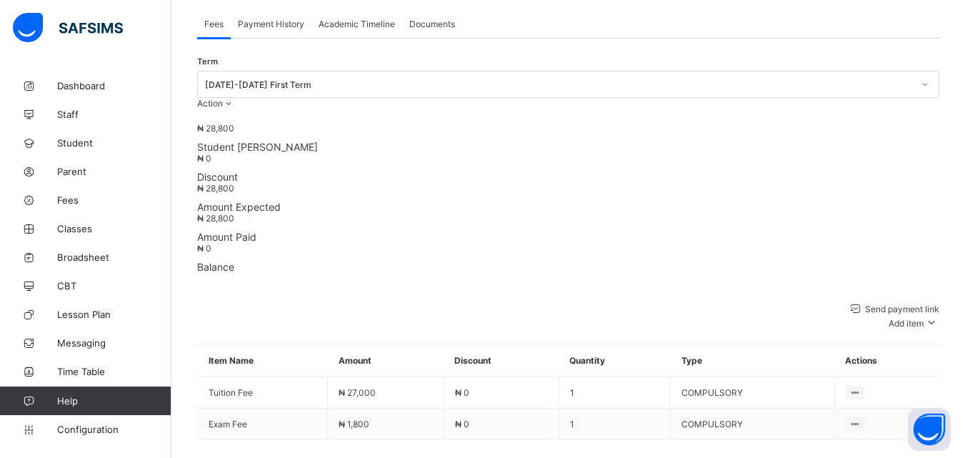
scroll to position [0, 0]
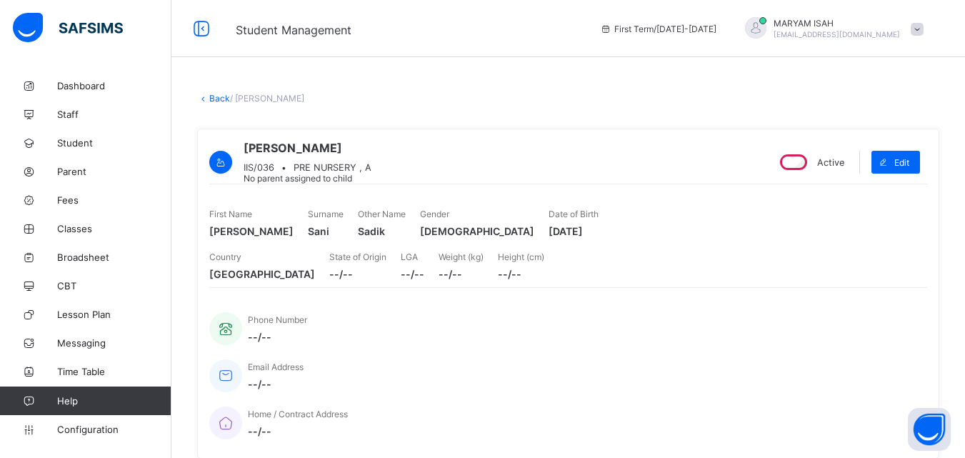
click at [217, 100] on link "Back" at bounding box center [219, 98] width 21 height 11
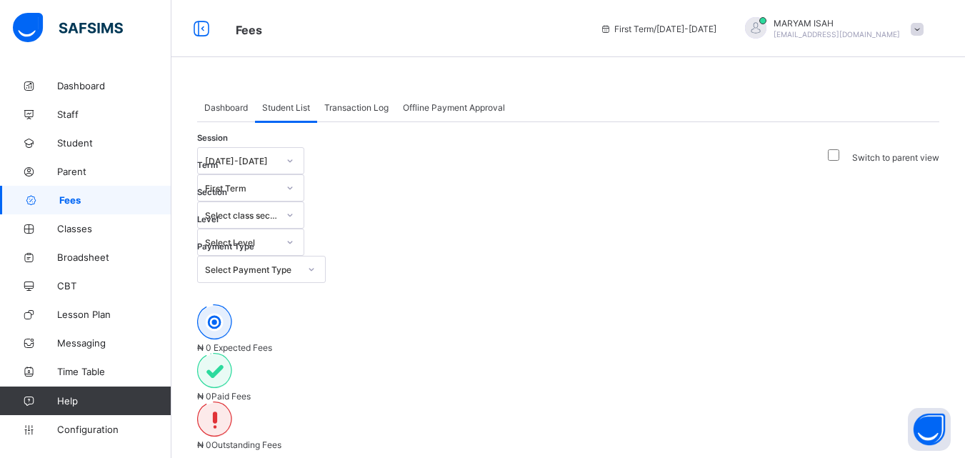
click at [294, 235] on icon at bounding box center [290, 242] width 9 height 14
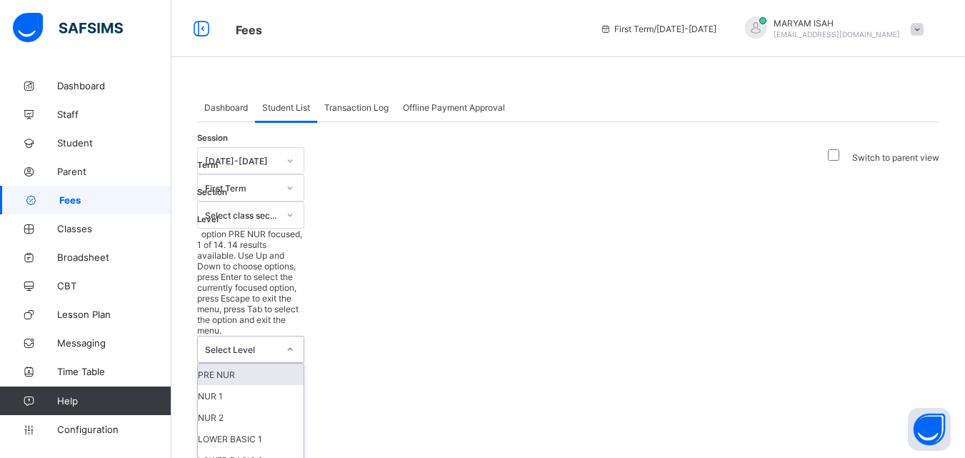
click at [304, 363] on div "PRE NUR" at bounding box center [251, 373] width 106 height 21
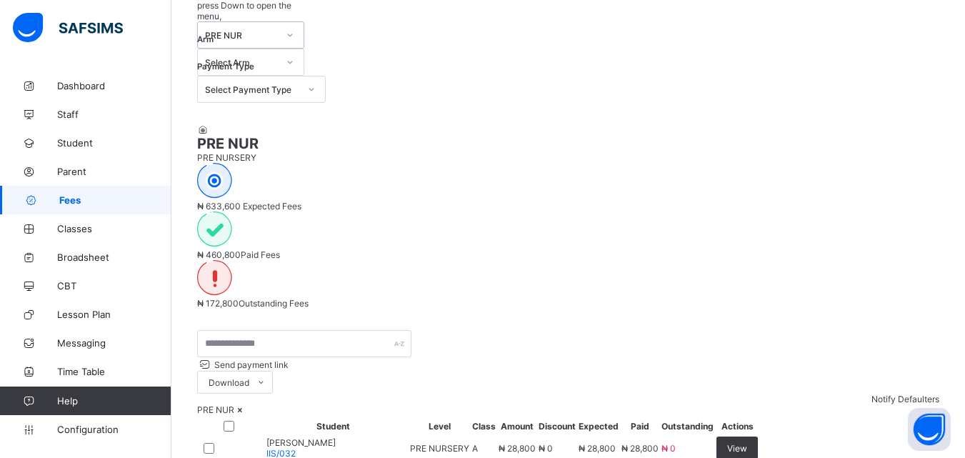
scroll to position [644, 0]
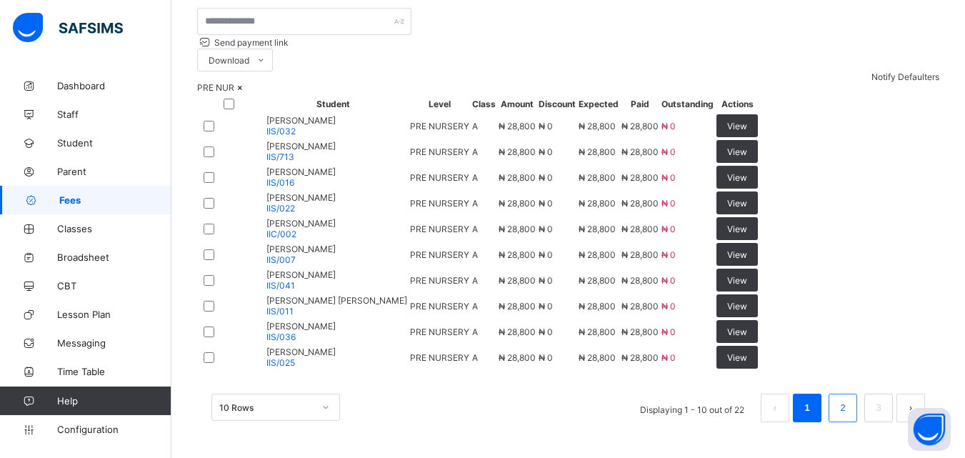
click at [849, 403] on link "2" at bounding box center [843, 407] width 14 height 19
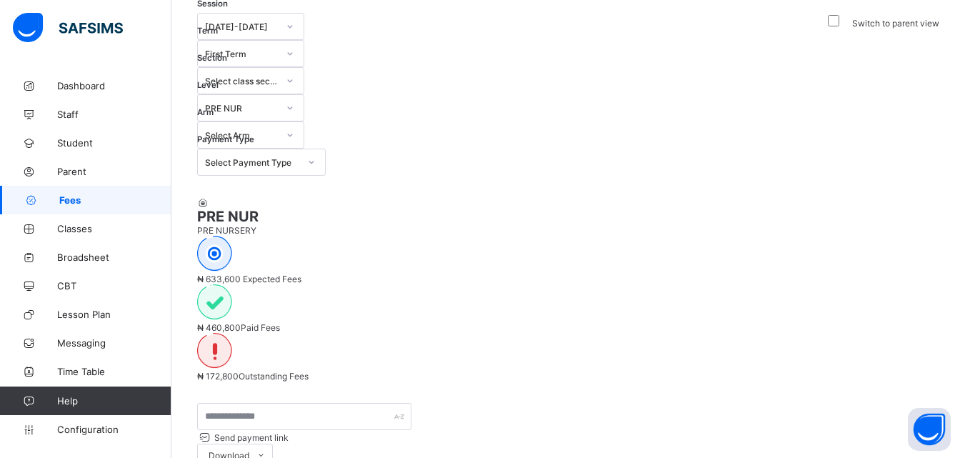
scroll to position [341, 0]
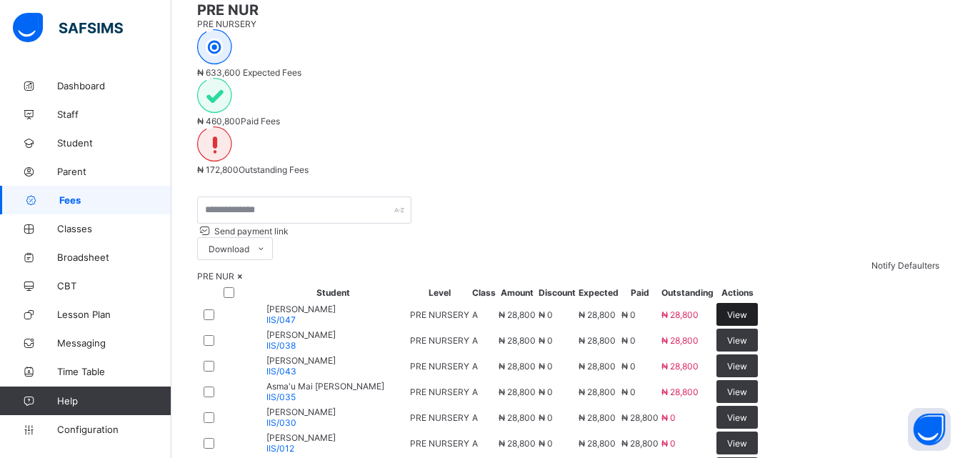
click at [747, 309] on span "View" at bounding box center [737, 314] width 20 height 11
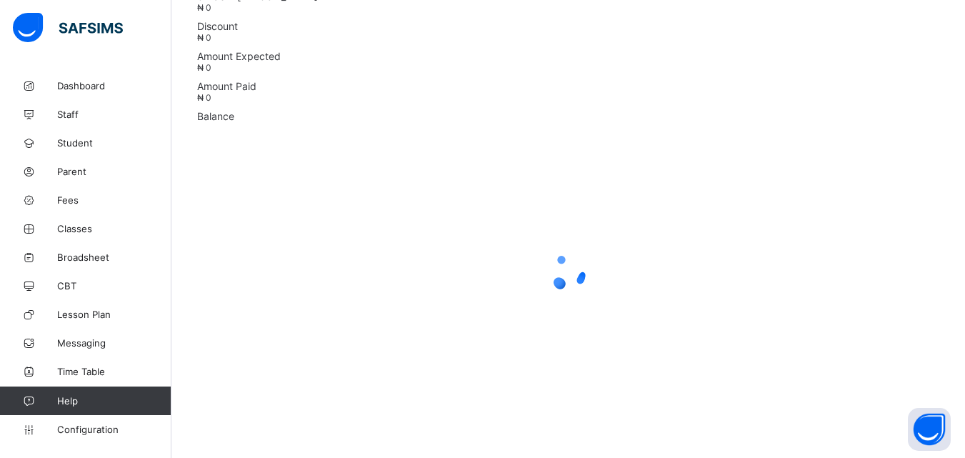
scroll to position [320, 0]
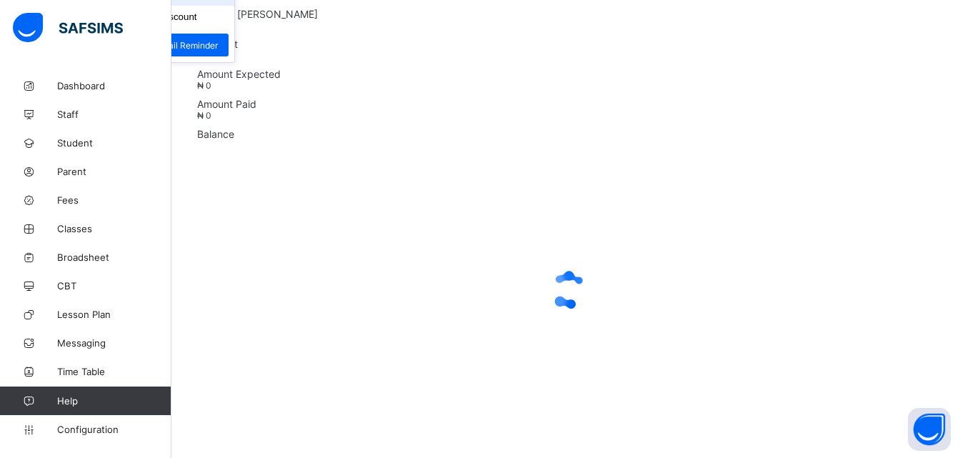
click at [235, 56] on ul "Receive Payment Manage Discount Send Email Reminder" at bounding box center [175, 23] width 119 height 80
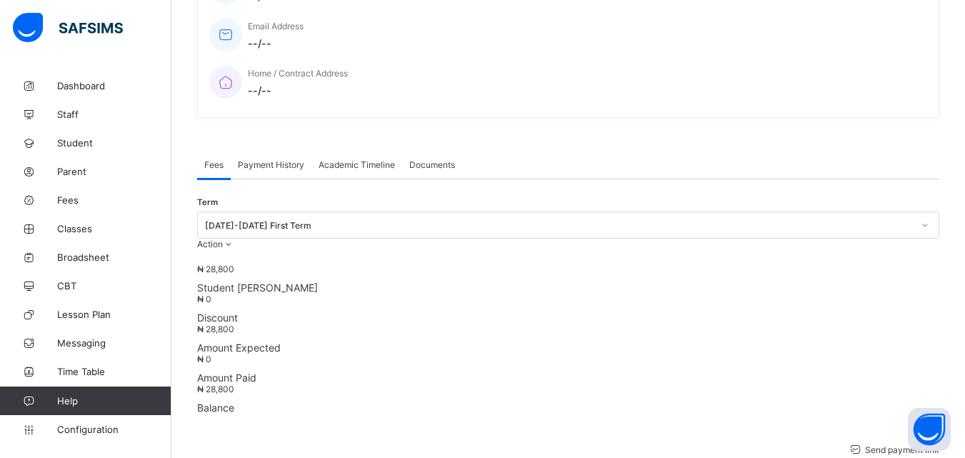
scroll to position [164, 0]
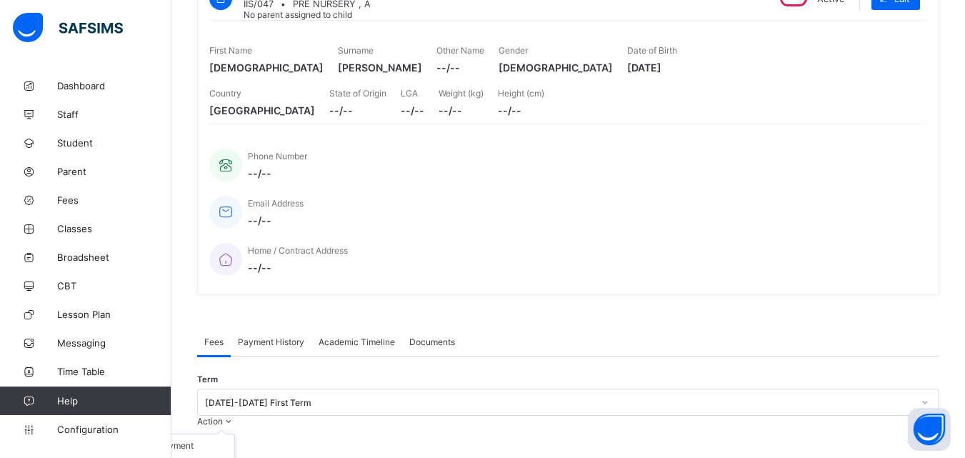
click at [235, 416] on span at bounding box center [229, 421] width 12 height 11
click at [234, 434] on li "Receive Payment" at bounding box center [175, 445] width 117 height 22
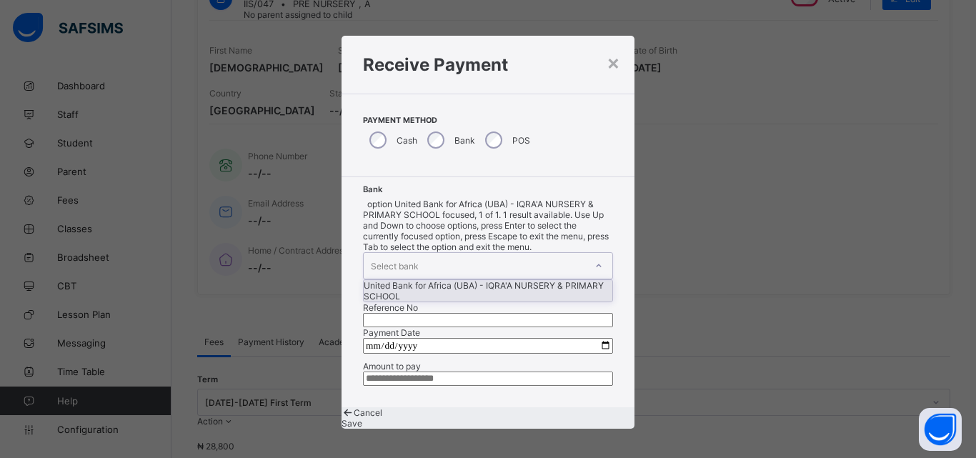
click at [594, 259] on icon at bounding box center [598, 266] width 9 height 14
click at [443, 280] on div "United Bank for Africa (UBA) - IQRA'A NURSERY & PRIMARY SCHOOL" at bounding box center [487, 290] width 249 height 21
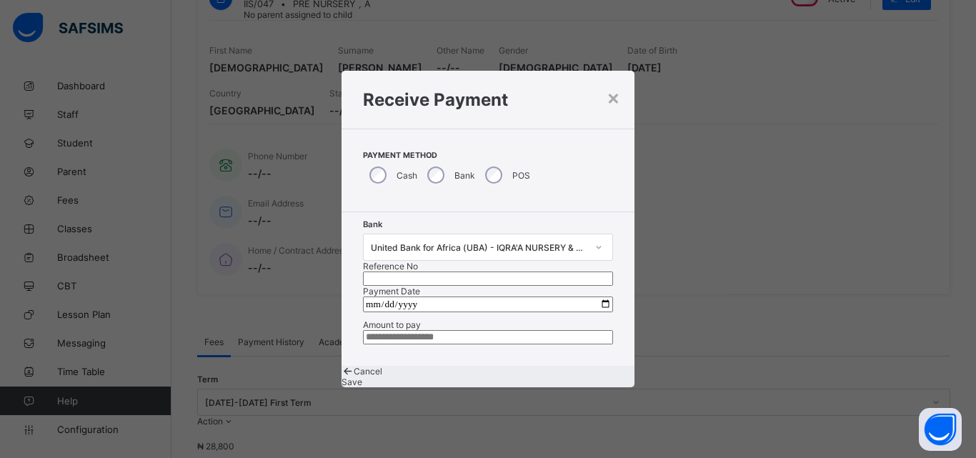
click at [506, 271] on input "text" at bounding box center [488, 278] width 250 height 14
type input "******"
click at [597, 296] on input "date" at bounding box center [488, 304] width 250 height 16
type input "**********"
click at [411, 344] on input "currency" at bounding box center [488, 337] width 250 height 14
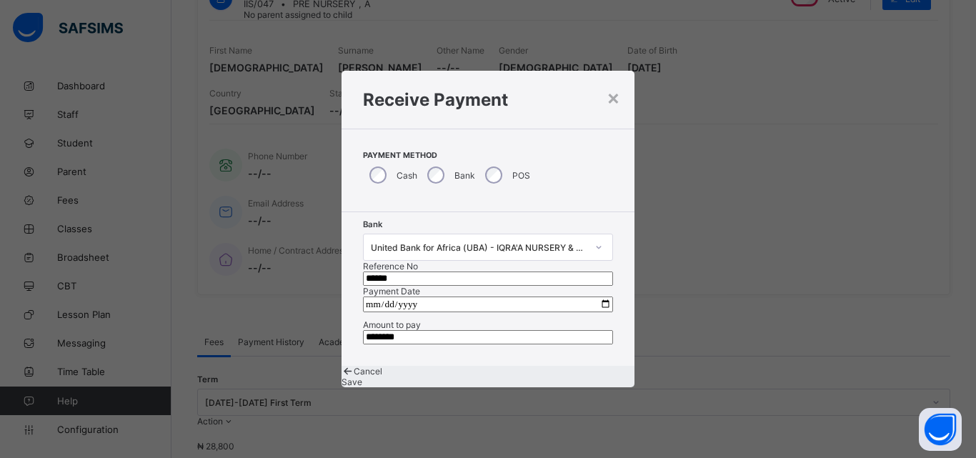
type input "********"
click at [362, 387] on span "Save" at bounding box center [351, 381] width 21 height 11
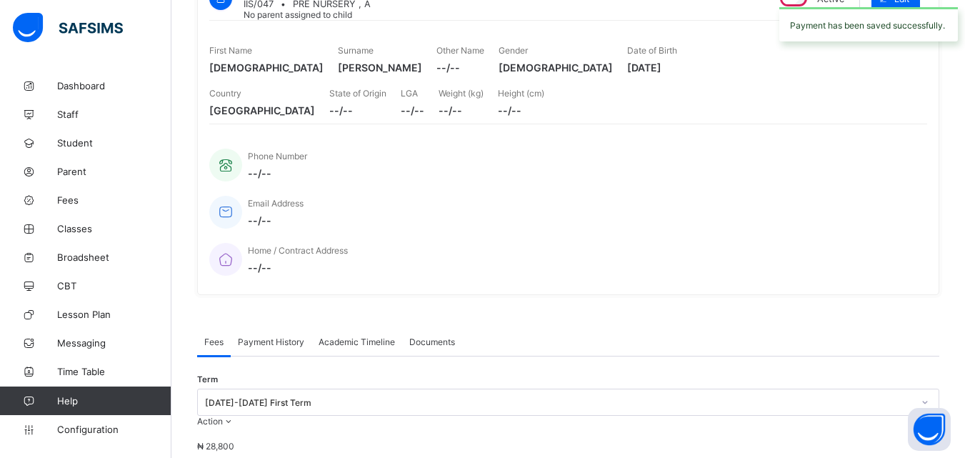
scroll to position [0, 0]
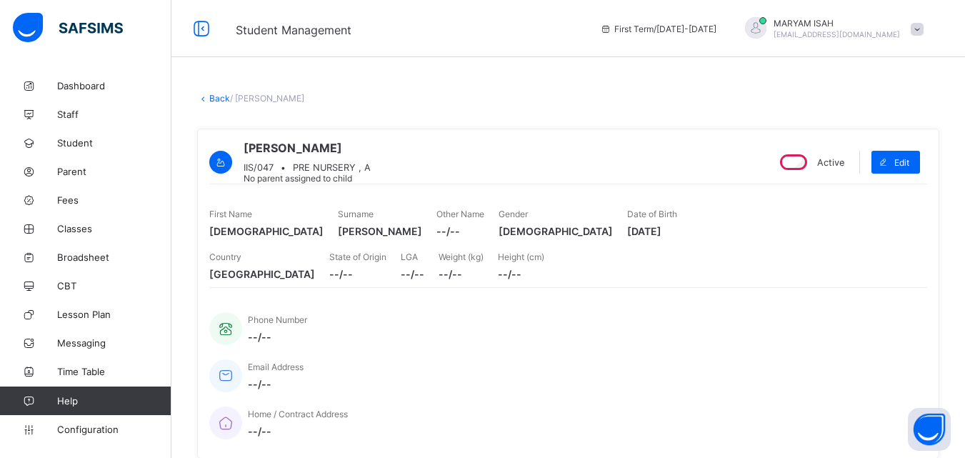
click at [211, 98] on link "Back" at bounding box center [219, 98] width 21 height 11
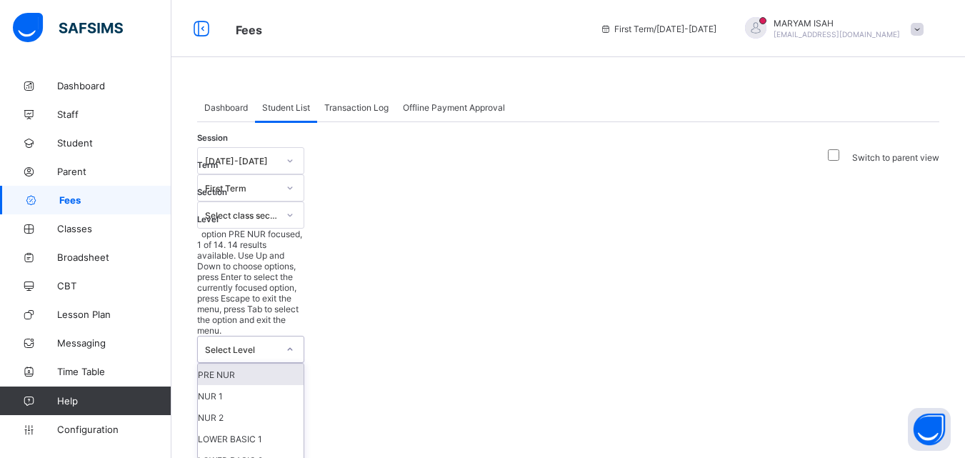
click at [294, 342] on icon at bounding box center [290, 349] width 9 height 14
click at [304, 363] on div "PRE NUR" at bounding box center [251, 373] width 106 height 21
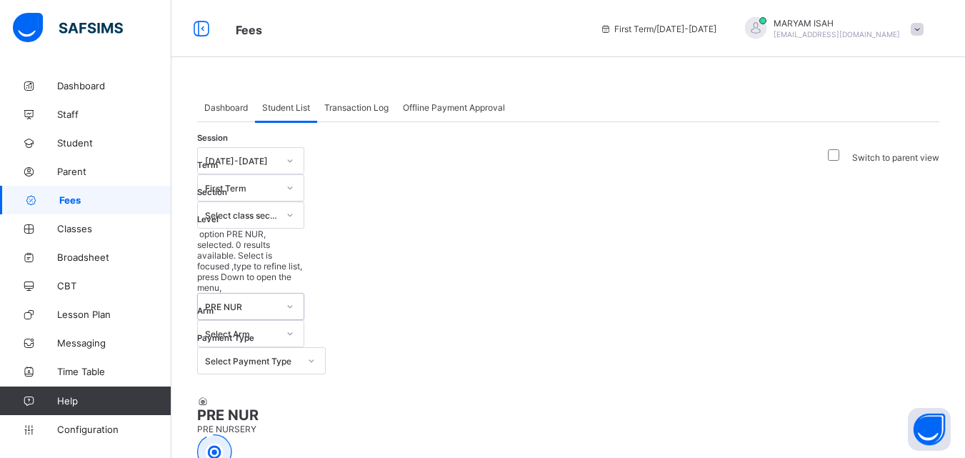
scroll to position [644, 0]
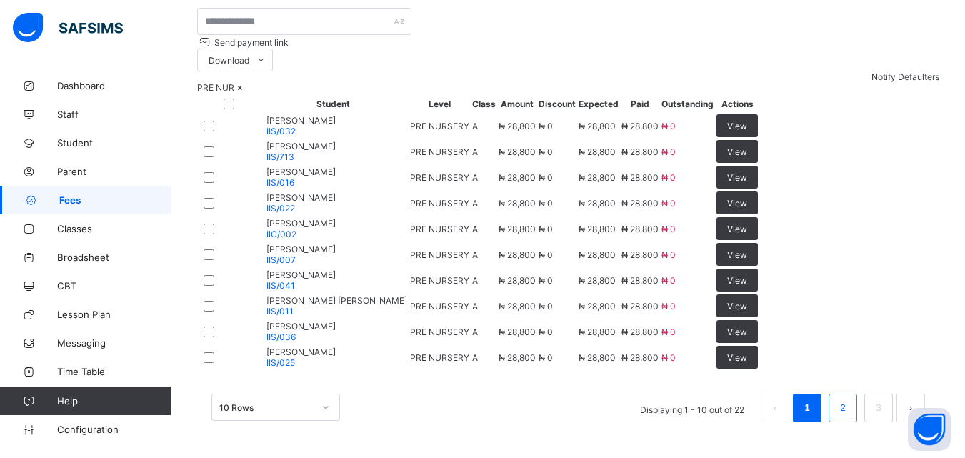
click at [857, 419] on li "2" at bounding box center [842, 407] width 29 height 29
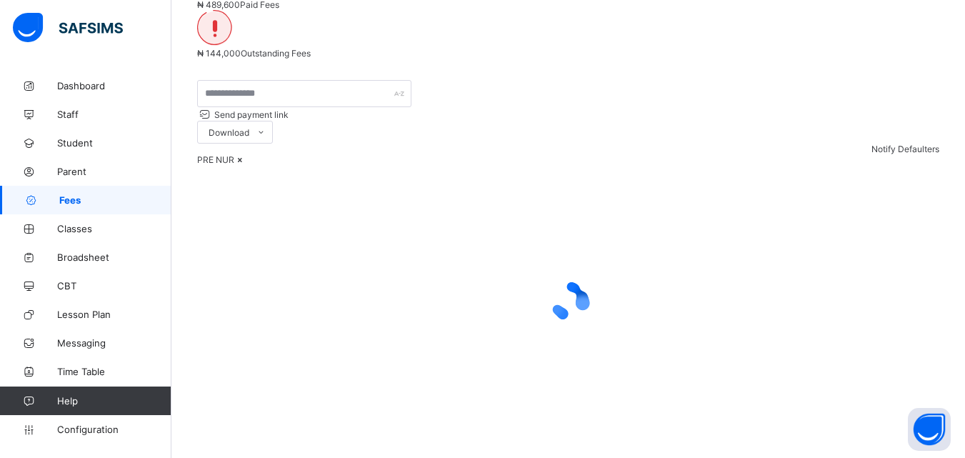
click at [850, 406] on div at bounding box center [568, 300] width 742 height 271
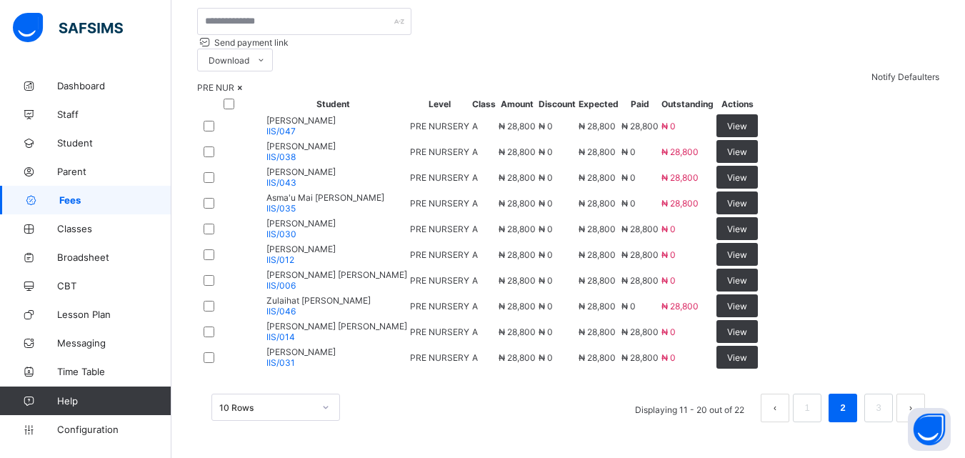
scroll to position [573, 0]
click at [747, 311] on span "View" at bounding box center [737, 306] width 20 height 11
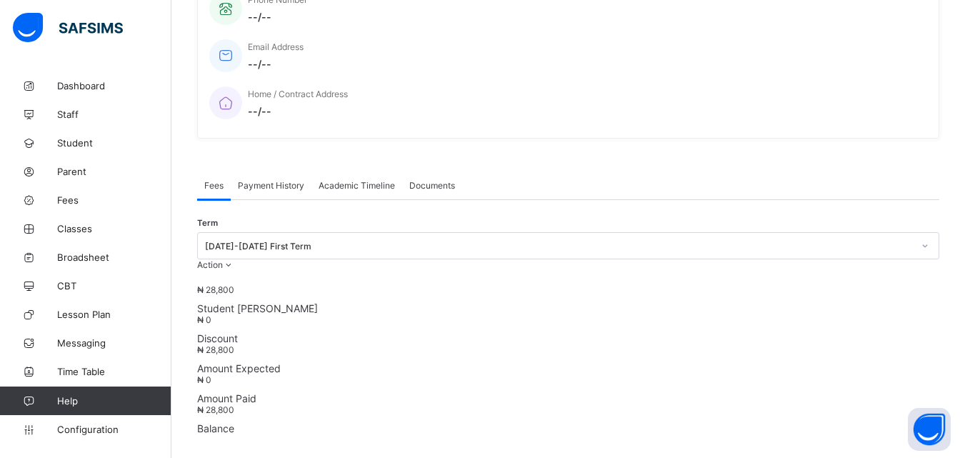
scroll to position [238, 0]
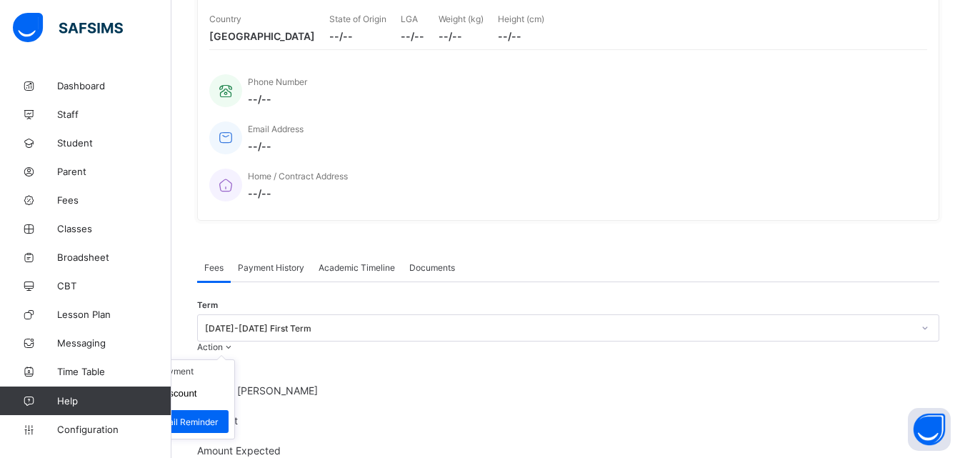
click at [235, 359] on ul "Receive Payment Manage Discount Send Email Reminder" at bounding box center [175, 399] width 119 height 80
click at [234, 360] on li "Receive Payment" at bounding box center [175, 371] width 117 height 22
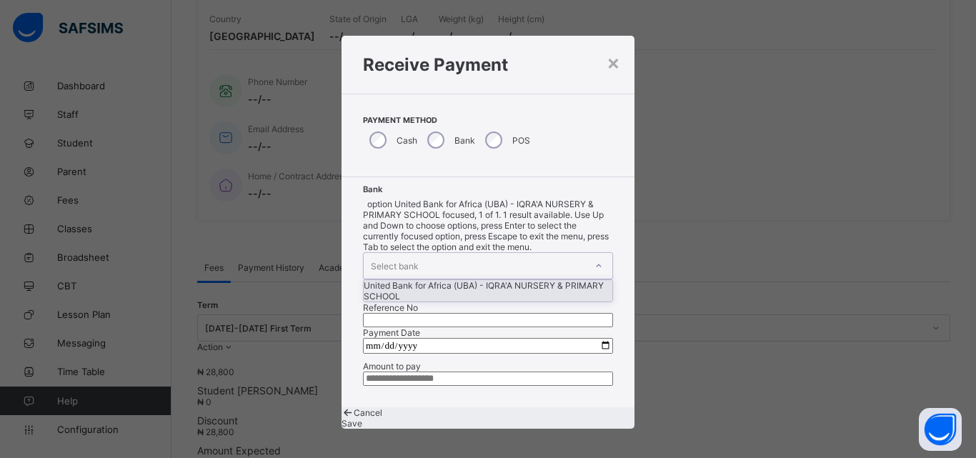
click at [594, 259] on icon at bounding box center [598, 266] width 9 height 14
click at [452, 280] on div "United Bank for Africa (UBA) - IQRA'A NURSERY & PRIMARY SCHOOL" at bounding box center [487, 290] width 249 height 21
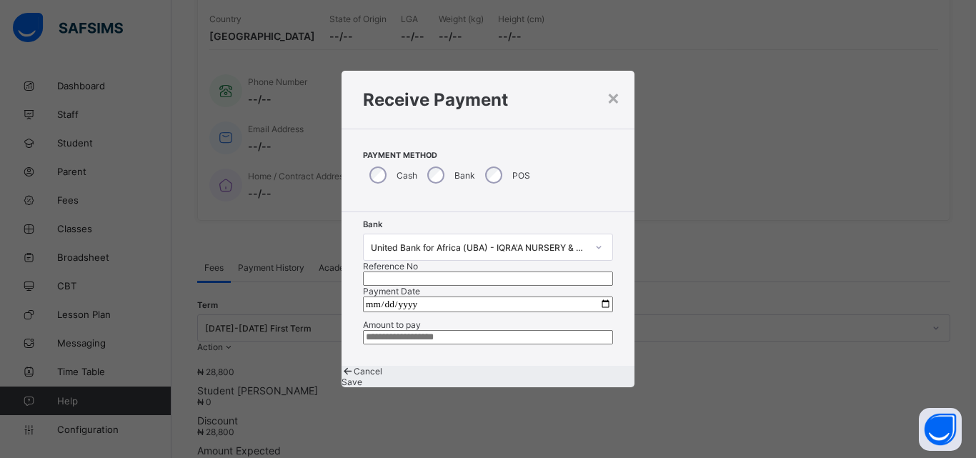
click at [518, 271] on input "text" at bounding box center [488, 278] width 250 height 14
type input "******"
click at [596, 296] on input "date" at bounding box center [488, 304] width 250 height 16
type input "**********"
click at [433, 344] on input "currency" at bounding box center [488, 337] width 250 height 14
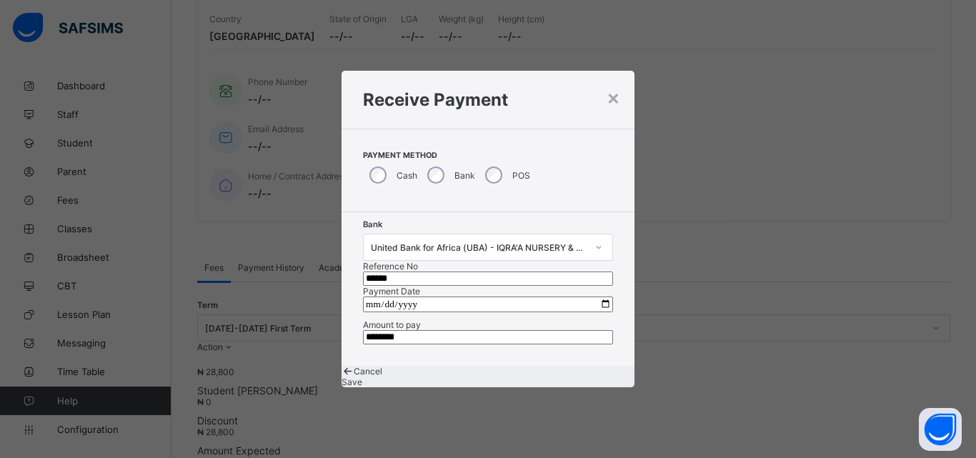
type input "********"
click at [362, 387] on span "Save" at bounding box center [351, 381] width 21 height 11
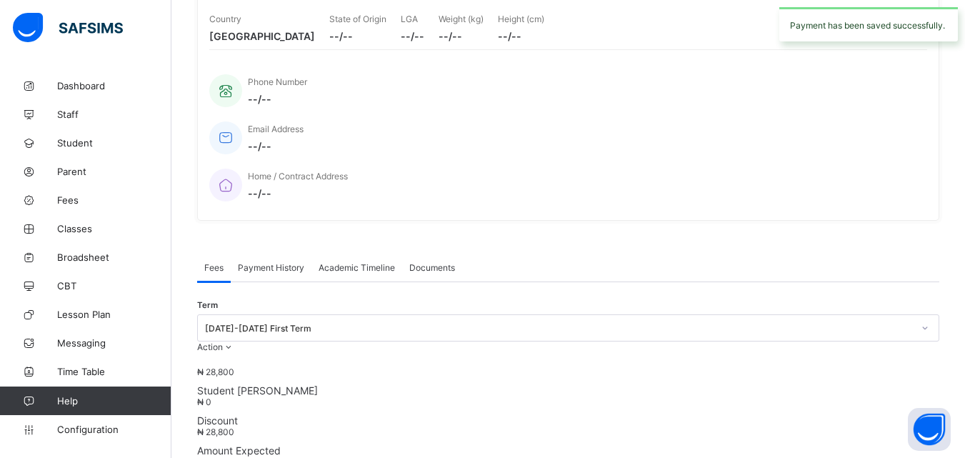
scroll to position [0, 0]
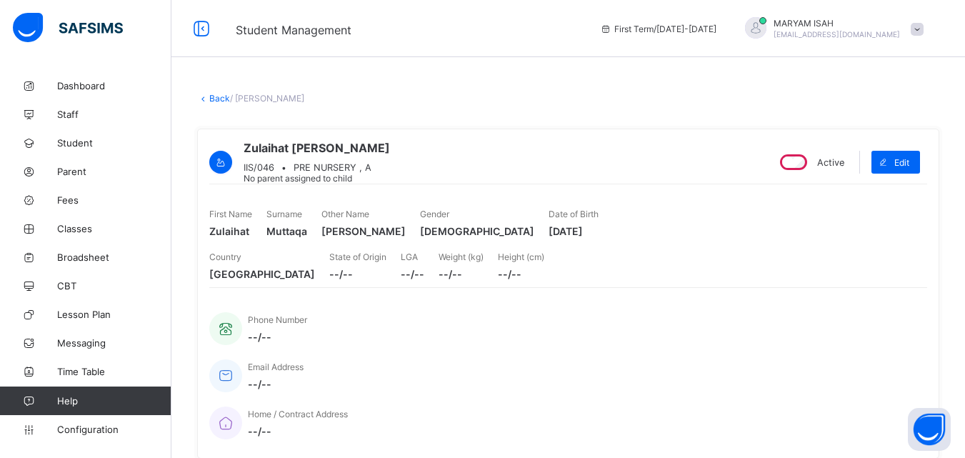
click at [215, 101] on link "Back" at bounding box center [219, 98] width 21 height 11
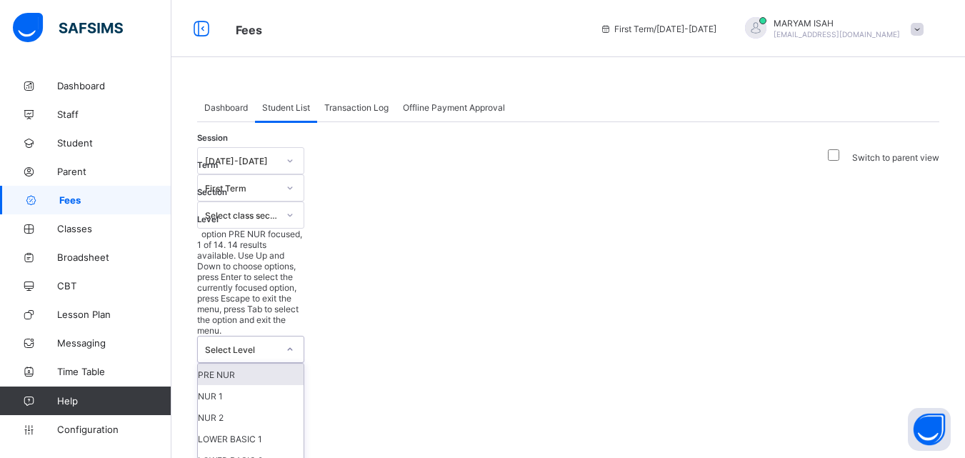
click at [294, 342] on icon at bounding box center [290, 349] width 9 height 14
click at [304, 363] on div "PRE NUR" at bounding box center [251, 373] width 106 height 21
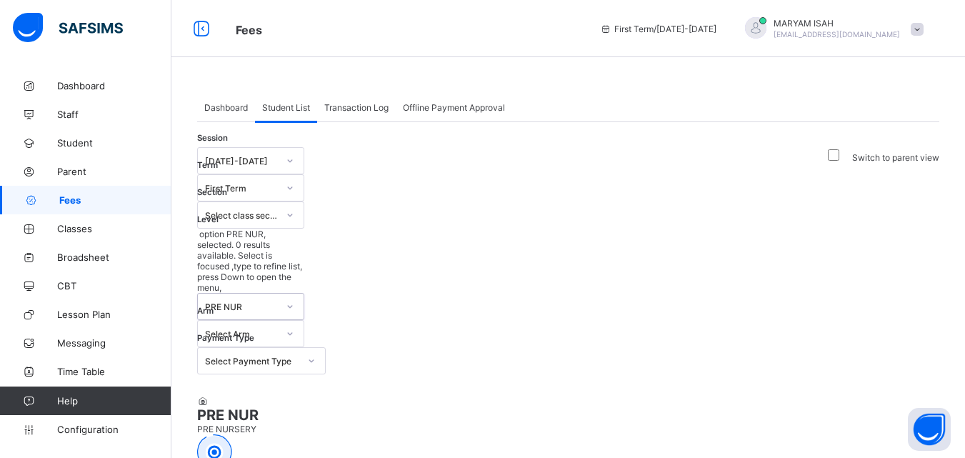
scroll to position [644, 0]
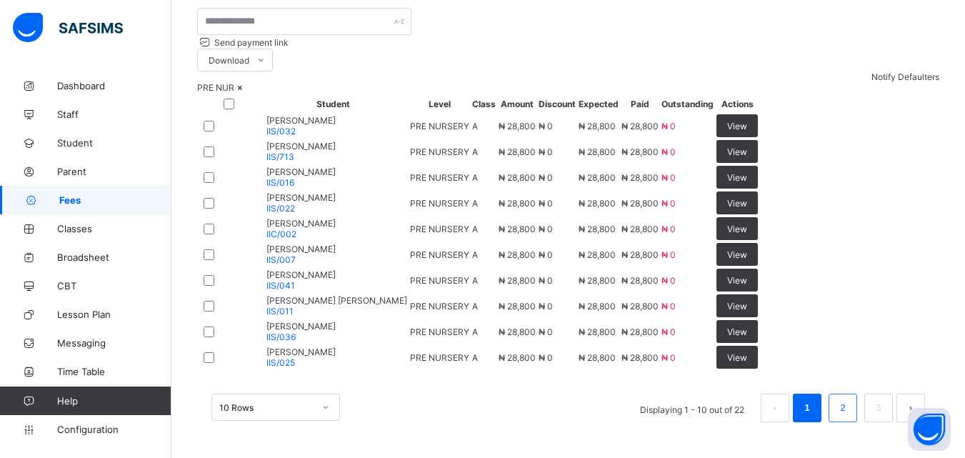
click at [849, 410] on link "2" at bounding box center [843, 407] width 14 height 19
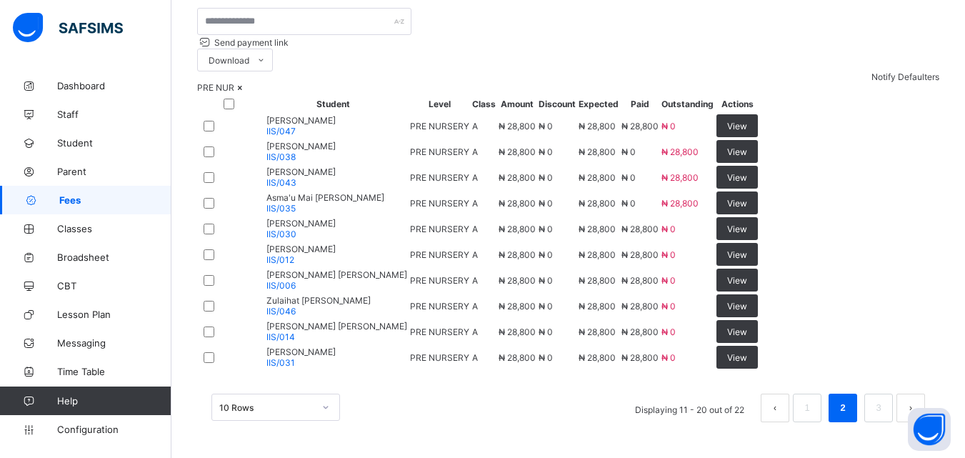
scroll to position [491, 0]
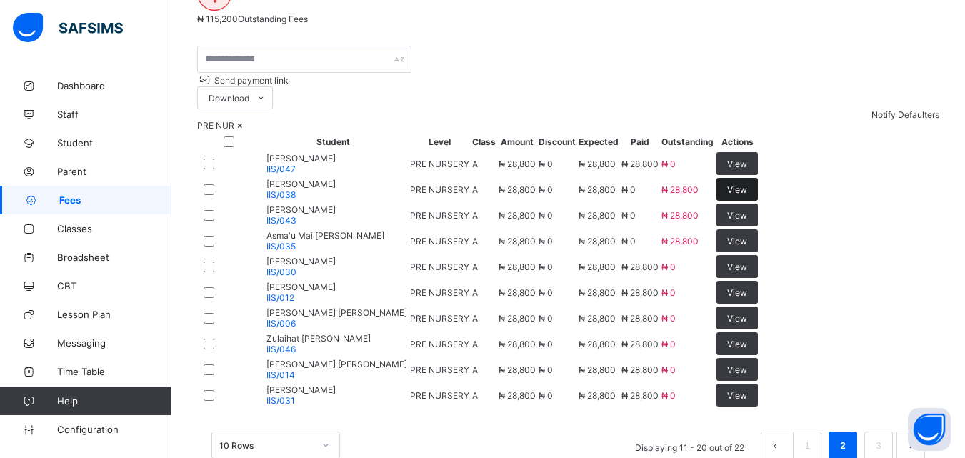
click at [747, 184] on span "View" at bounding box center [737, 189] width 20 height 11
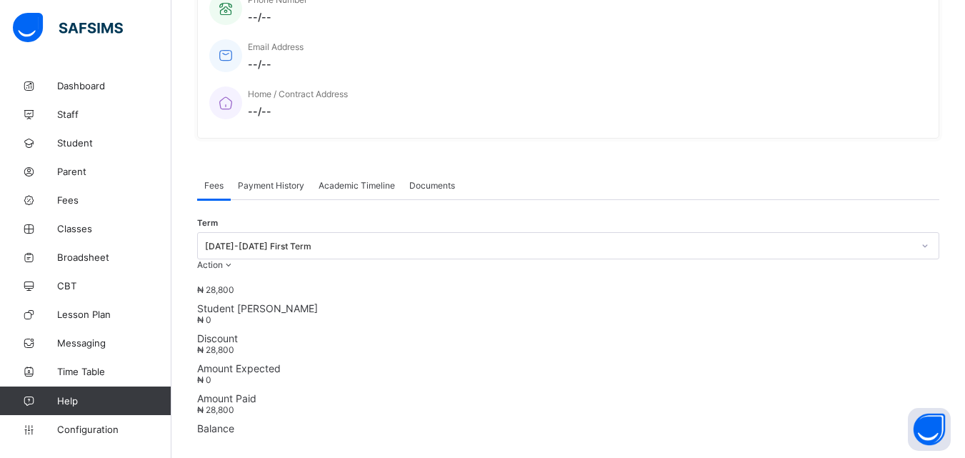
scroll to position [481, 0]
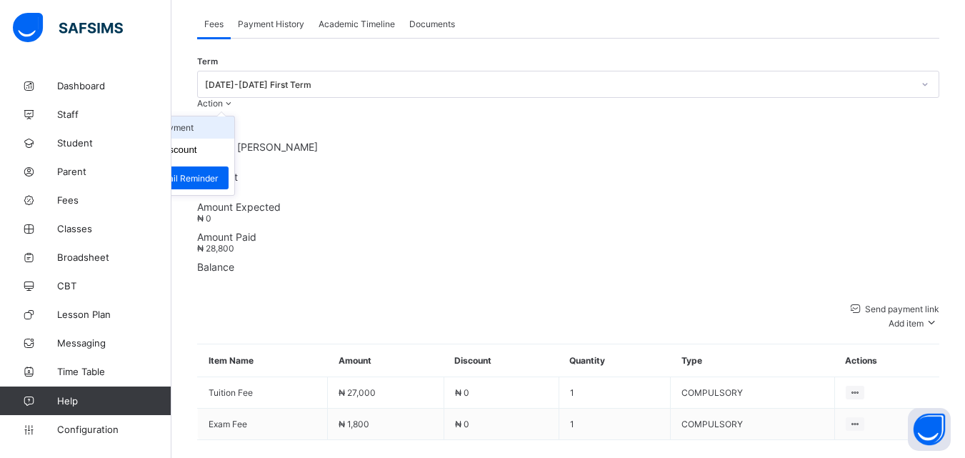
click at [234, 116] on li "Receive Payment" at bounding box center [175, 127] width 117 height 22
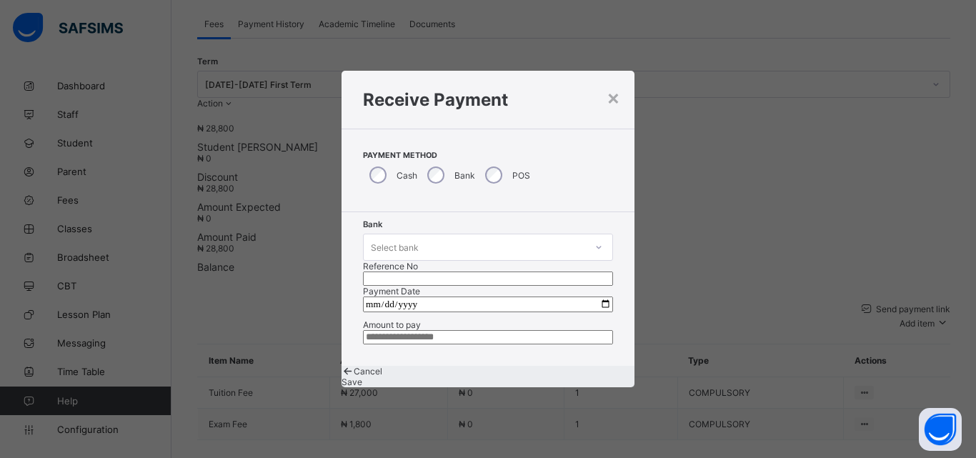
click at [594, 240] on icon at bounding box center [598, 247] width 9 height 14
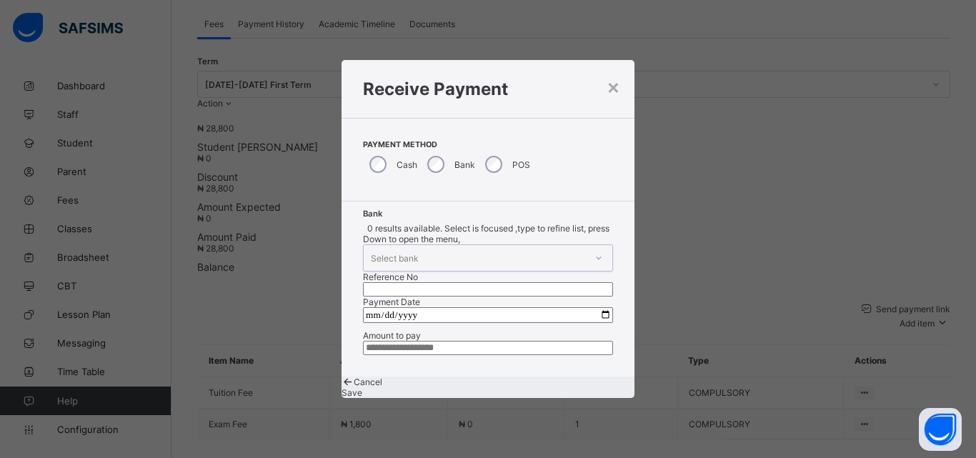
click at [594, 251] on icon at bounding box center [598, 258] width 9 height 14
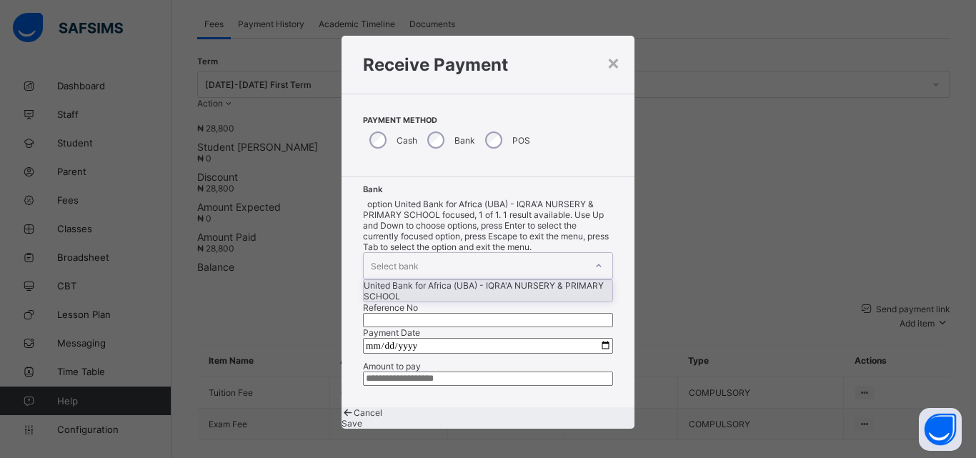
click at [441, 280] on div "United Bank for Africa (UBA) - IQRA'A NURSERY & PRIMARY SCHOOL" at bounding box center [487, 290] width 249 height 21
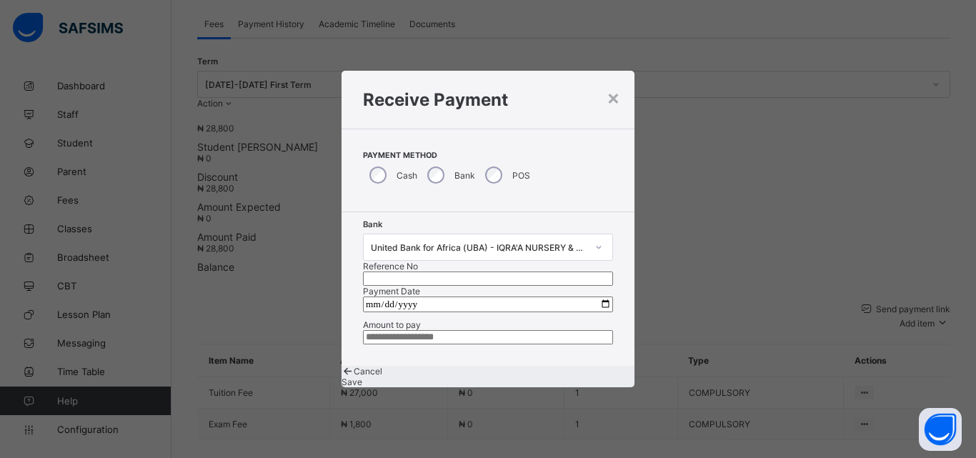
click at [516, 271] on input "text" at bounding box center [488, 278] width 250 height 14
type input "******"
click at [598, 296] on input "date" at bounding box center [488, 304] width 250 height 16
type input "**********"
click at [459, 344] on input "currency" at bounding box center [488, 337] width 250 height 14
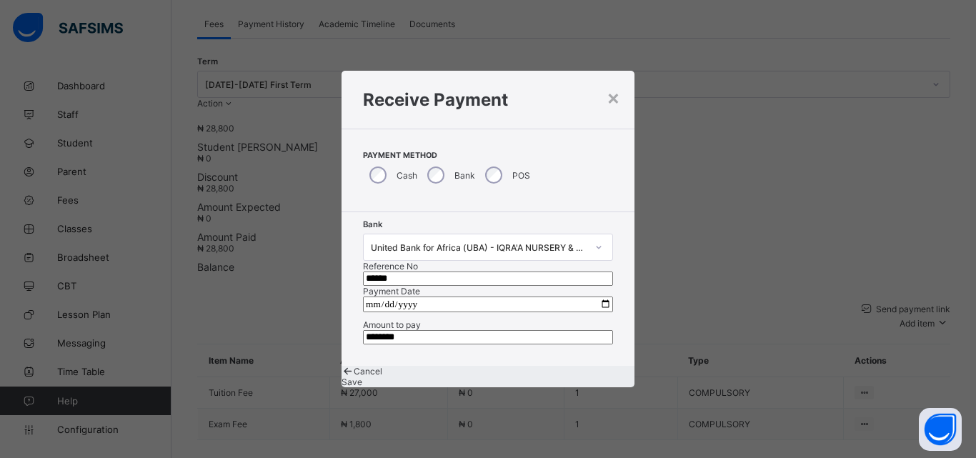
type input "********"
click at [562, 387] on div "Cancel Save" at bounding box center [487, 376] width 293 height 21
click at [362, 387] on span "Save" at bounding box center [351, 381] width 21 height 11
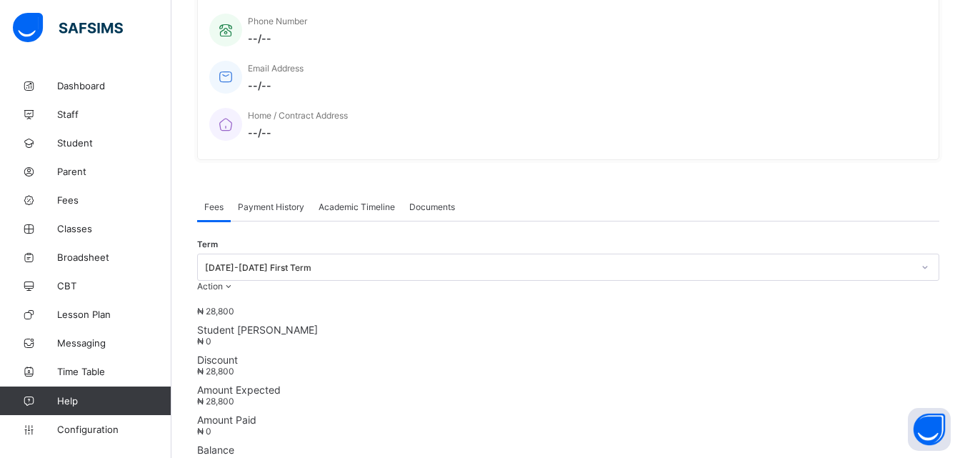
scroll to position [0, 0]
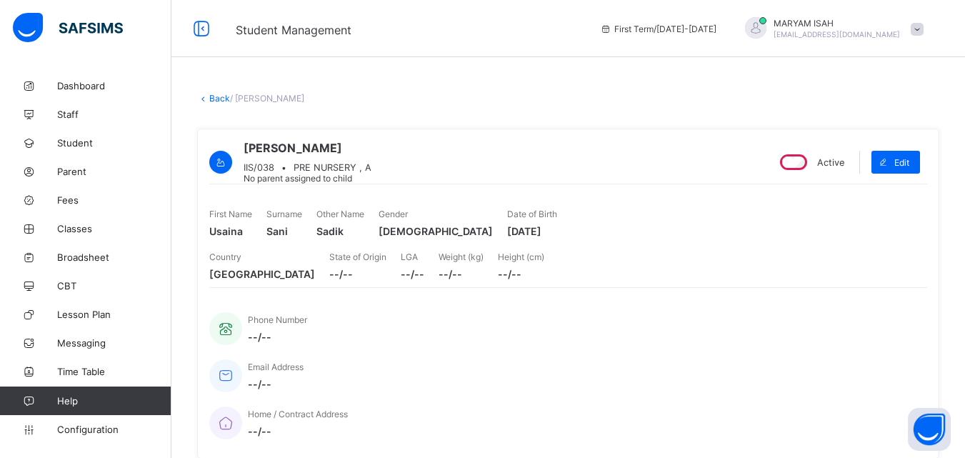
click at [218, 93] on link "Back" at bounding box center [219, 98] width 21 height 11
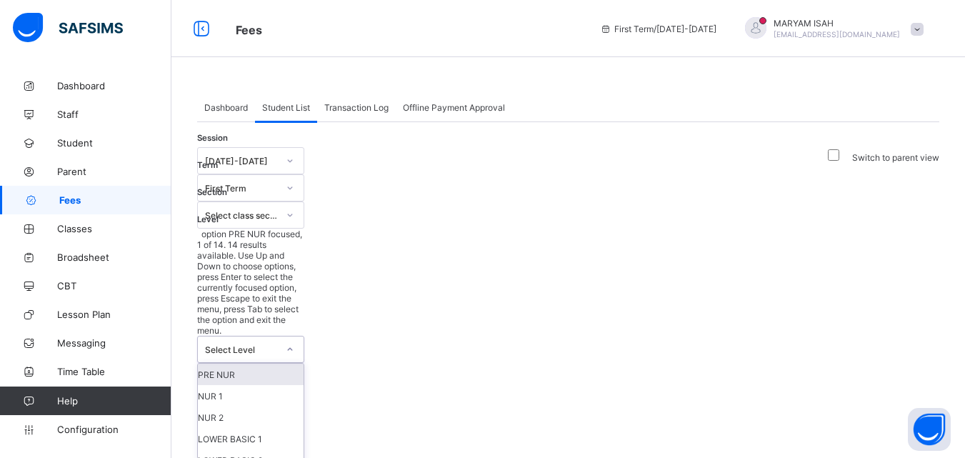
click at [304, 363] on div "PRE NUR" at bounding box center [251, 373] width 106 height 21
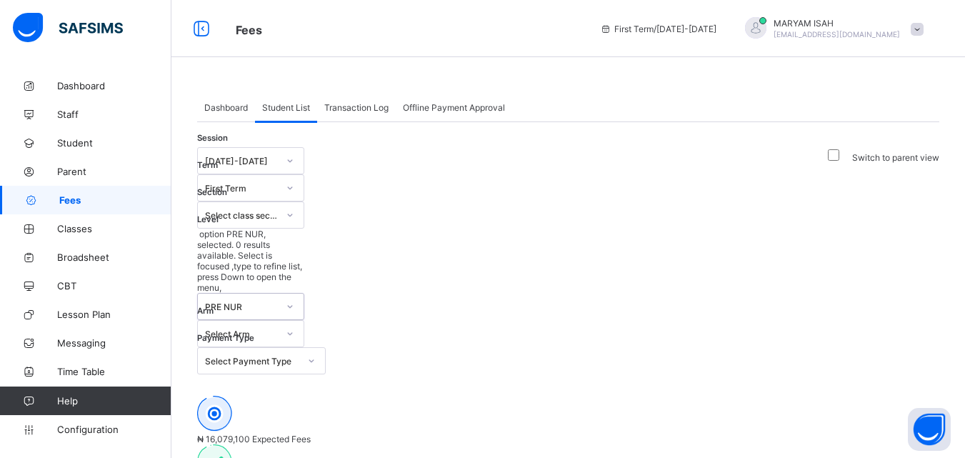
scroll to position [230, 0]
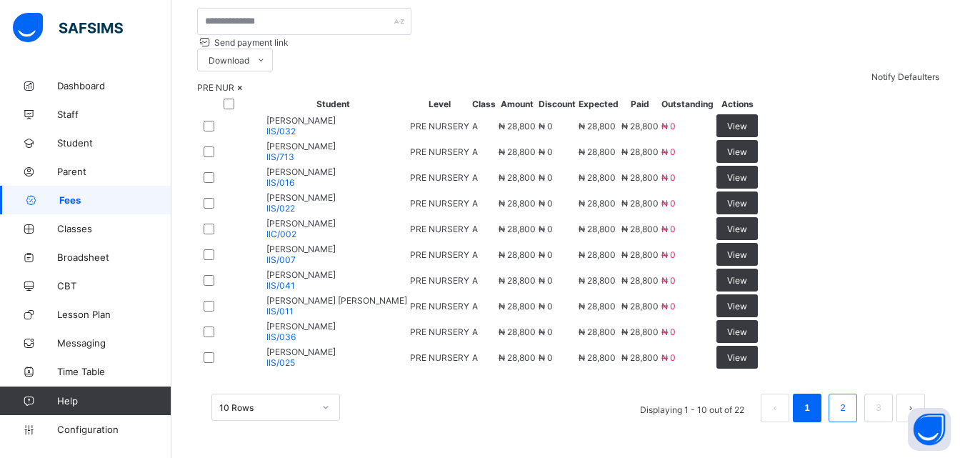
click at [849, 414] on link "2" at bounding box center [843, 407] width 14 height 19
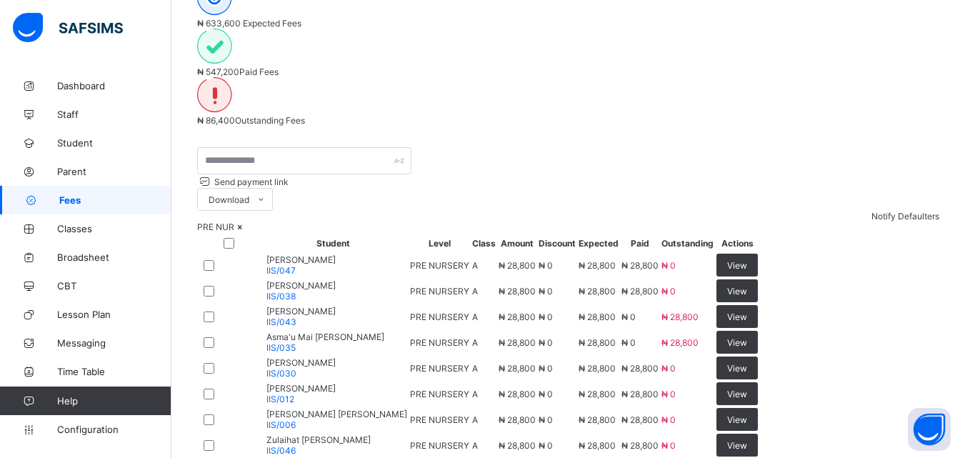
scroll to position [439, 0]
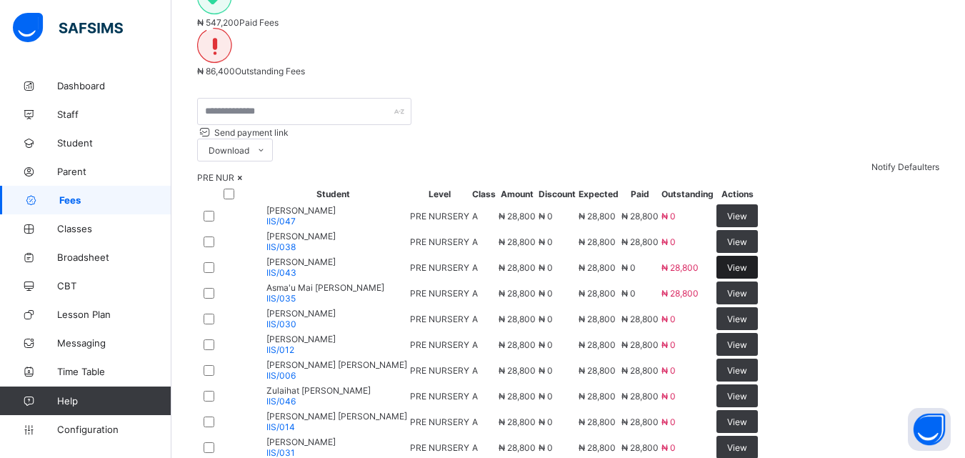
click at [747, 262] on span "View" at bounding box center [737, 267] width 20 height 11
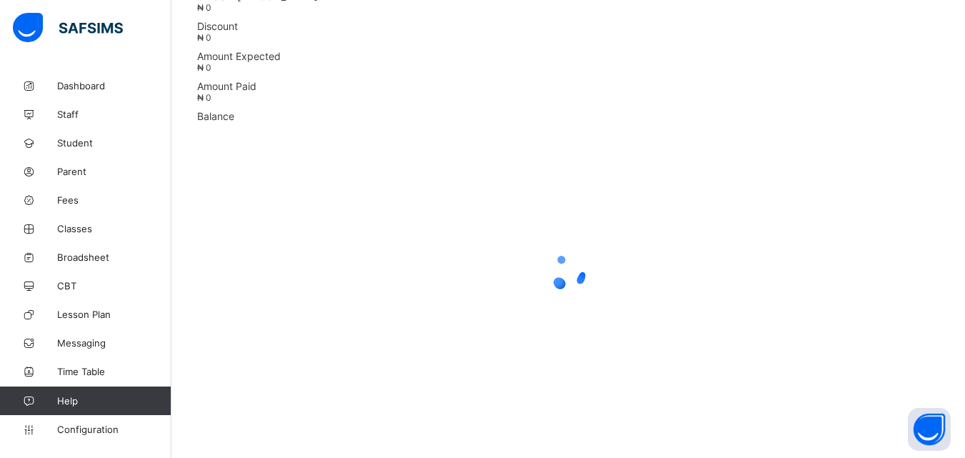
scroll to position [320, 0]
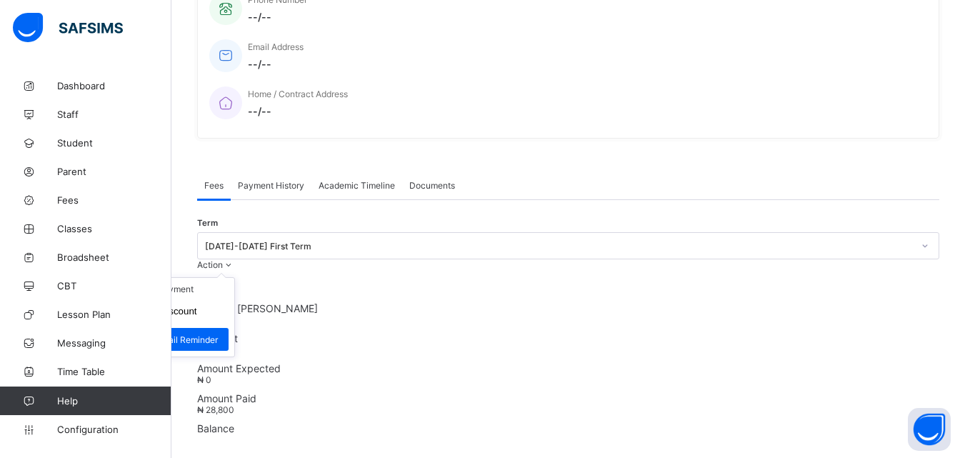
click at [235, 259] on span at bounding box center [229, 264] width 12 height 11
click at [234, 278] on li "Receive Payment" at bounding box center [175, 289] width 117 height 22
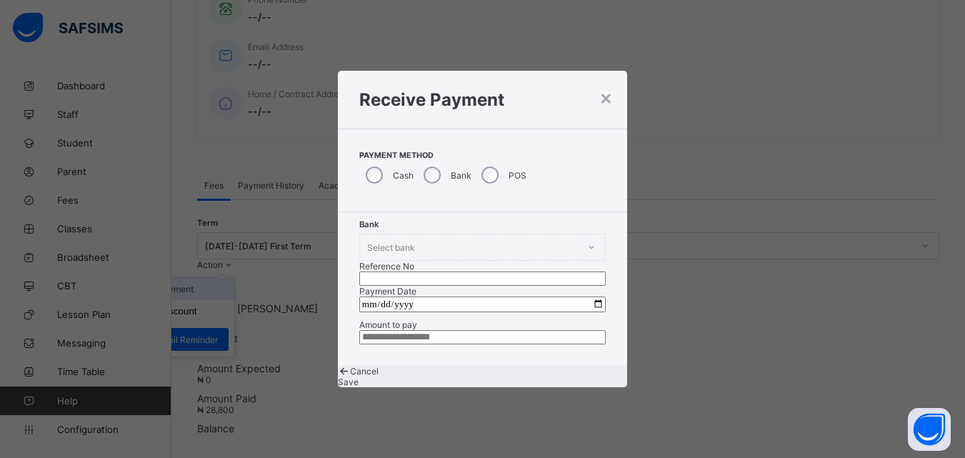
scroll to position [439, 0]
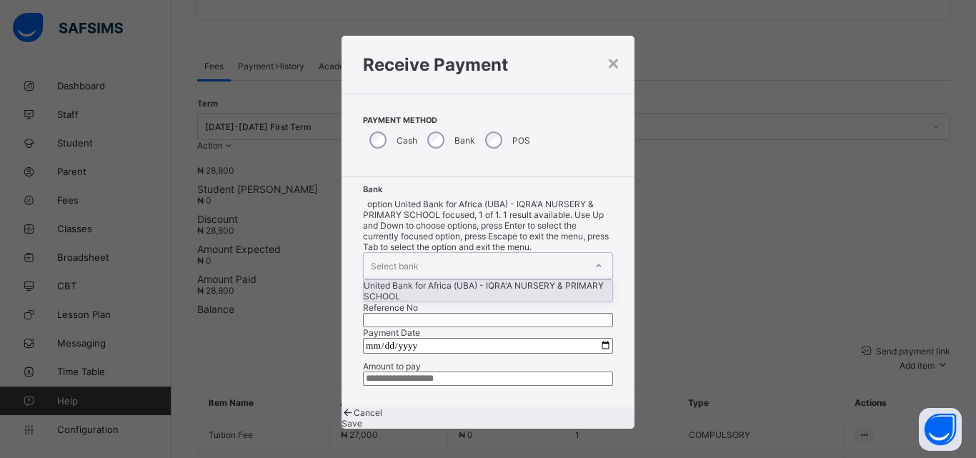
click at [594, 259] on icon at bounding box center [598, 266] width 9 height 14
click at [453, 280] on div "United Bank for Africa (UBA) - IQRA'A NURSERY & PRIMARY SCHOOL" at bounding box center [487, 290] width 249 height 21
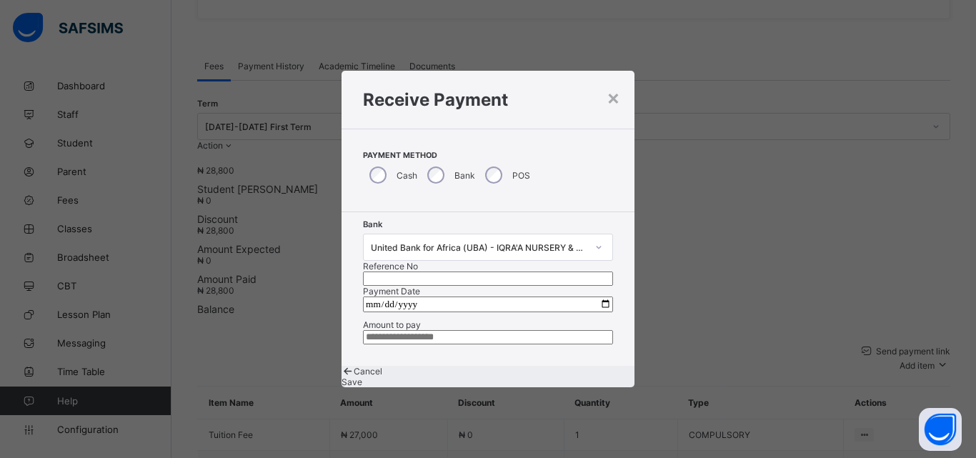
click at [515, 271] on input "text" at bounding box center [488, 278] width 250 height 14
type input "******"
click at [597, 296] on input "date" at bounding box center [488, 304] width 250 height 16
type input "**********"
click at [444, 343] on input "currency" at bounding box center [488, 337] width 250 height 14
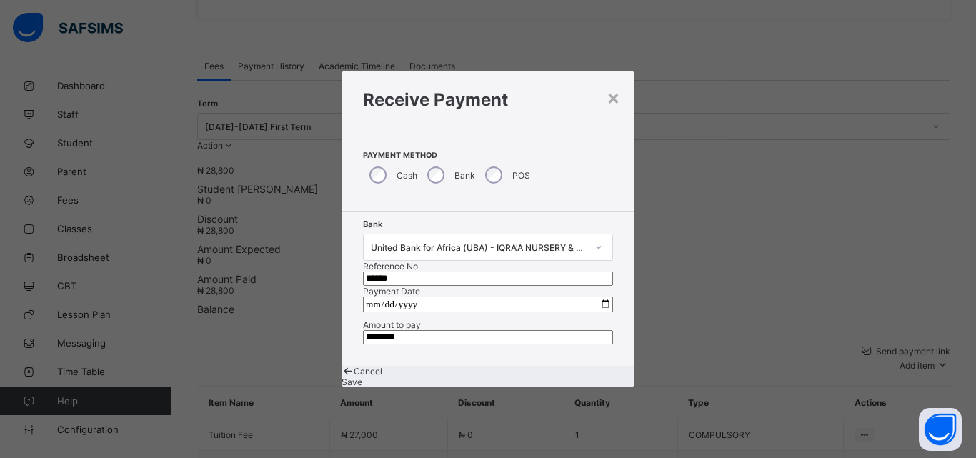
type input "********"
click at [362, 387] on span "Save" at bounding box center [351, 381] width 21 height 11
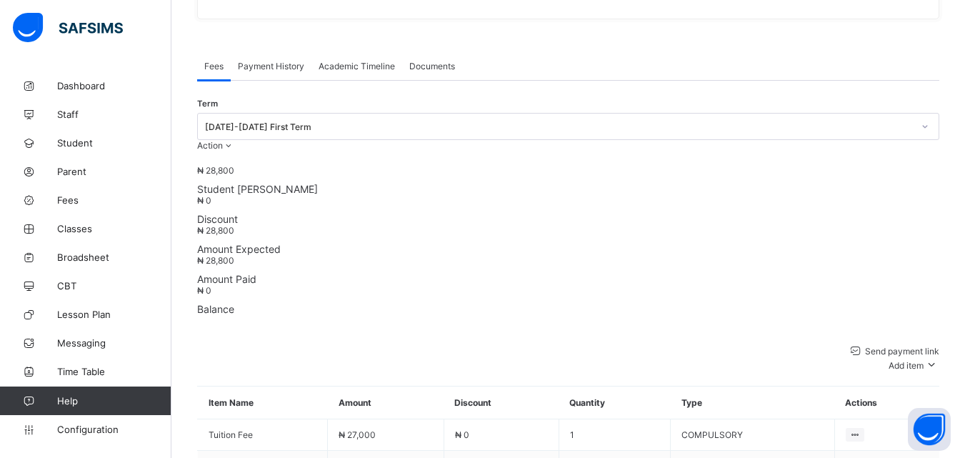
scroll to position [0, 0]
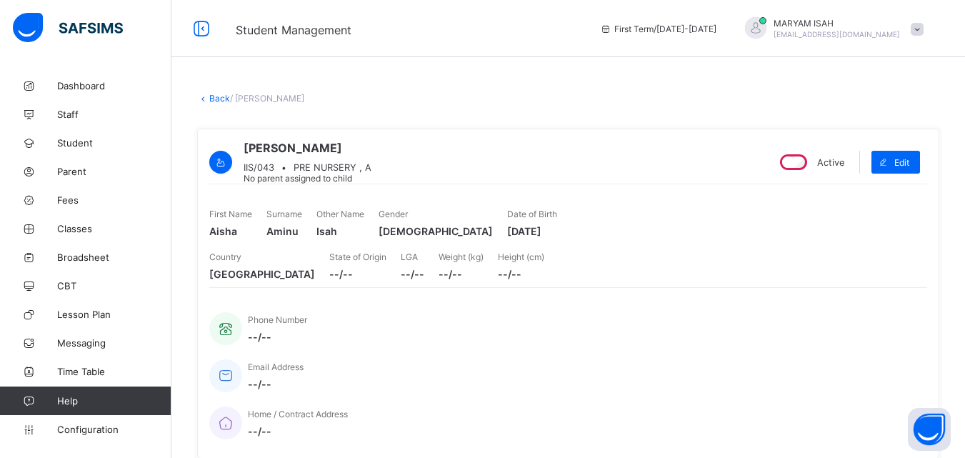
click at [216, 99] on link "Back" at bounding box center [219, 98] width 21 height 11
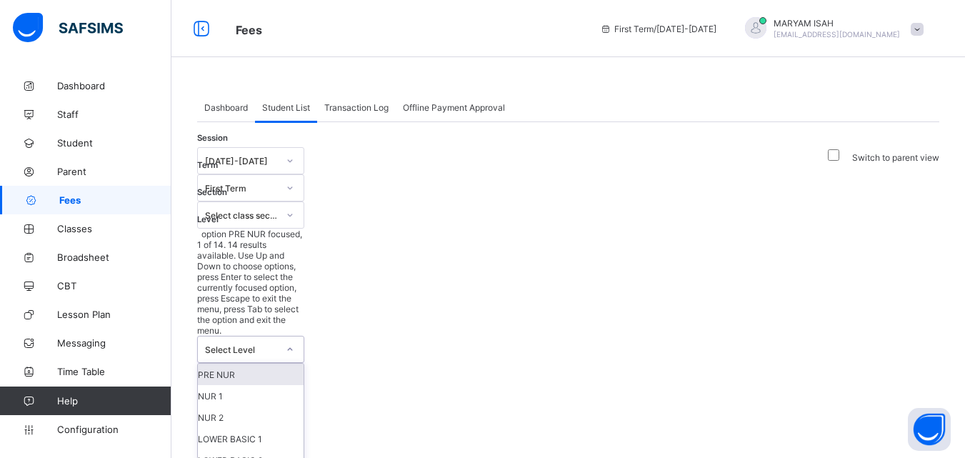
click at [294, 342] on icon at bounding box center [290, 349] width 9 height 14
click at [304, 363] on div "PRE NUR" at bounding box center [251, 373] width 106 height 21
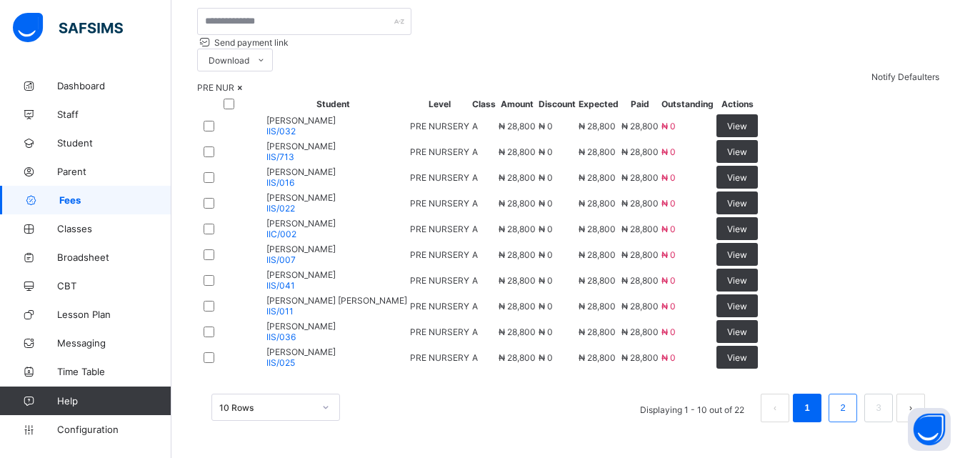
click at [849, 411] on link "2" at bounding box center [843, 407] width 14 height 19
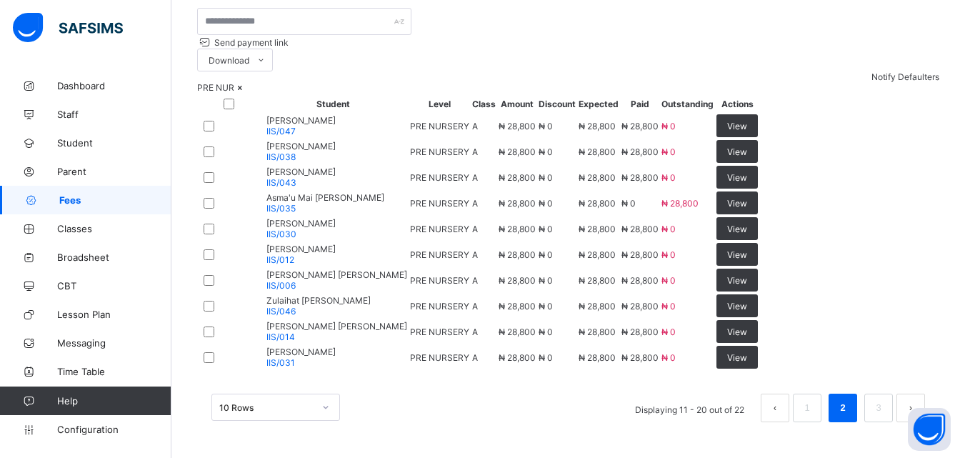
scroll to position [620, 0]
click at [758, 191] on div "View" at bounding box center [736, 202] width 41 height 23
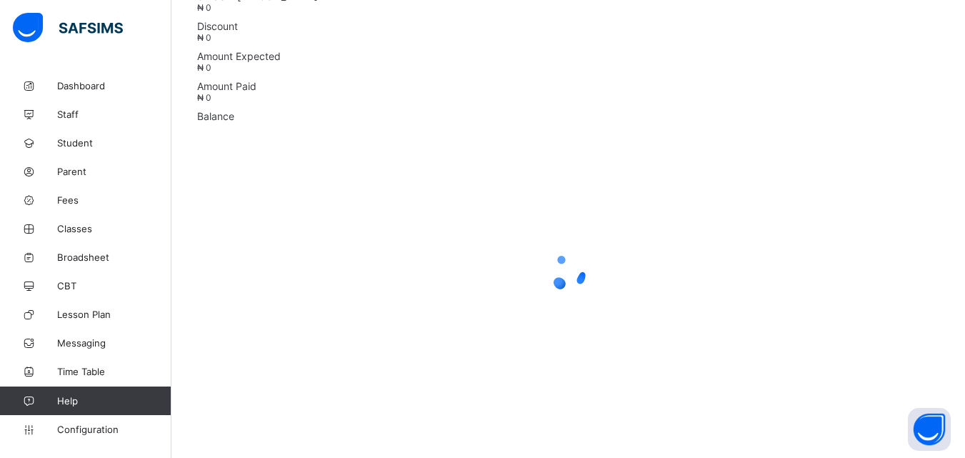
scroll to position [320, 0]
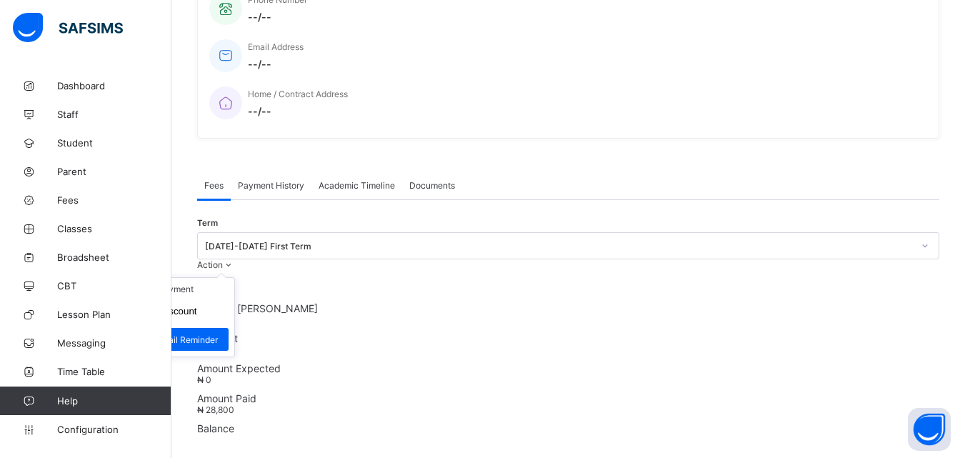
click at [235, 270] on span at bounding box center [229, 264] width 12 height 11
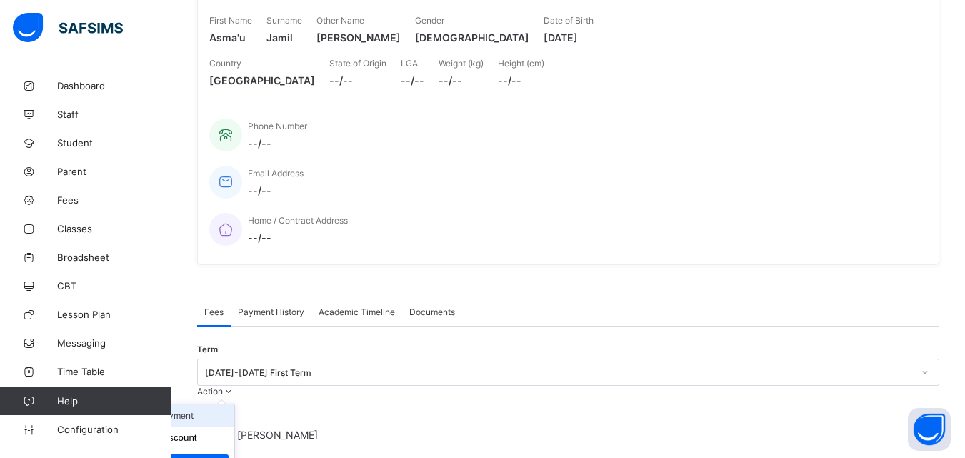
click at [234, 404] on li "Receive Payment" at bounding box center [175, 415] width 117 height 22
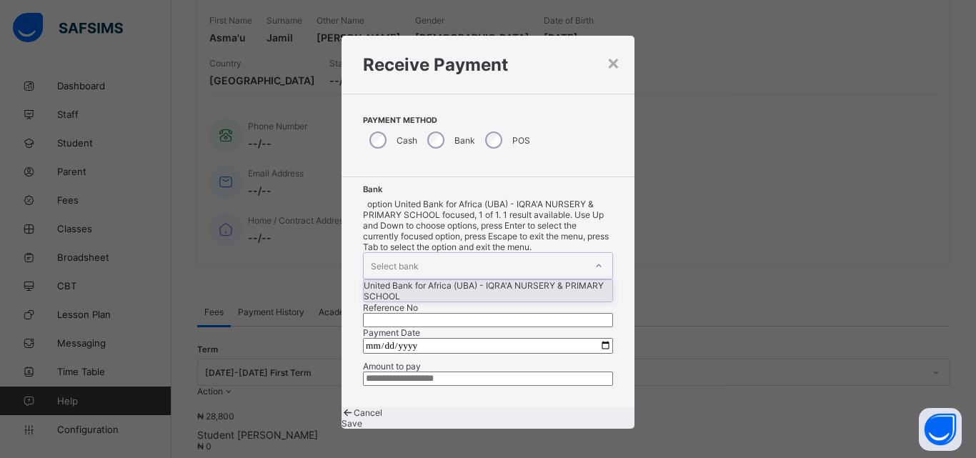
click at [594, 259] on icon at bounding box center [598, 266] width 9 height 14
click at [455, 280] on div "United Bank for Africa (UBA) - IQRA'A NURSERY & PRIMARY SCHOOL" at bounding box center [487, 290] width 249 height 21
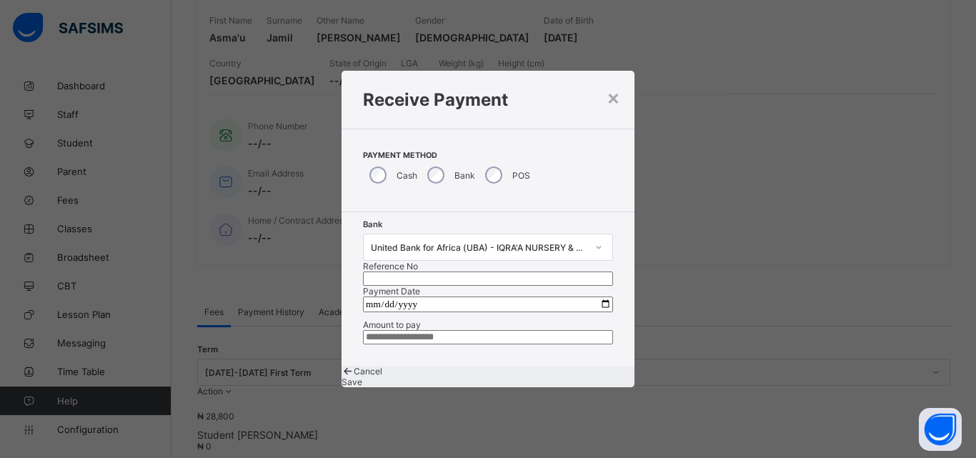
click at [521, 271] on input "text" at bounding box center [488, 278] width 250 height 14
type input "*****"
click at [596, 296] on input "date" at bounding box center [488, 304] width 250 height 16
type input "**********"
click at [391, 344] on input "currency" at bounding box center [488, 337] width 250 height 14
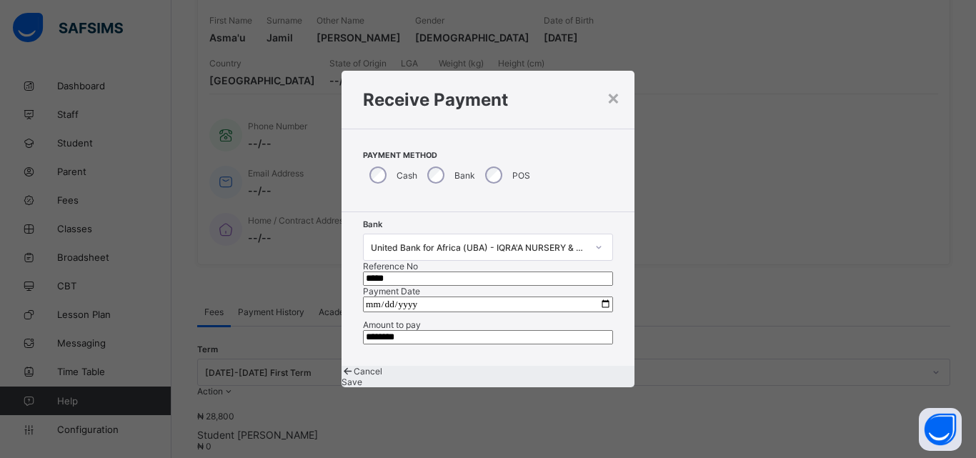
type input "********"
click at [362, 387] on span "Save" at bounding box center [351, 381] width 21 height 11
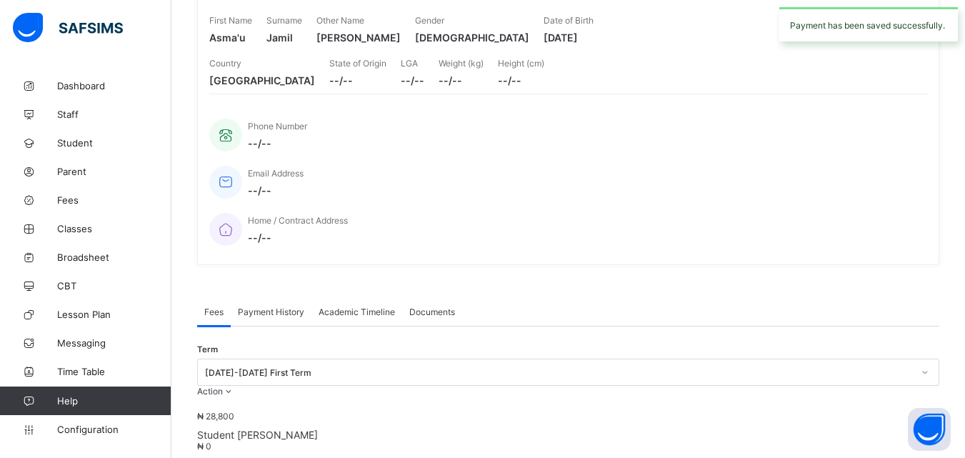
scroll to position [0, 0]
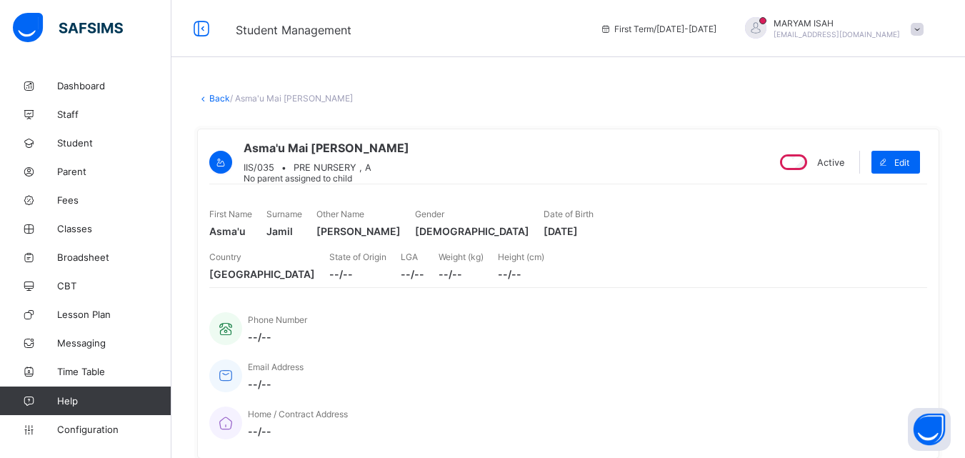
click at [214, 97] on link "Back" at bounding box center [219, 98] width 21 height 11
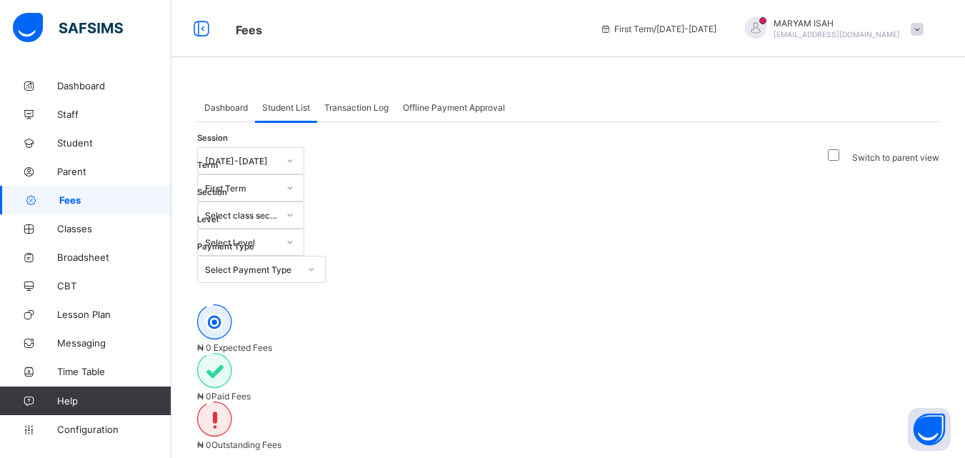
click at [294, 235] on icon at bounding box center [290, 242] width 9 height 14
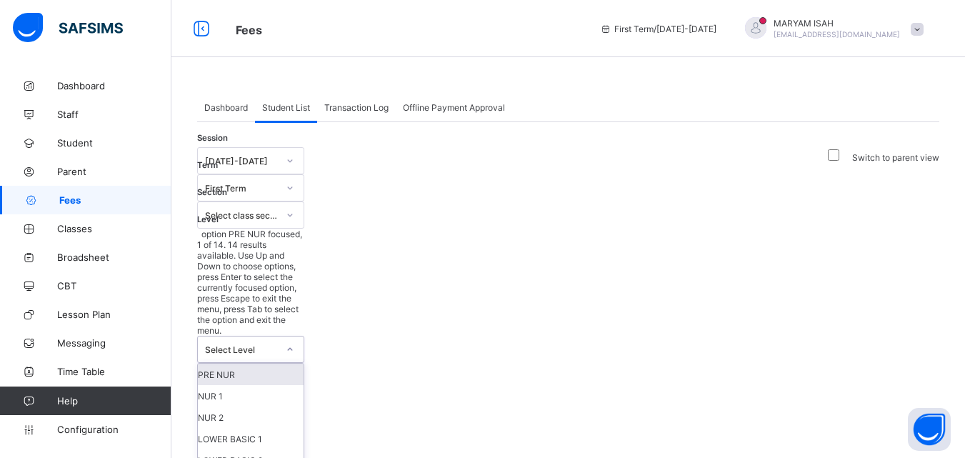
click at [304, 363] on div "PRE NUR" at bounding box center [251, 373] width 106 height 21
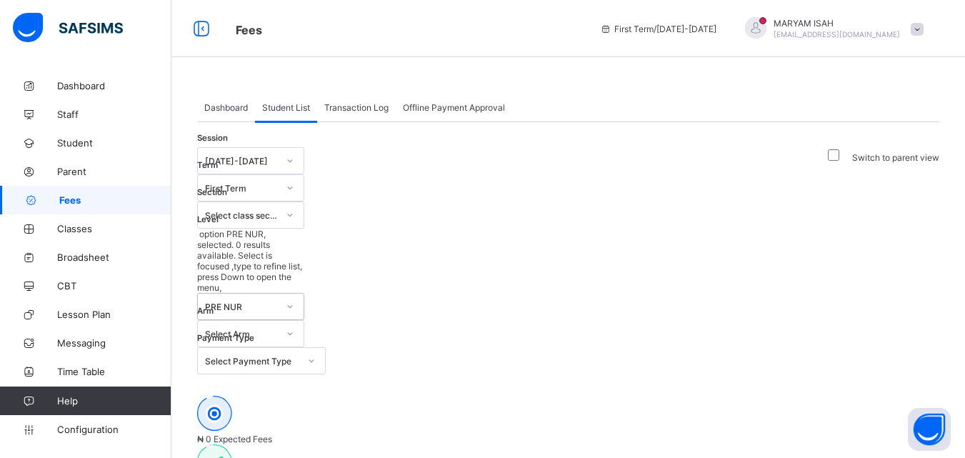
scroll to position [306, 0]
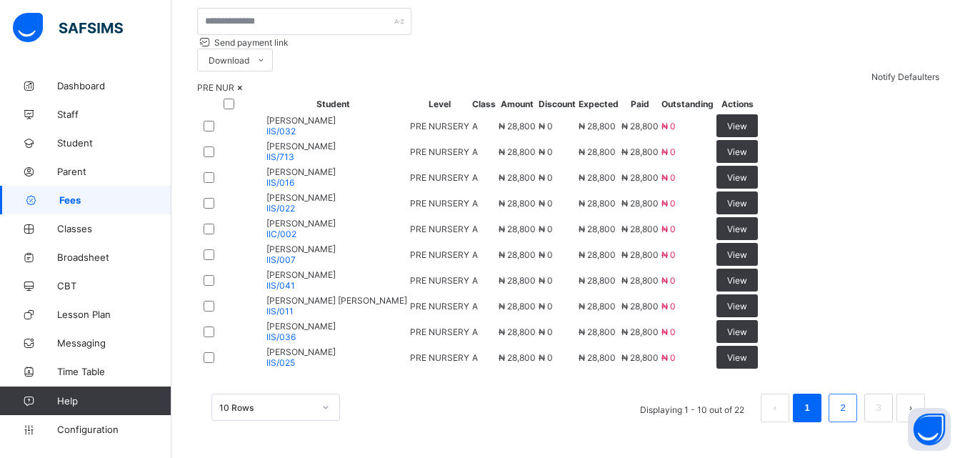
click at [849, 415] on link "2" at bounding box center [843, 407] width 14 height 19
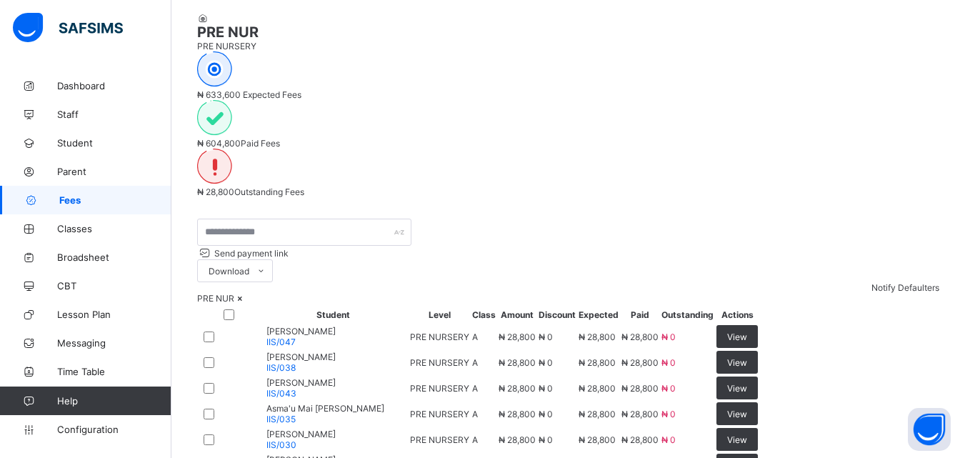
scroll to position [644, 0]
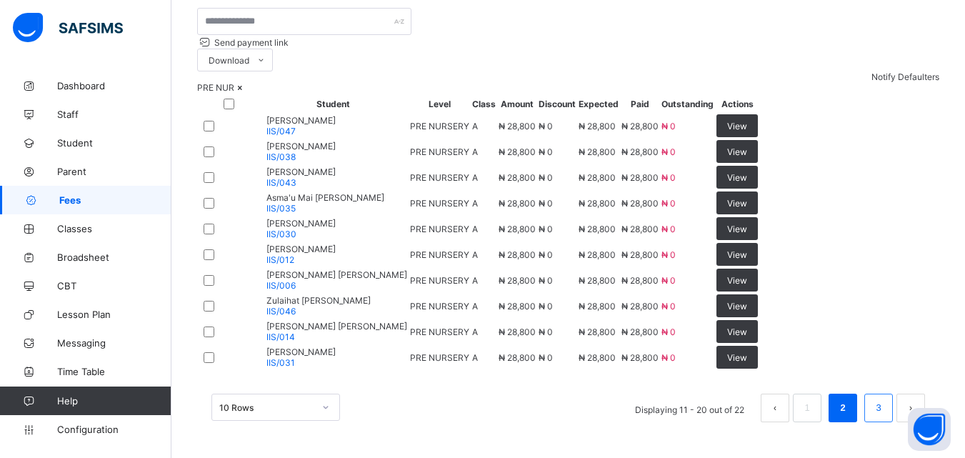
click at [885, 410] on link "3" at bounding box center [878, 407] width 14 height 19
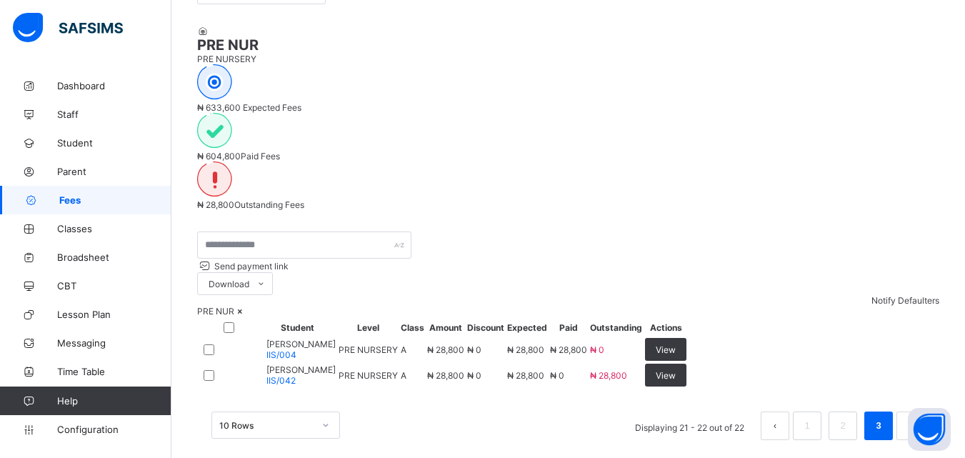
scroll to position [261, 0]
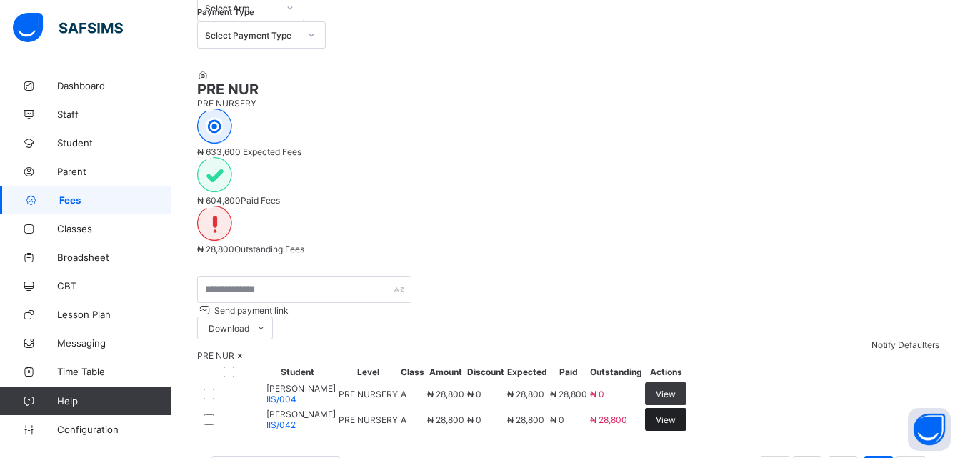
click at [676, 414] on span "View" at bounding box center [666, 419] width 20 height 11
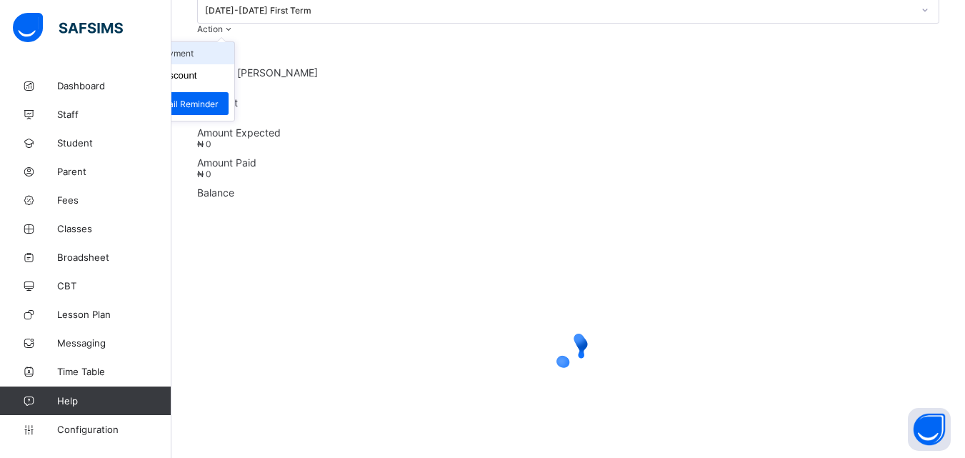
click at [234, 64] on li "Receive Payment" at bounding box center [175, 53] width 117 height 22
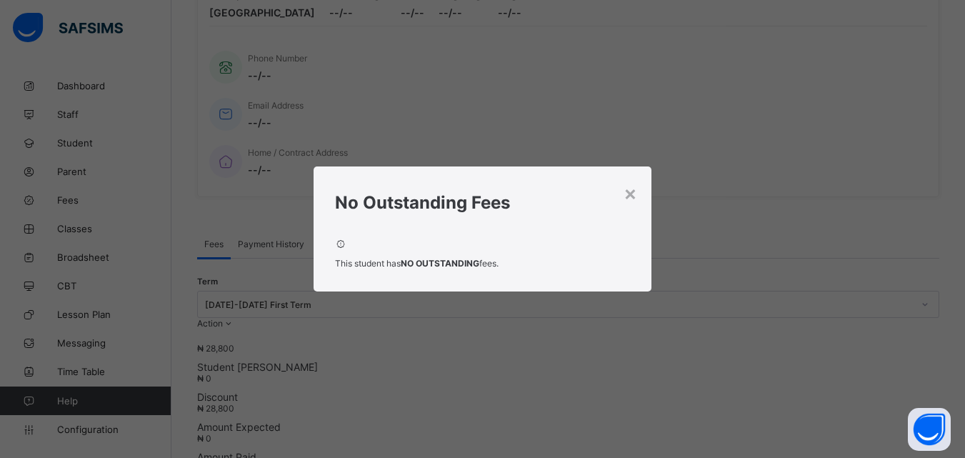
click at [645, 189] on div "No Outstanding Fees" at bounding box center [483, 198] width 338 height 65
click at [630, 197] on div "×" at bounding box center [630, 193] width 14 height 24
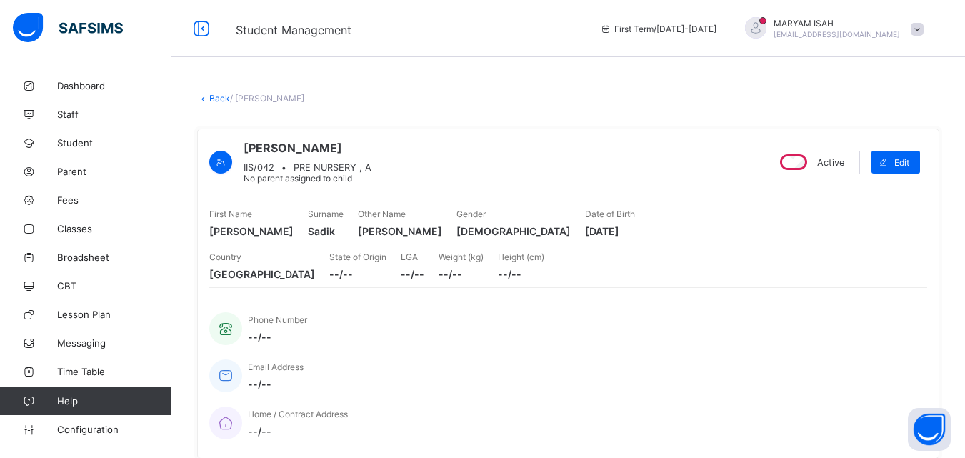
click at [218, 94] on link "Back" at bounding box center [219, 98] width 21 height 11
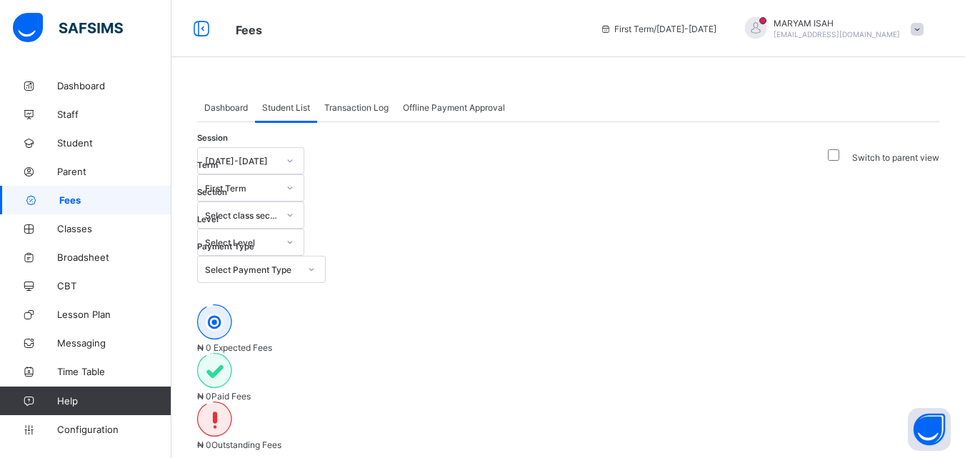
click at [923, 27] on span at bounding box center [917, 29] width 13 height 13
click at [923, 31] on span at bounding box center [917, 29] width 13 height 13
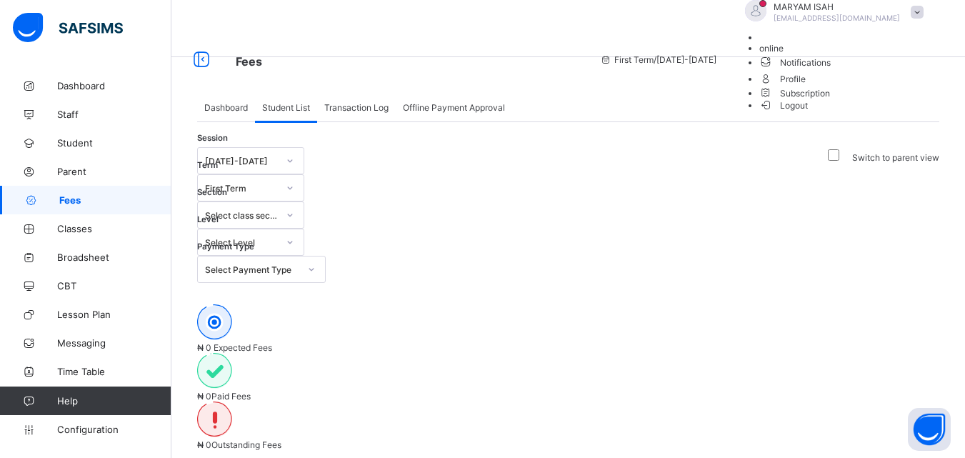
click at [783, 54] on span "online" at bounding box center [771, 48] width 24 height 11
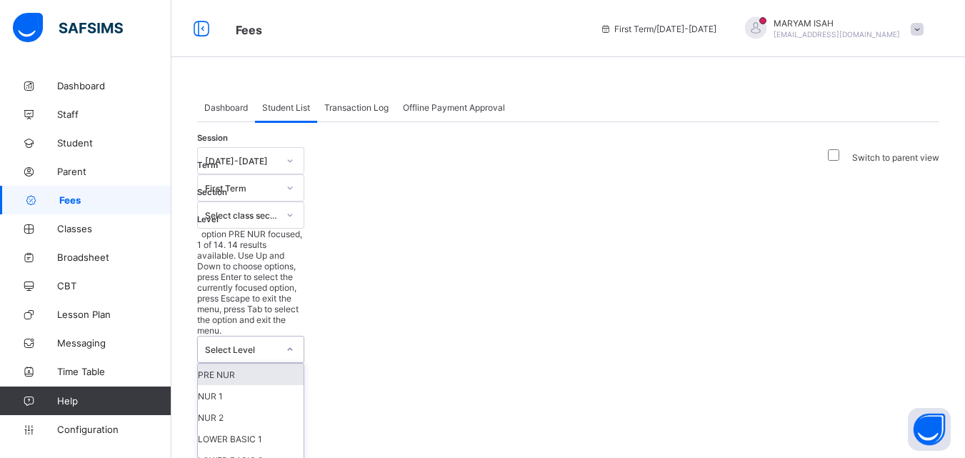
click at [294, 342] on icon at bounding box center [290, 349] width 9 height 14
click at [304, 363] on div "PRE NUR" at bounding box center [251, 373] width 106 height 21
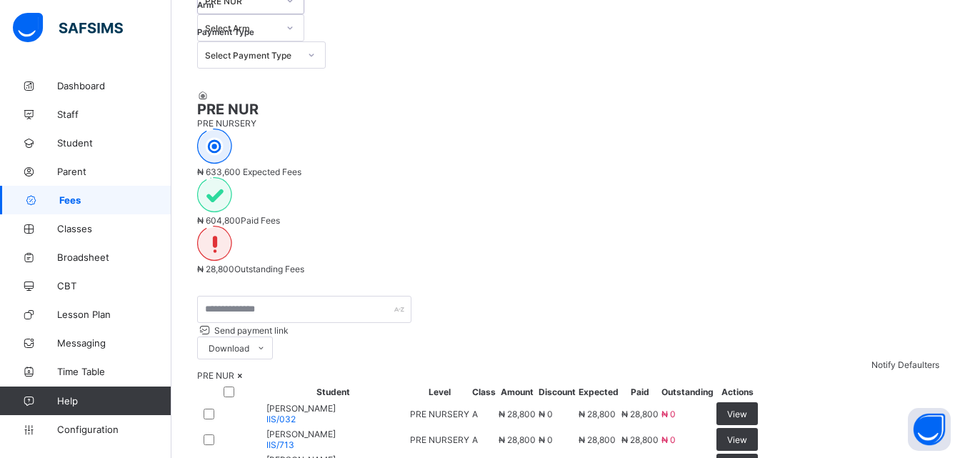
scroll to position [644, 0]
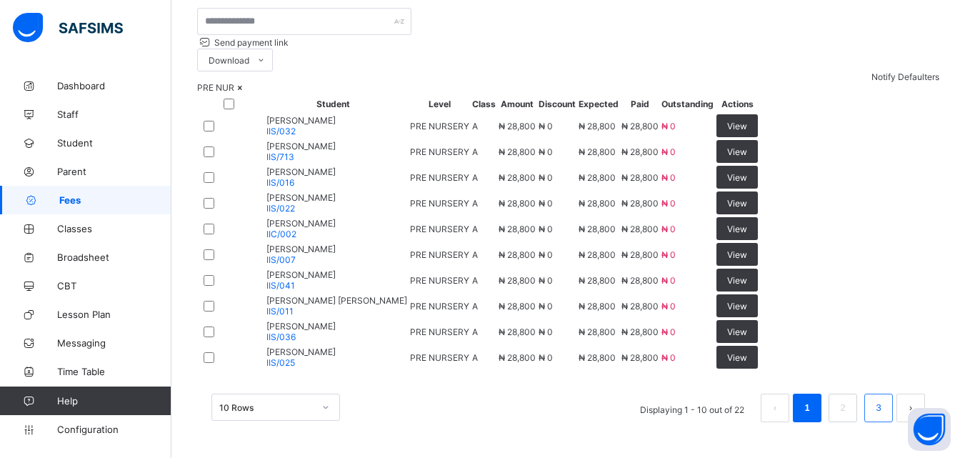
click at [885, 415] on link "3" at bounding box center [878, 407] width 14 height 19
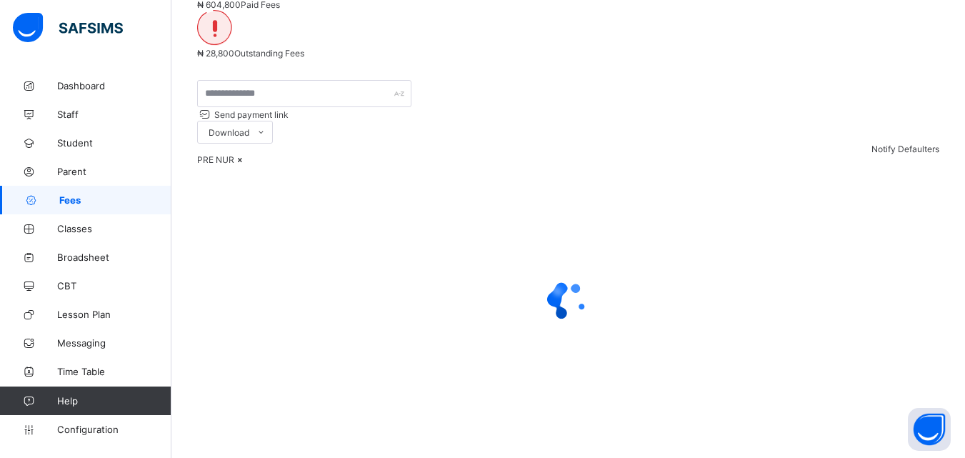
click at [893, 408] on div at bounding box center [568, 300] width 742 height 271
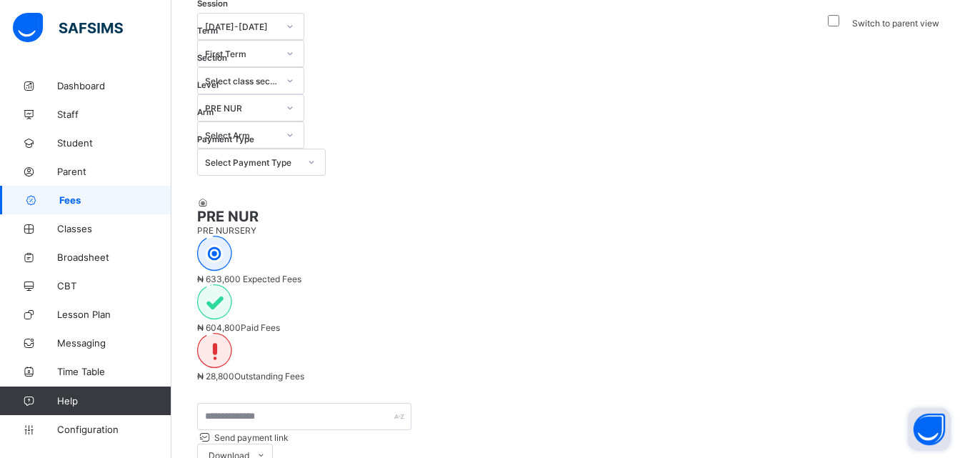
click at [909, 413] on button "Open asap" at bounding box center [929, 429] width 43 height 43
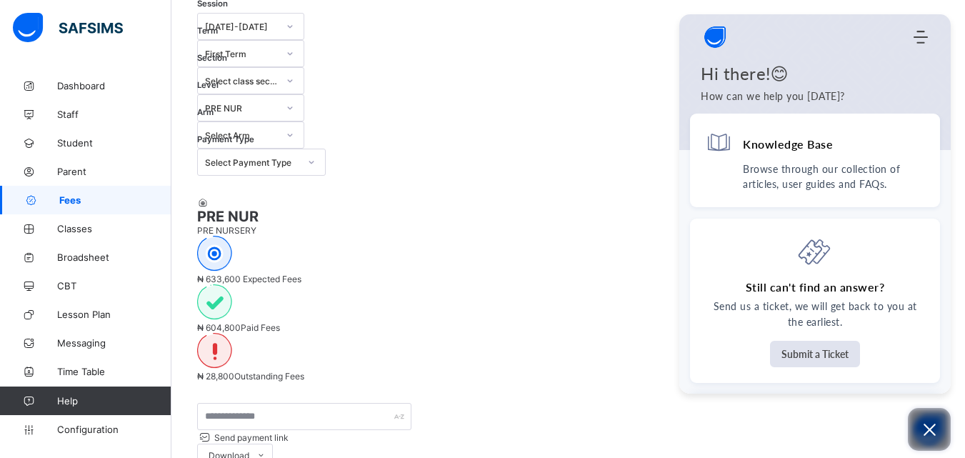
scroll to position [174, 0]
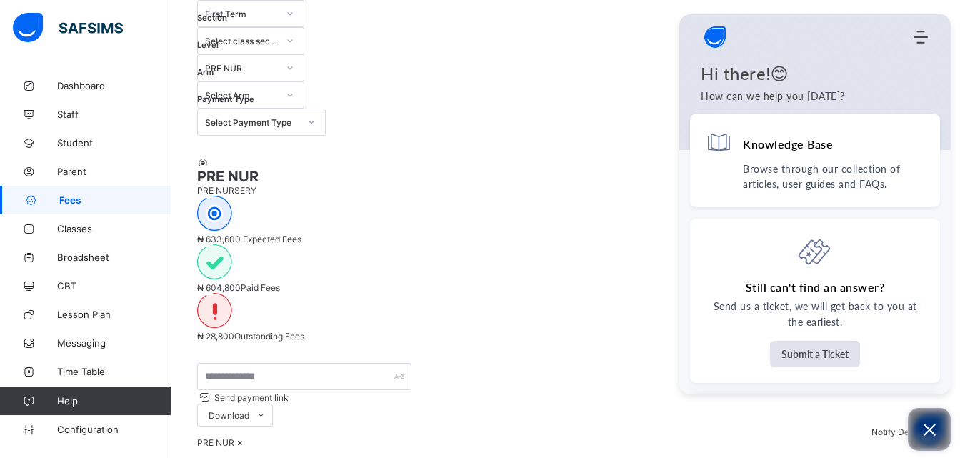
click at [939, 436] on button "Open asap" at bounding box center [929, 429] width 43 height 43
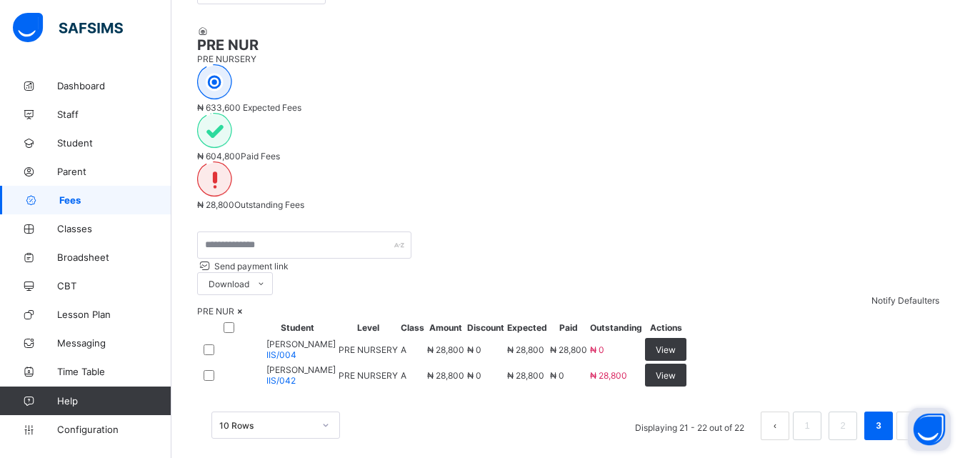
scroll to position [261, 0]
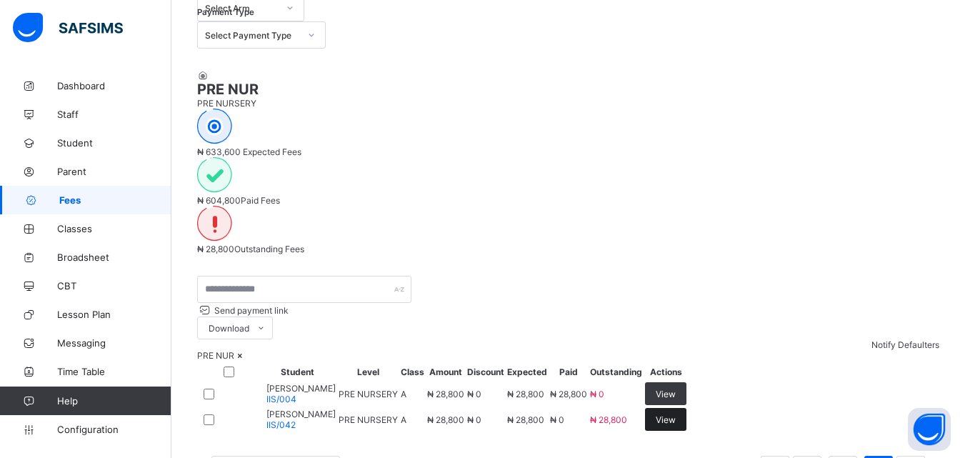
click at [686, 408] on div "View" at bounding box center [665, 419] width 41 height 23
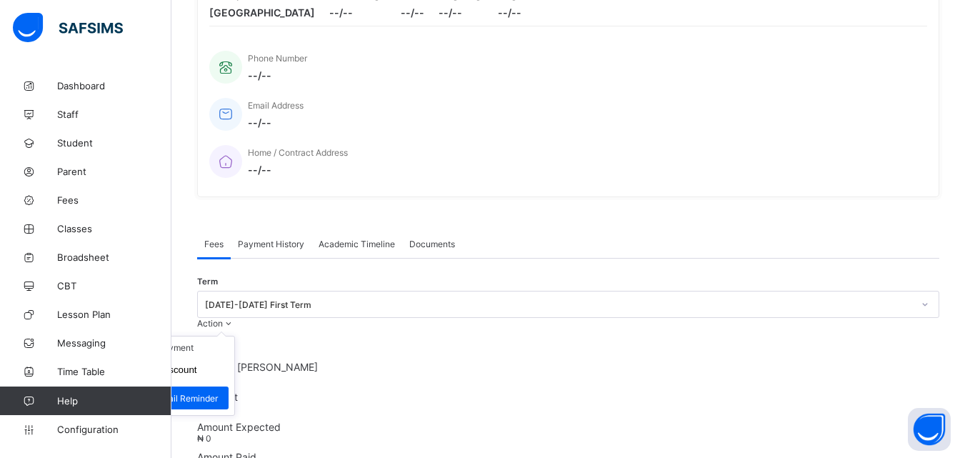
click at [235, 318] on icon at bounding box center [229, 323] width 12 height 11
click at [234, 336] on li "Receive Payment" at bounding box center [175, 347] width 117 height 22
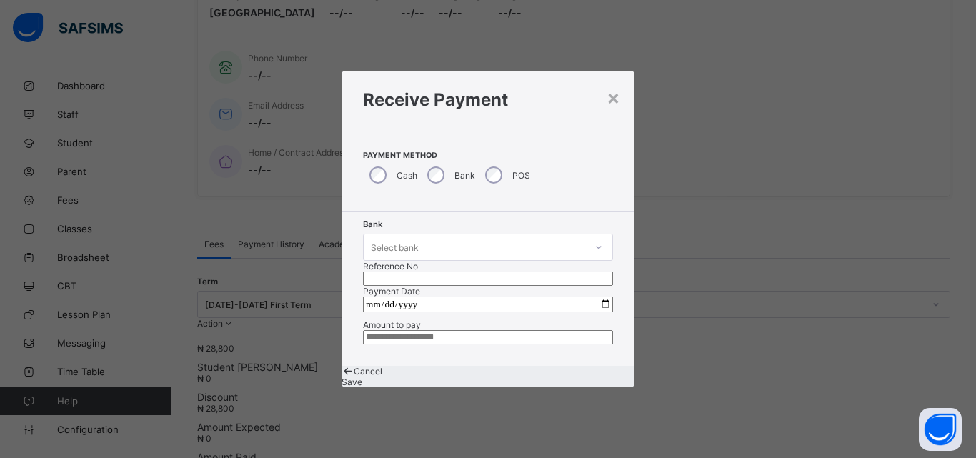
click at [596, 246] on icon at bounding box center [598, 247] width 5 height 3
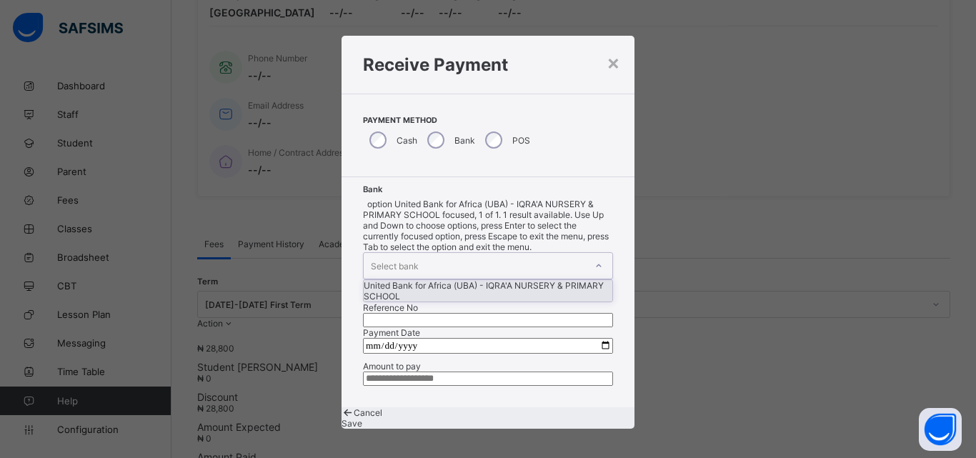
click at [448, 280] on div "United Bank for Africa (UBA) - IQRA'A NURSERY & PRIMARY SCHOOL" at bounding box center [487, 290] width 249 height 21
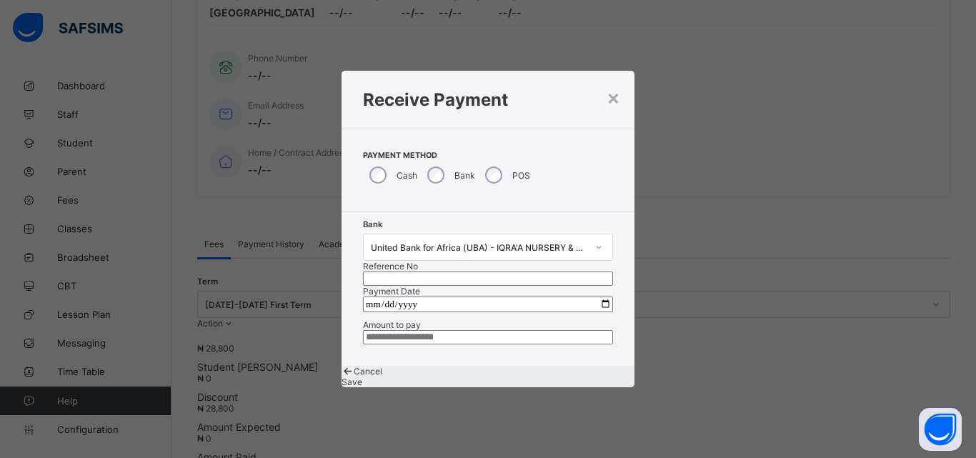
click at [525, 271] on input "text" at bounding box center [488, 278] width 250 height 14
type input "******"
click at [601, 296] on input "date" at bounding box center [488, 304] width 250 height 16
type input "**********"
click at [416, 344] on input "currency" at bounding box center [488, 337] width 250 height 14
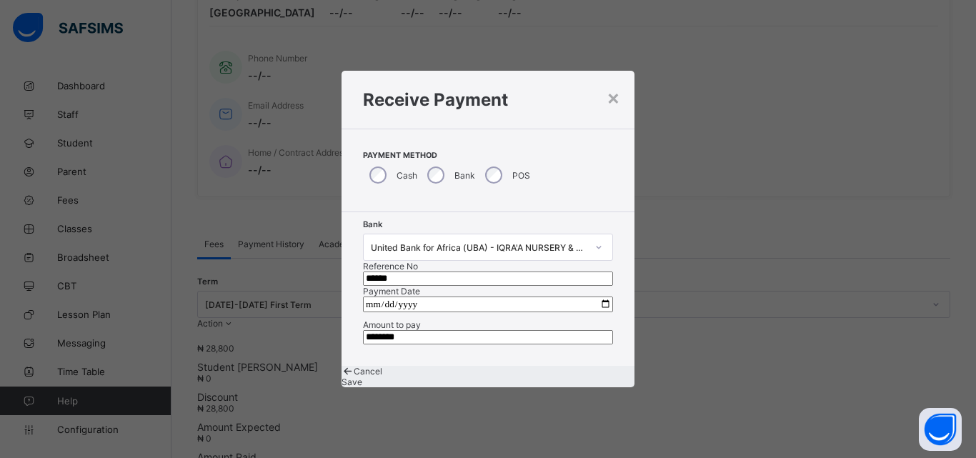
type input "********"
click at [362, 387] on span "Save" at bounding box center [351, 381] width 21 height 11
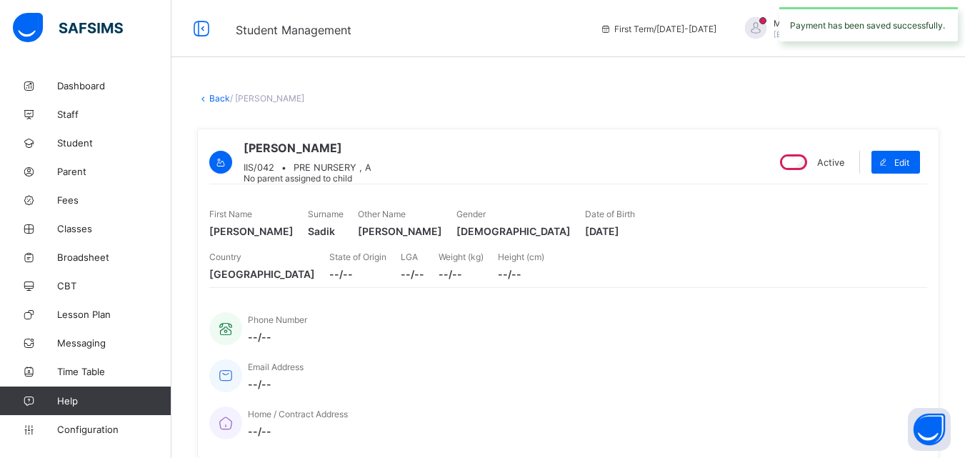
click at [209, 99] on link "Back" at bounding box center [219, 98] width 21 height 11
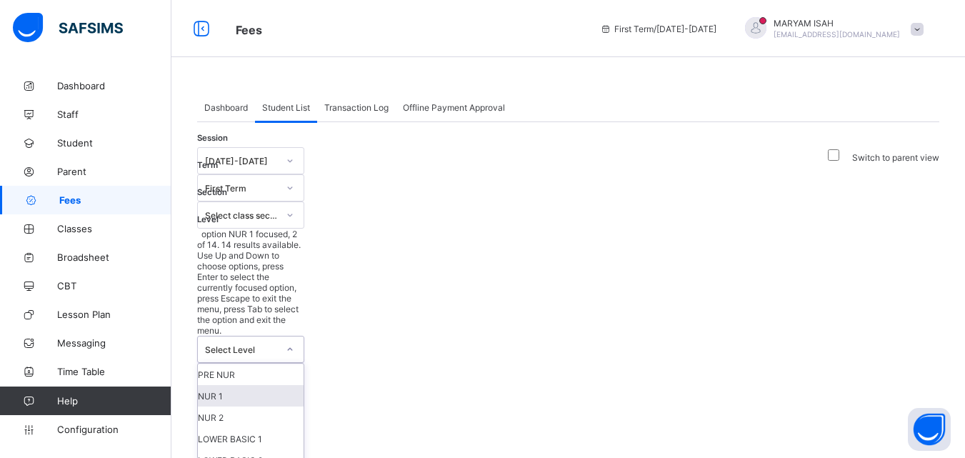
click at [304, 385] on div "NUR 1" at bounding box center [251, 395] width 106 height 21
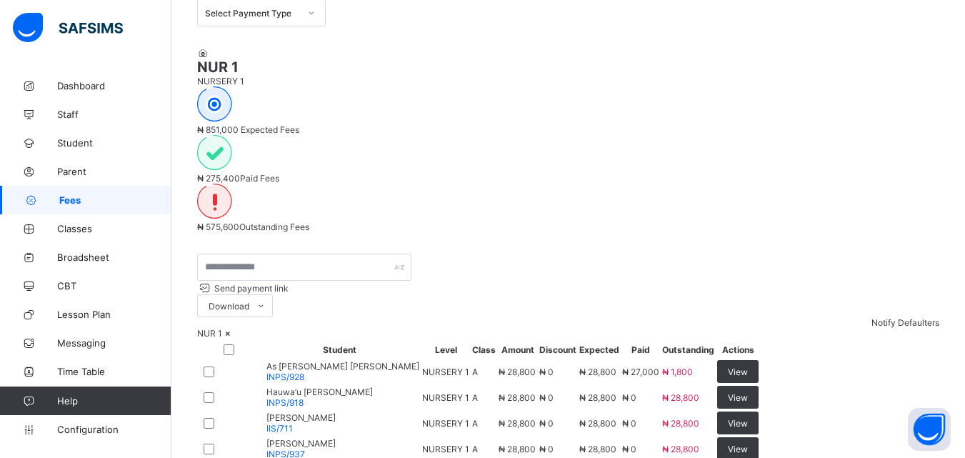
scroll to position [395, 0]
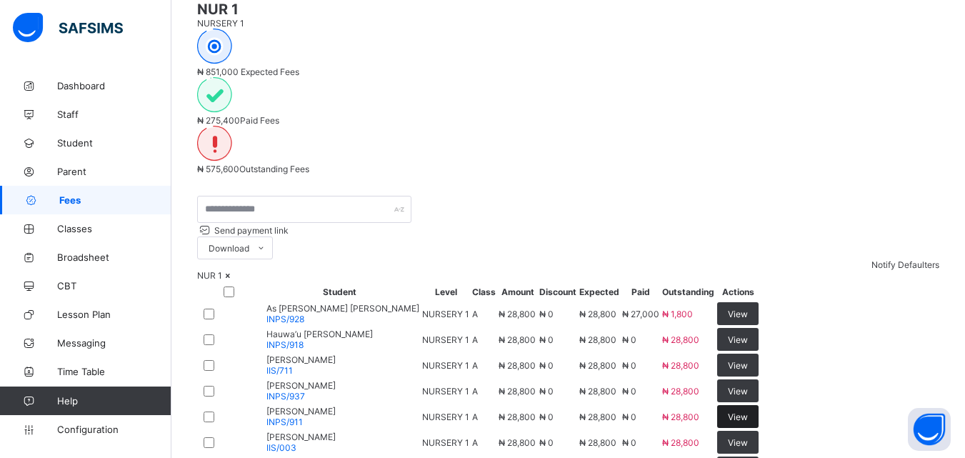
click at [748, 411] on span "View" at bounding box center [738, 416] width 20 height 11
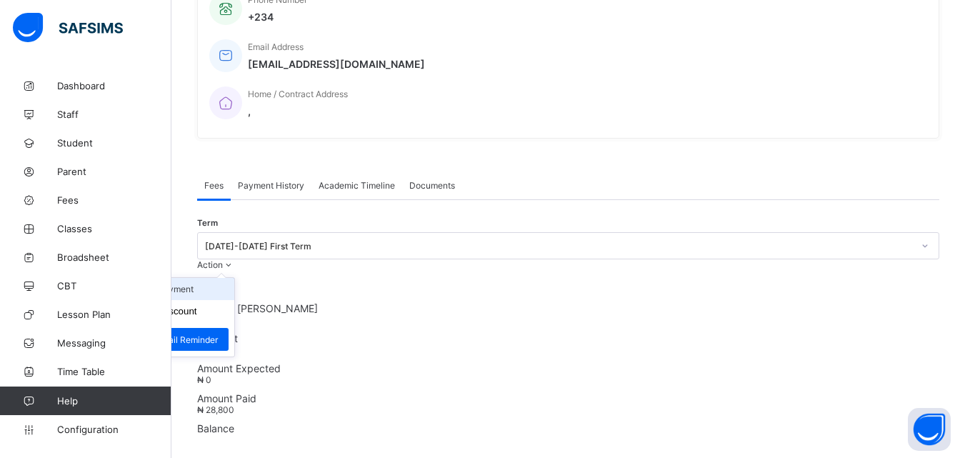
click at [234, 278] on li "Receive Payment" at bounding box center [175, 289] width 117 height 22
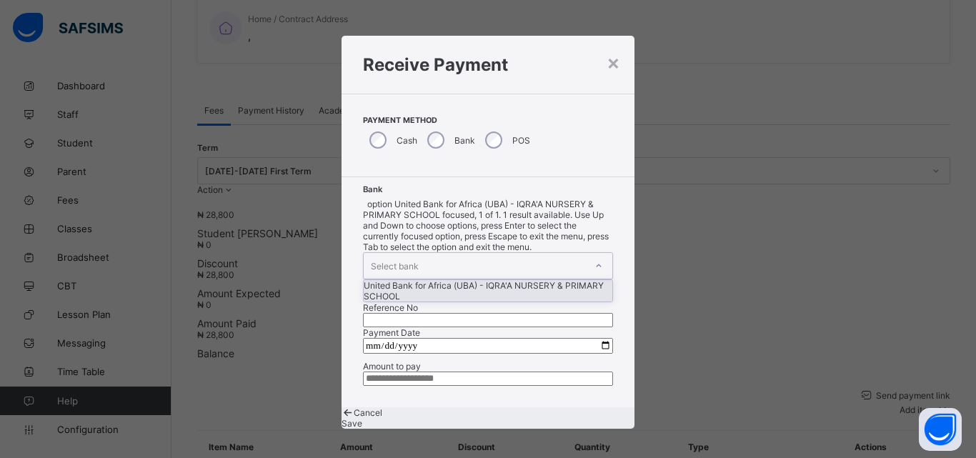
click at [594, 259] on icon at bounding box center [598, 266] width 9 height 14
click at [433, 280] on div "United Bank for Africa (UBA) - IQRA'A NURSERY & PRIMARY SCHOOL" at bounding box center [487, 290] width 249 height 21
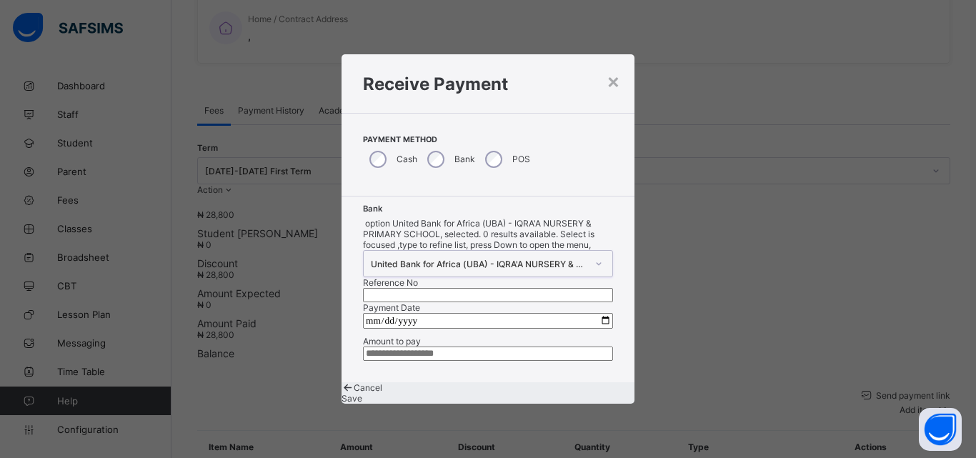
click at [512, 288] on input "text" at bounding box center [488, 295] width 250 height 14
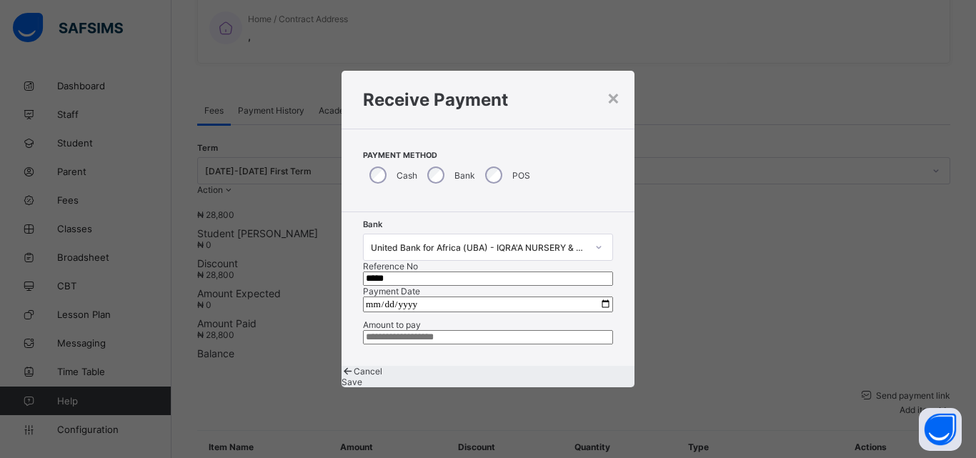
type input "*****"
click at [595, 296] on input "date" at bounding box center [488, 304] width 250 height 16
type input "**********"
click at [416, 343] on input "currency" at bounding box center [488, 337] width 250 height 14
type input "********"
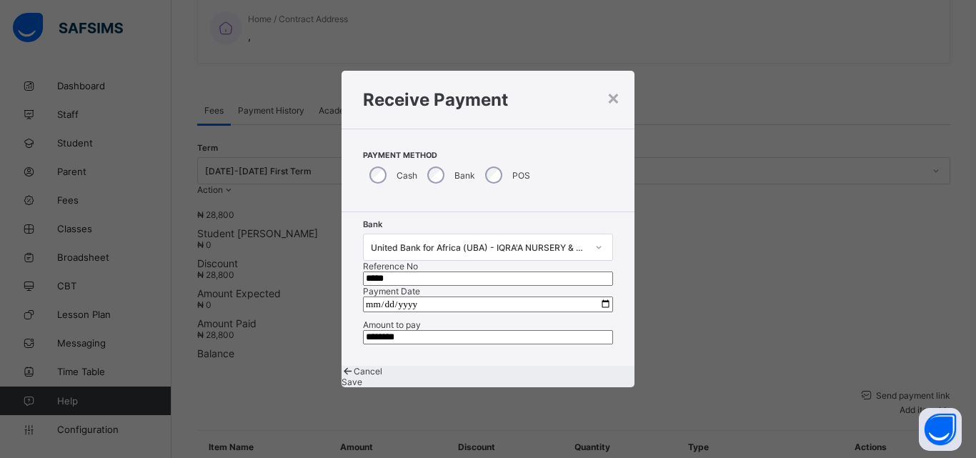
click at [362, 387] on span "Save" at bounding box center [351, 381] width 21 height 11
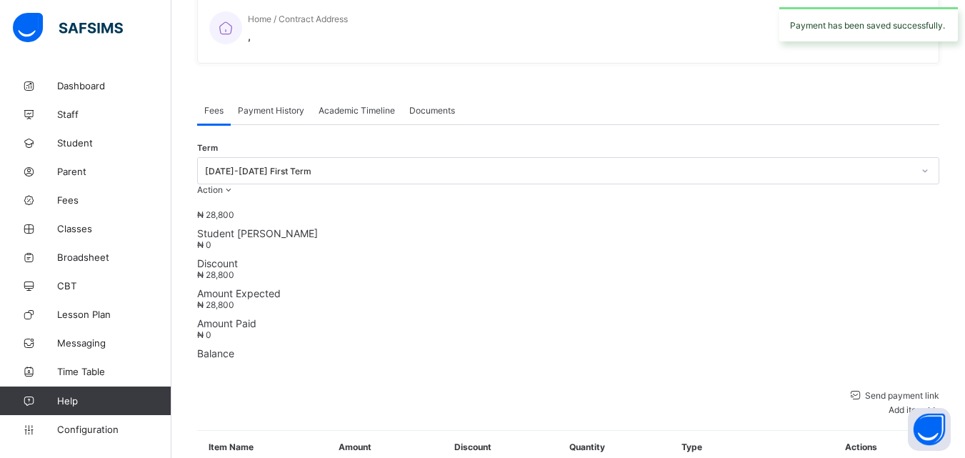
scroll to position [0, 0]
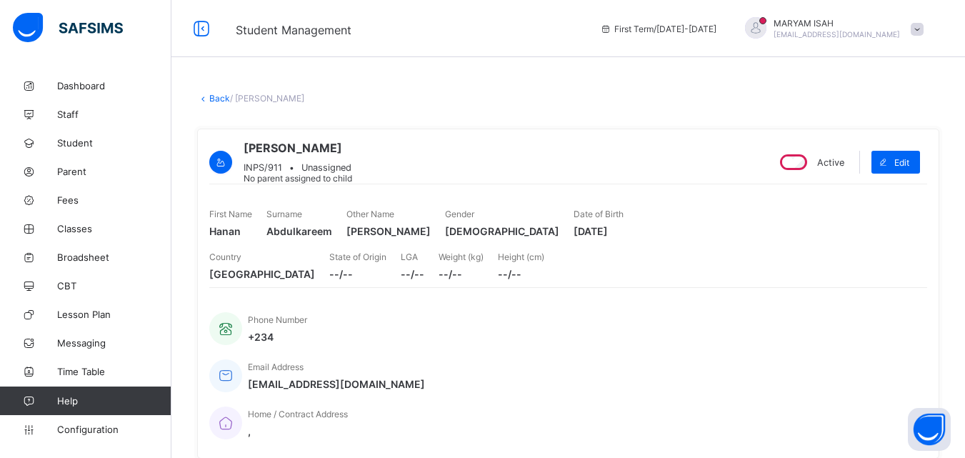
click at [216, 99] on link "Back" at bounding box center [219, 98] width 21 height 11
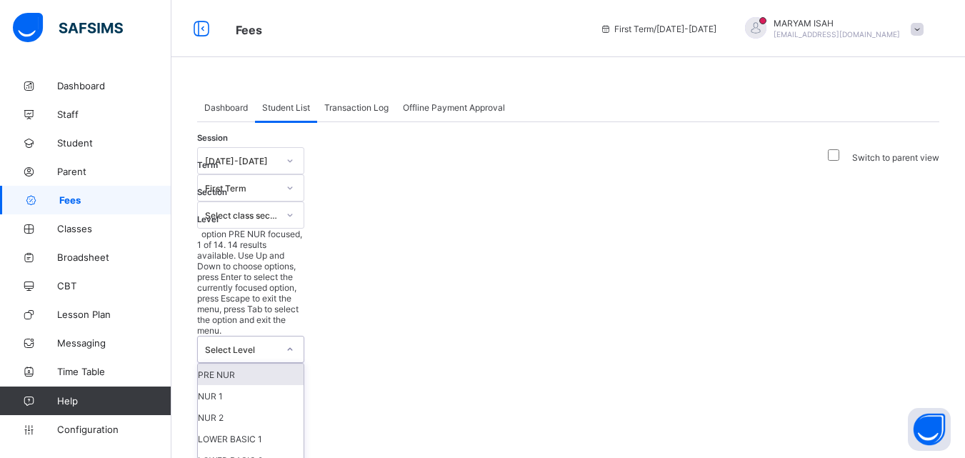
click at [294, 342] on icon at bounding box center [290, 349] width 9 height 14
click at [304, 385] on div "NUR 1" at bounding box center [251, 395] width 106 height 21
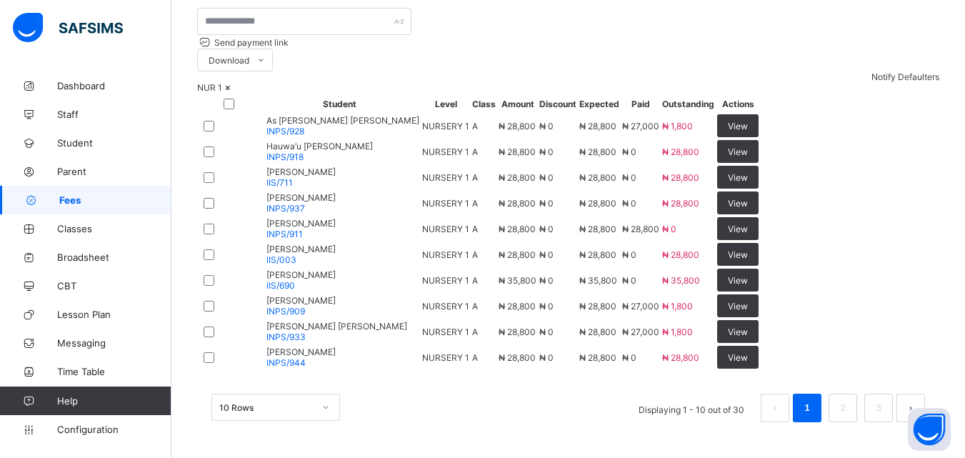
scroll to position [644, 0]
click at [748, 352] on span "View" at bounding box center [738, 357] width 20 height 11
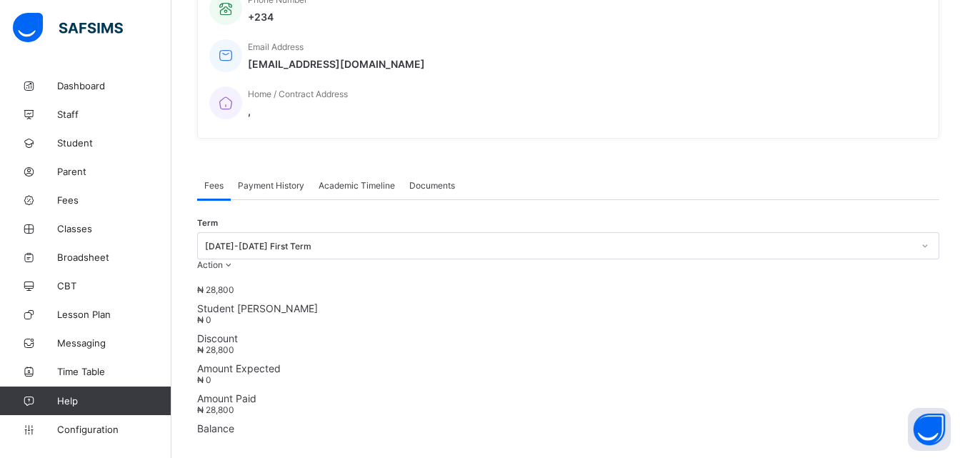
scroll to position [481, 0]
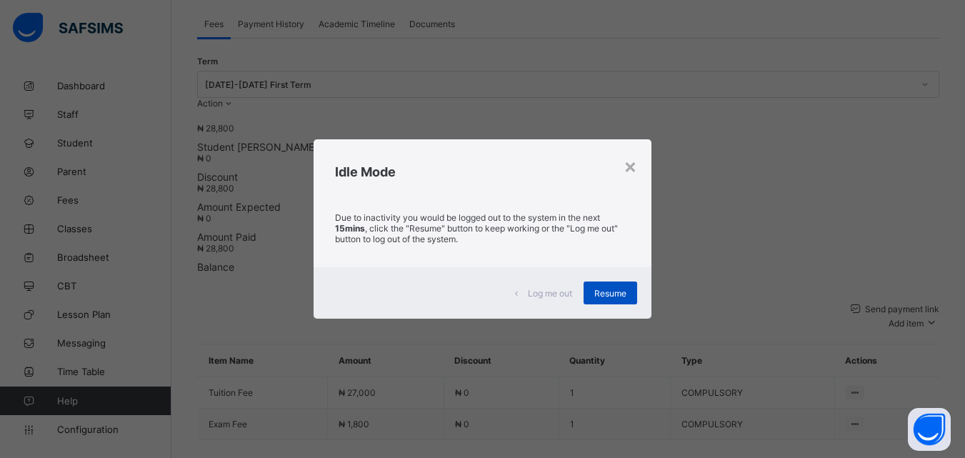
click at [616, 300] on div "Resume" at bounding box center [610, 292] width 54 height 23
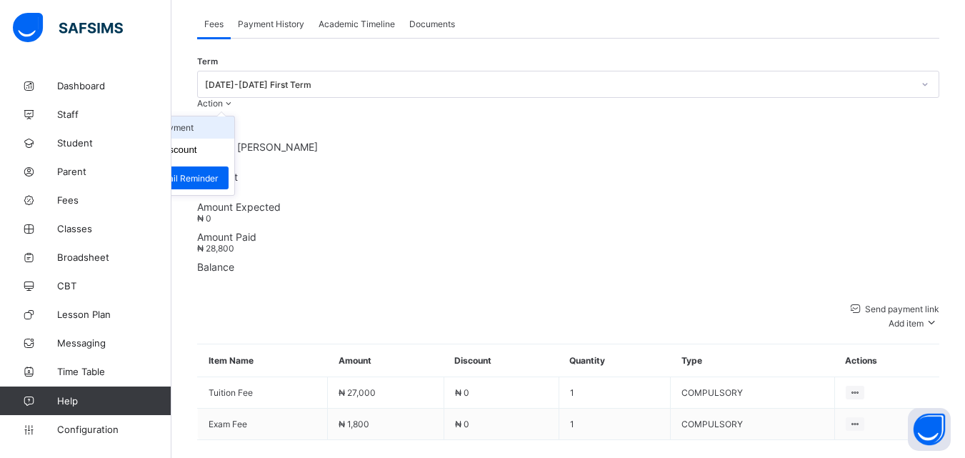
click at [234, 116] on li "Receive Payment" at bounding box center [175, 127] width 117 height 22
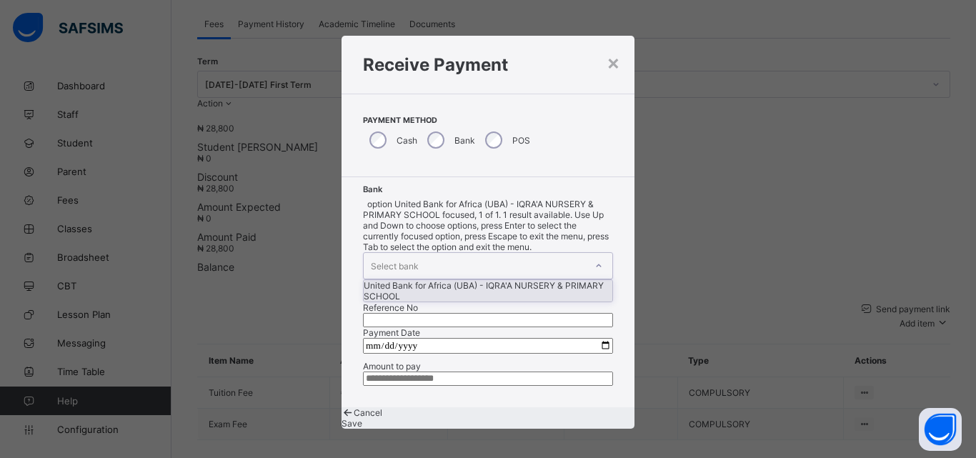
click at [594, 259] on icon at bounding box center [598, 266] width 9 height 14
click at [448, 280] on div "United Bank for Africa (UBA) - IQRA'A NURSERY & PRIMARY SCHOOL" at bounding box center [487, 290] width 249 height 21
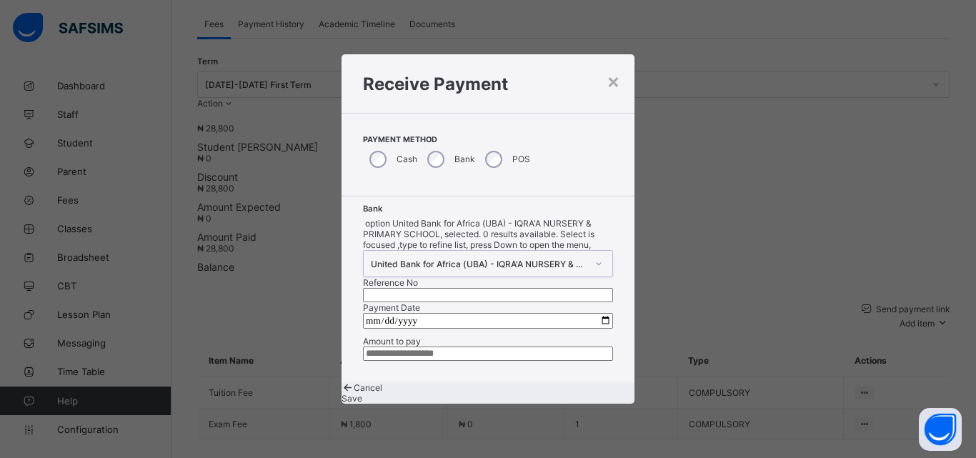
click at [506, 288] on input "text" at bounding box center [488, 295] width 250 height 14
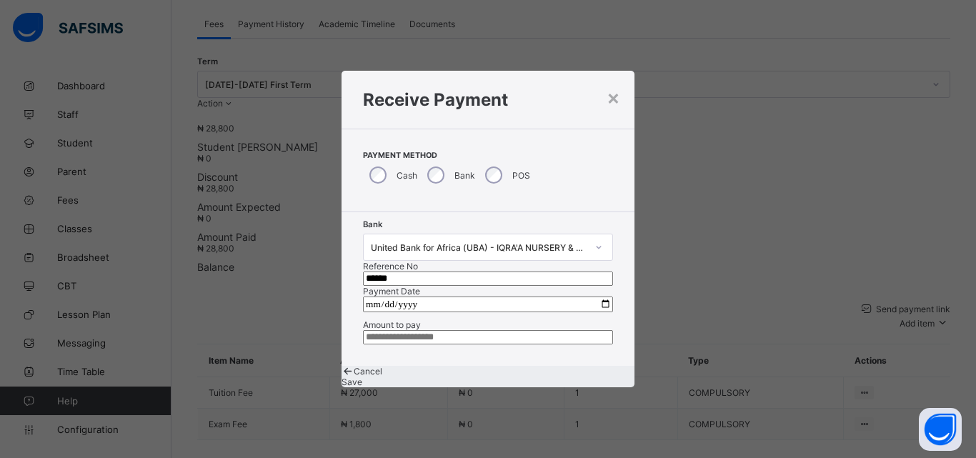
type input "******"
click at [588, 296] on input "date" at bounding box center [488, 304] width 250 height 16
type input "**********"
click at [403, 344] on input "currency" at bounding box center [488, 337] width 250 height 14
type input "********"
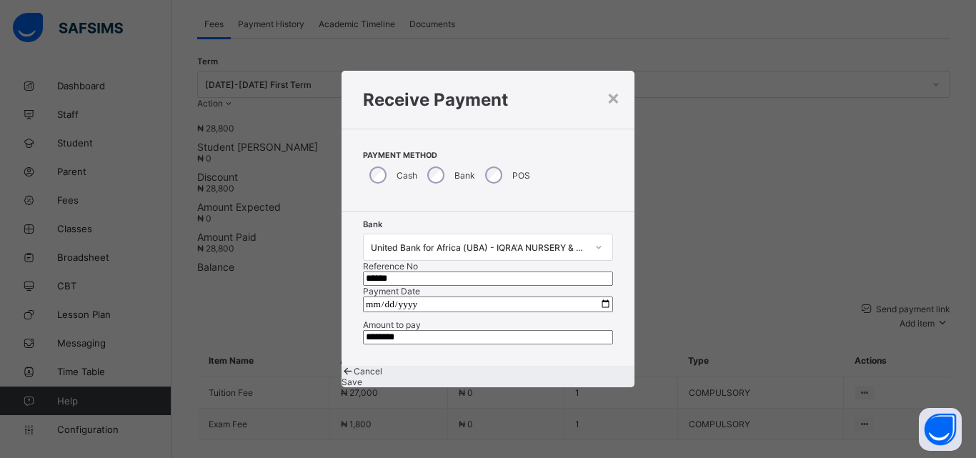
click at [568, 387] on div "Save" at bounding box center [487, 381] width 293 height 11
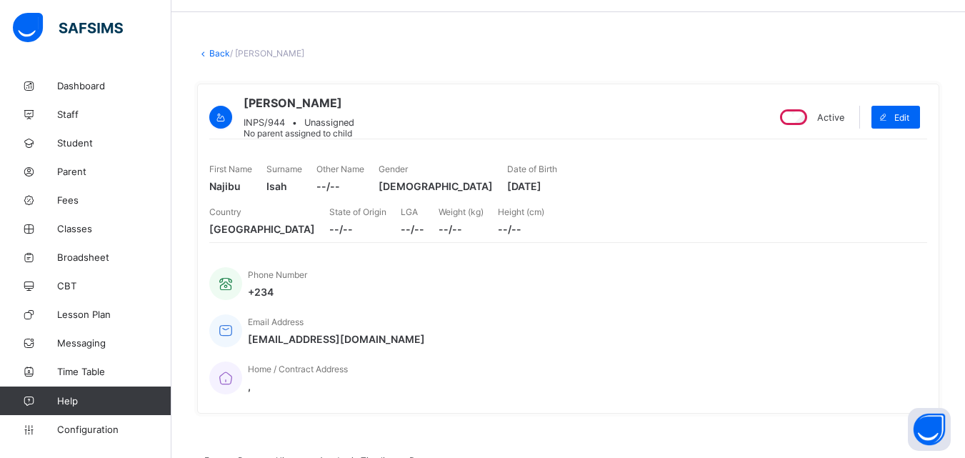
scroll to position [38, 0]
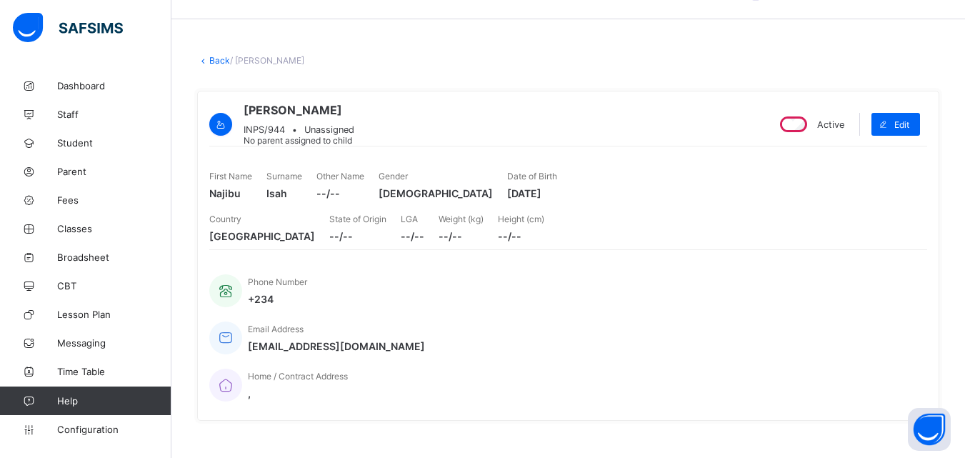
click at [221, 65] on link "Back" at bounding box center [219, 60] width 21 height 11
